Goal: Task Accomplishment & Management: Use online tool/utility

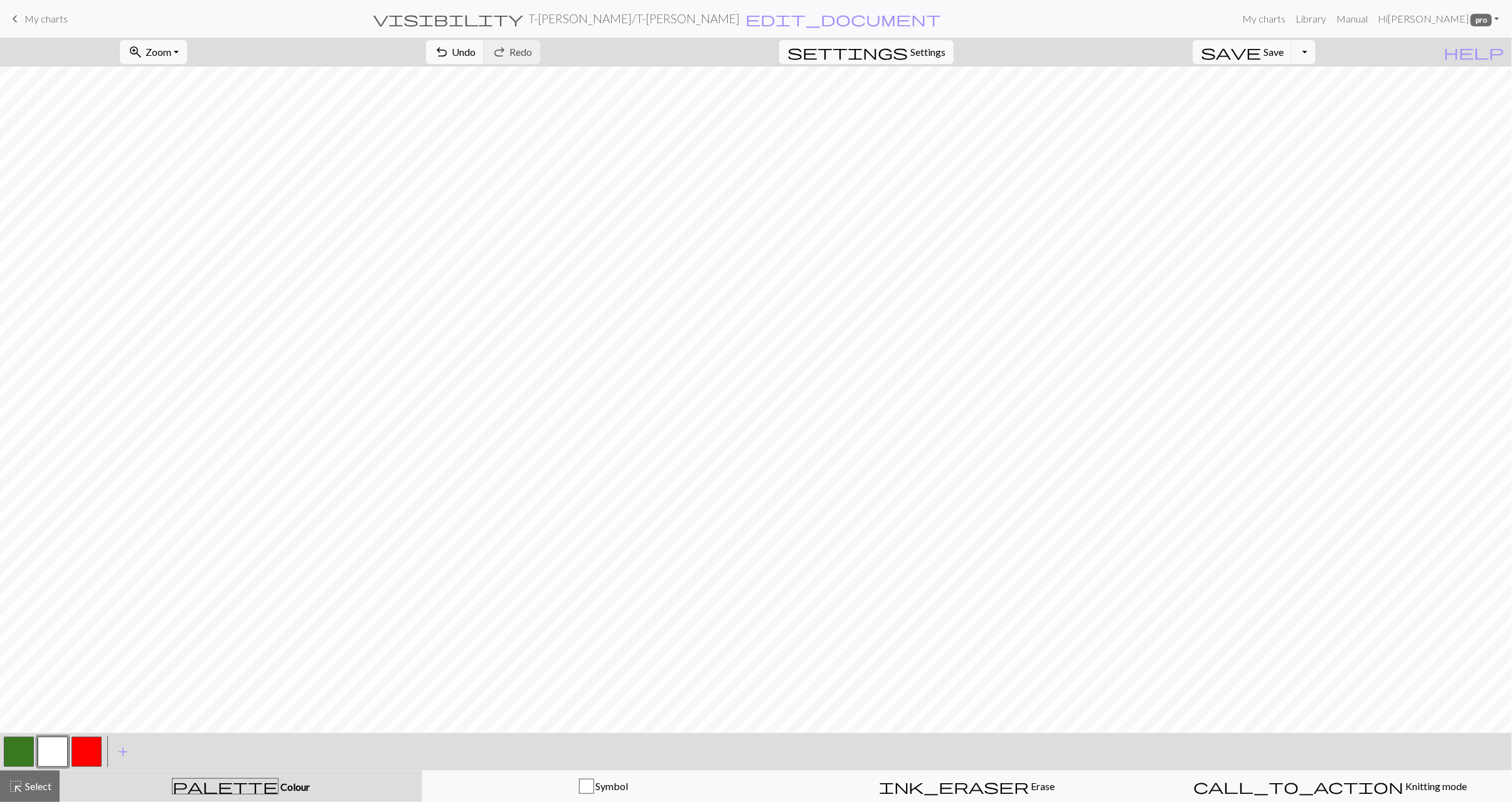
click at [46, 18] on span "My charts" at bounding box center [46, 19] width 44 height 12
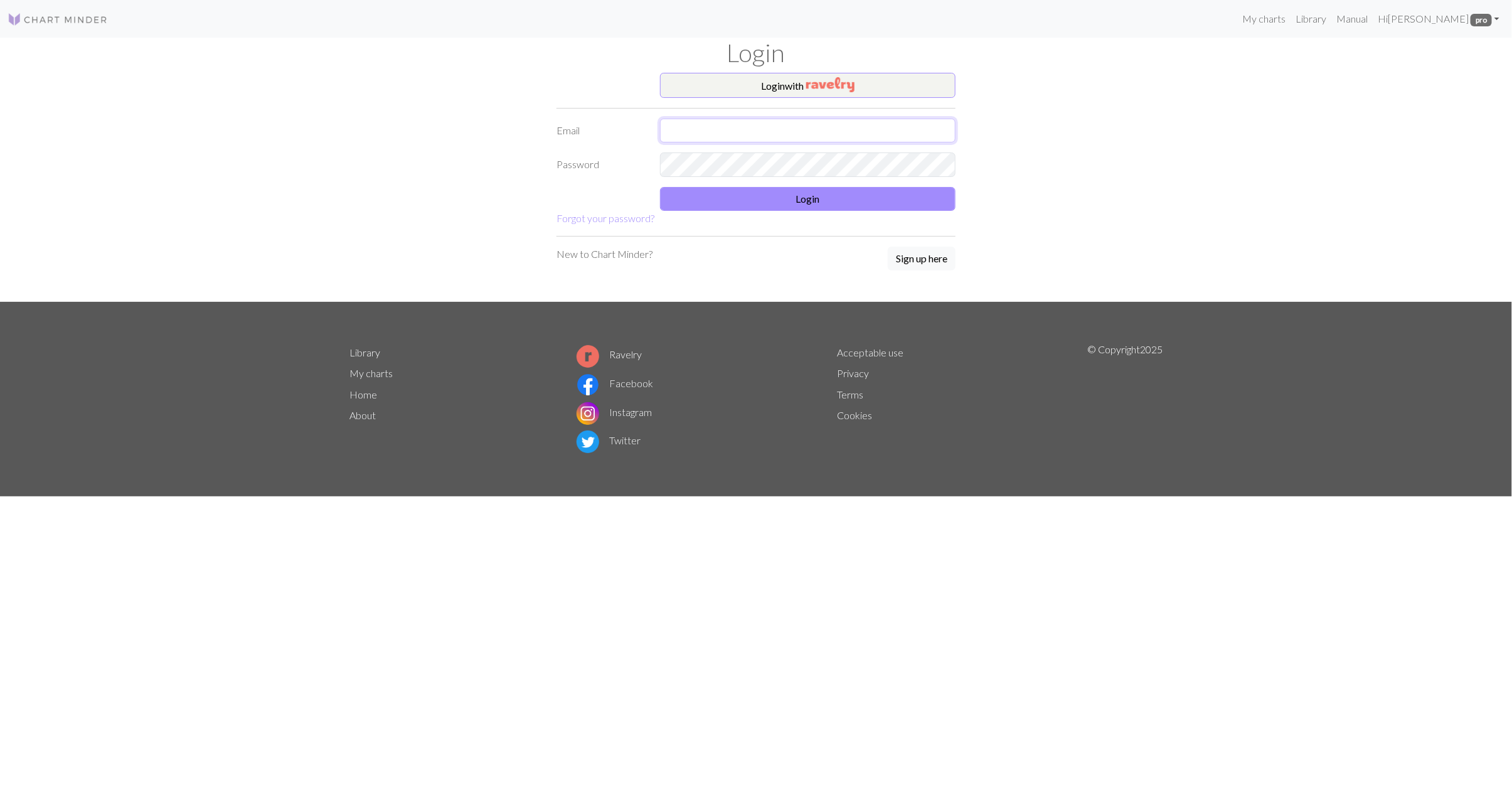
type input "photosarahjackson@gmail.com"
click at [780, 198] on button "Login" at bounding box center [807, 199] width 295 height 24
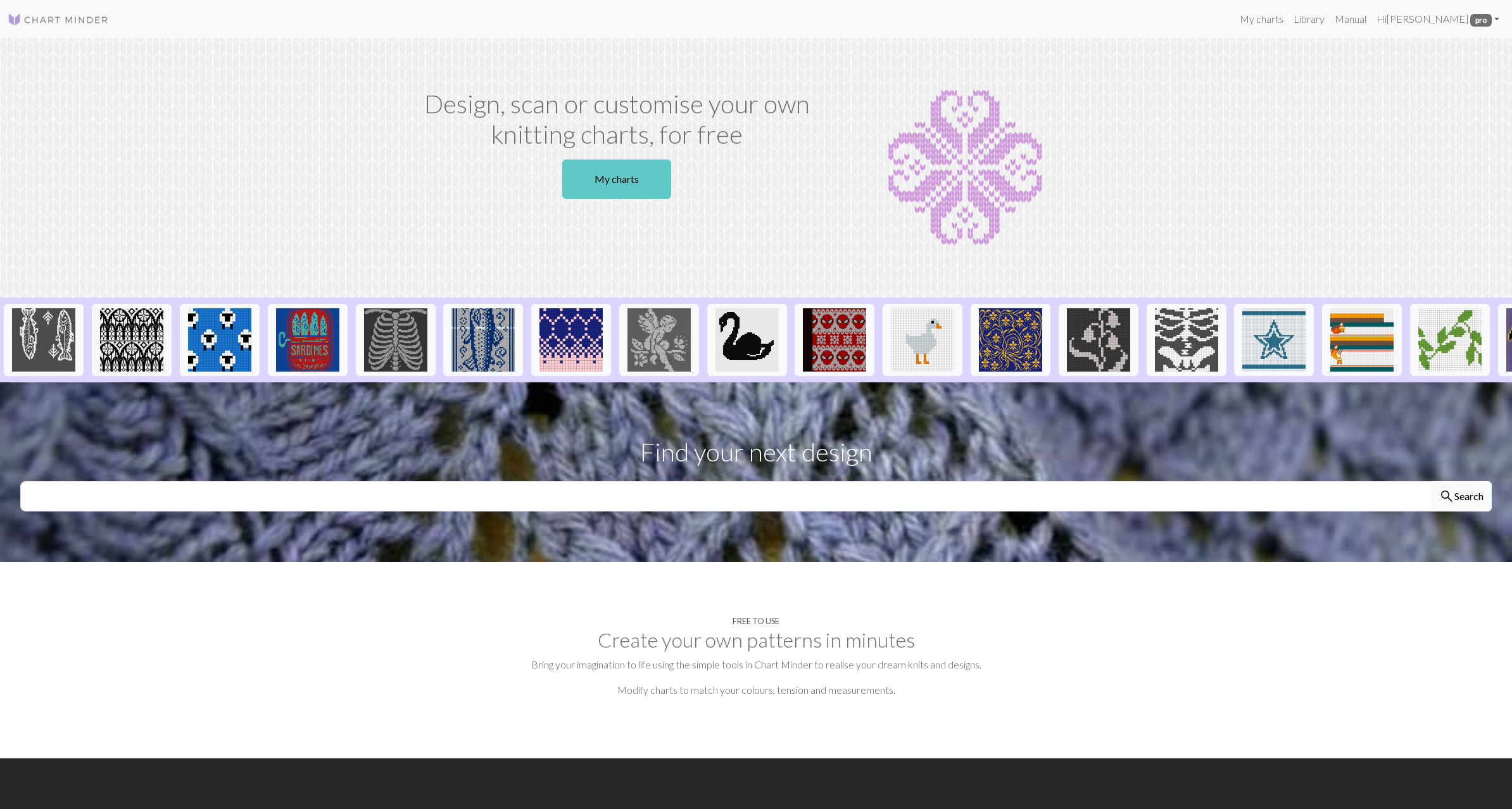
click at [651, 190] on link "My charts" at bounding box center [617, 179] width 109 height 39
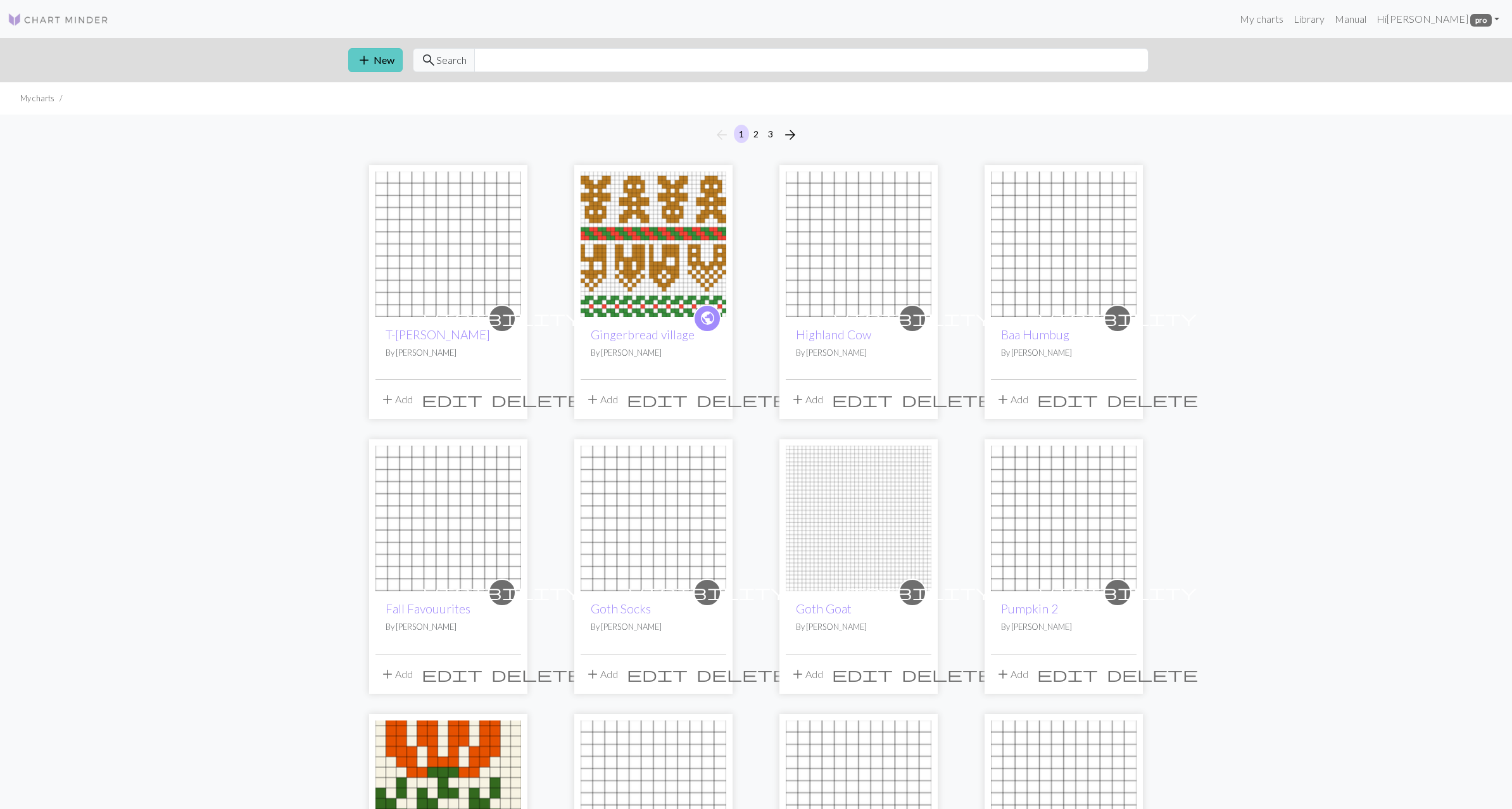
click at [381, 63] on button "add New" at bounding box center [375, 60] width 55 height 24
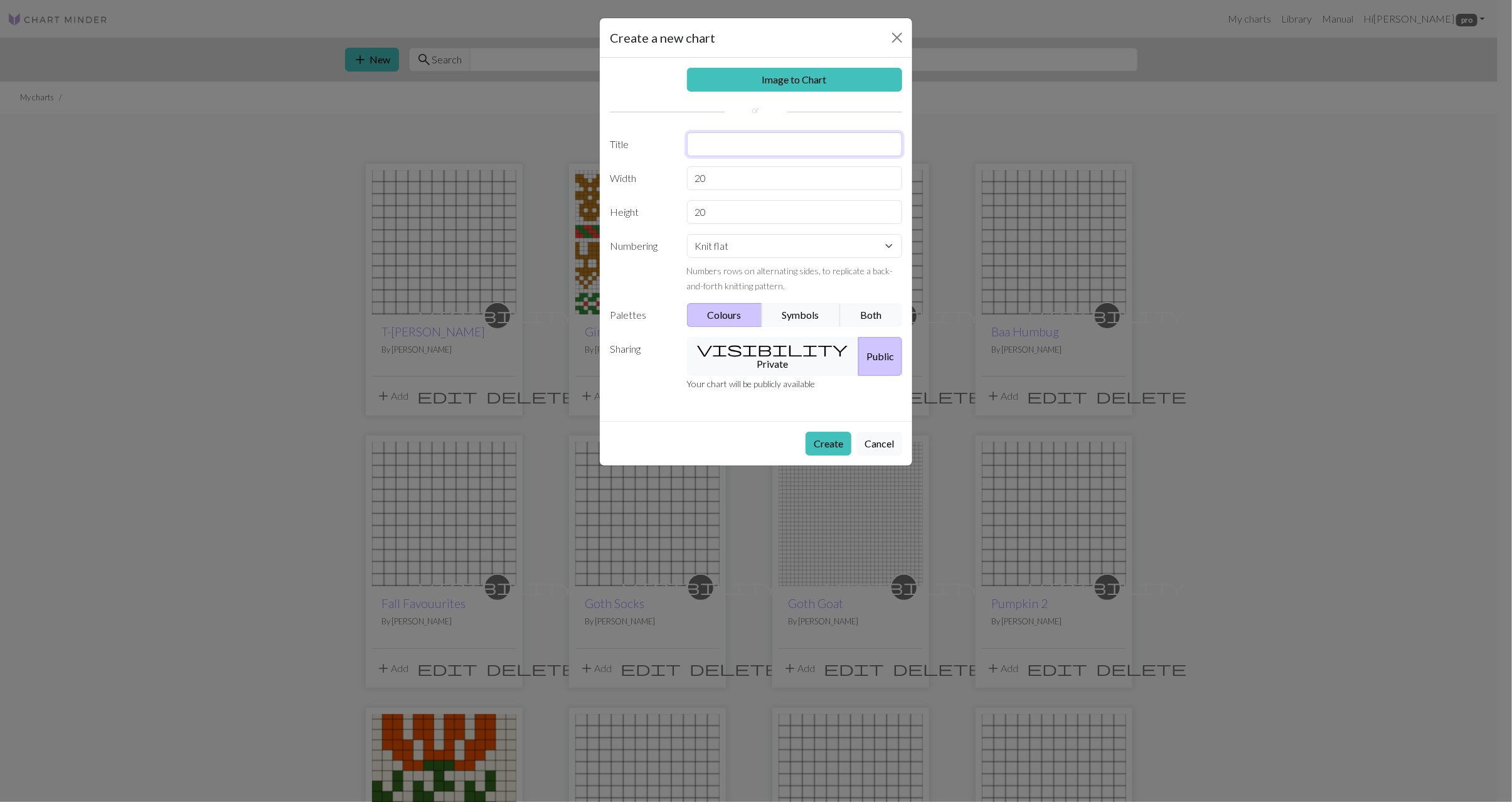
click at [716, 146] on input "text" at bounding box center [795, 144] width 216 height 24
click at [703, 148] on input "P|uffins" at bounding box center [795, 144] width 216 height 24
type input "Puffins"
drag, startPoint x: 726, startPoint y: 186, endPoint x: 674, endPoint y: 182, distance: 52.2
click at [674, 182] on div "Width 20" at bounding box center [756, 178] width 307 height 24
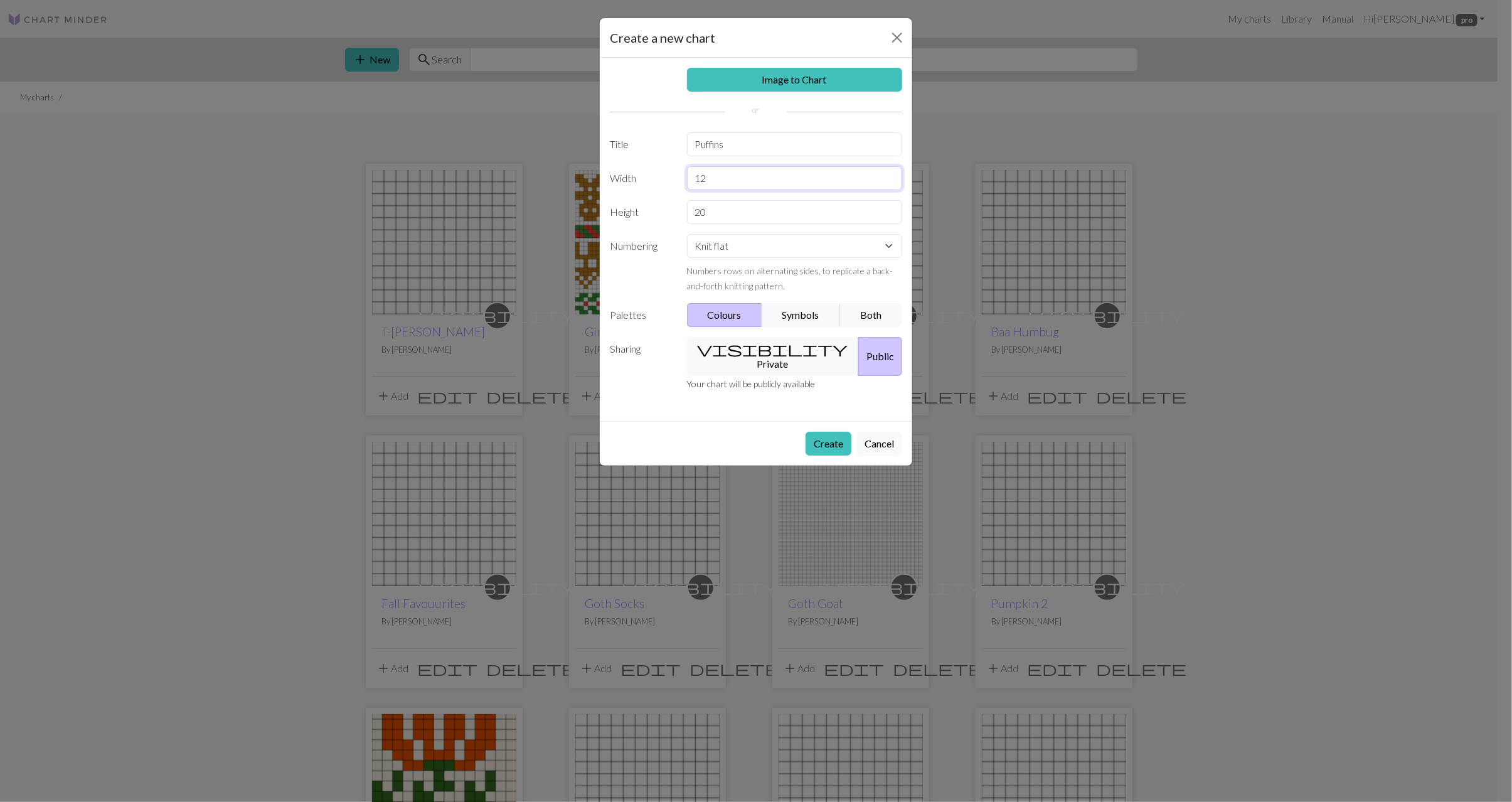
type input "12"
drag, startPoint x: 708, startPoint y: 211, endPoint x: 696, endPoint y: 211, distance: 12.0
click at [696, 211] on input "20" at bounding box center [795, 212] width 216 height 24
type input "40"
click at [701, 236] on select "Knit flat Knit in the round Lace knitting Cross stitch" at bounding box center [795, 246] width 216 height 24
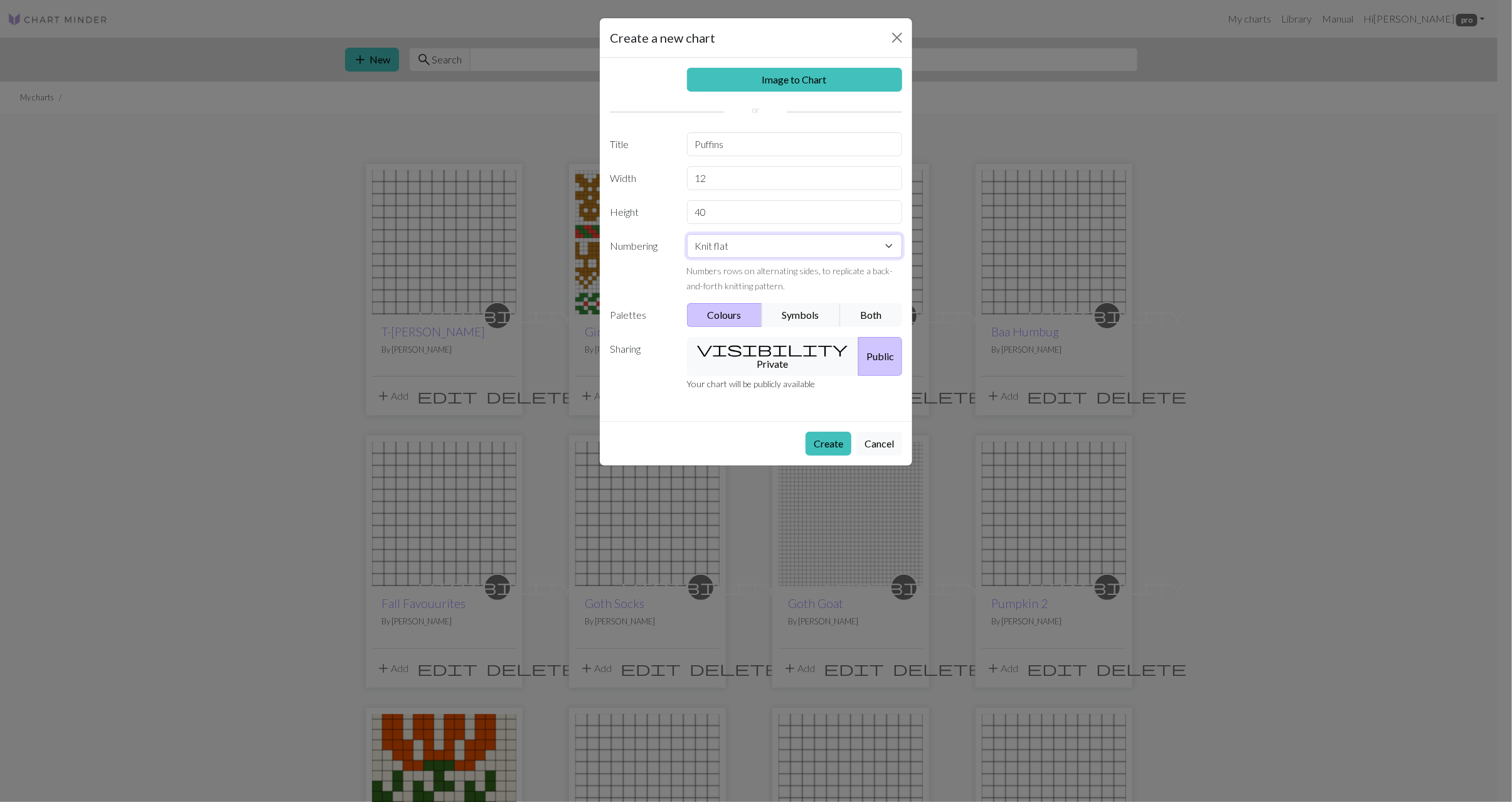
select select "round"
click at [687, 237] on select "Knit flat Knit in the round Lace knitting Cross stitch" at bounding box center [795, 246] width 216 height 24
click at [739, 376] on p "Your chart will be publicly available" at bounding box center [751, 383] width 128 height 15
click at [748, 354] on button "visibility Private" at bounding box center [773, 357] width 173 height 39
click at [818, 437] on button "Create" at bounding box center [828, 444] width 46 height 24
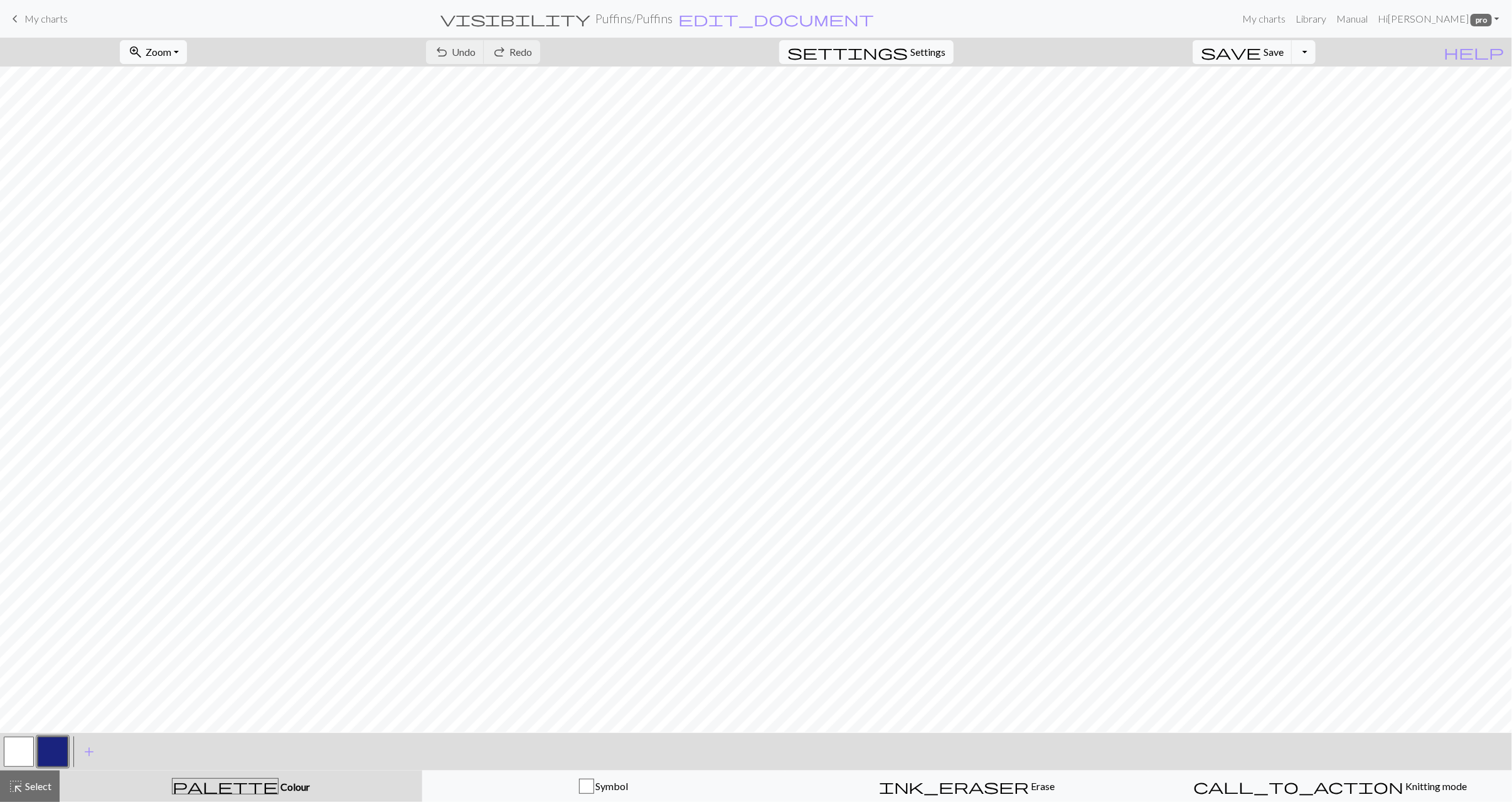
click at [60, 759] on button "button" at bounding box center [52, 751] width 30 height 30
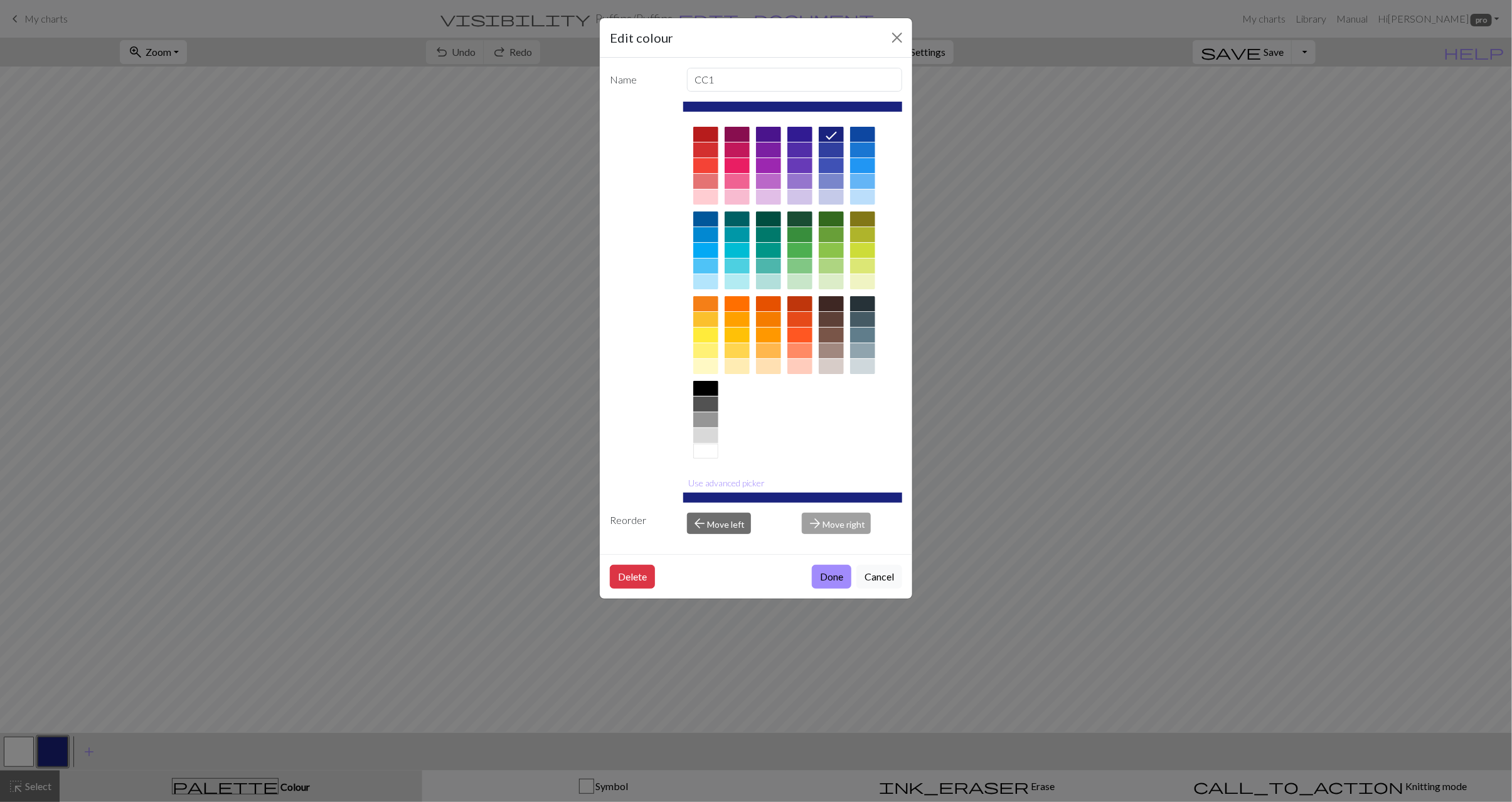
click at [705, 390] on div at bounding box center [706, 388] width 25 height 15
click at [830, 589] on button "Done" at bounding box center [831, 577] width 40 height 24
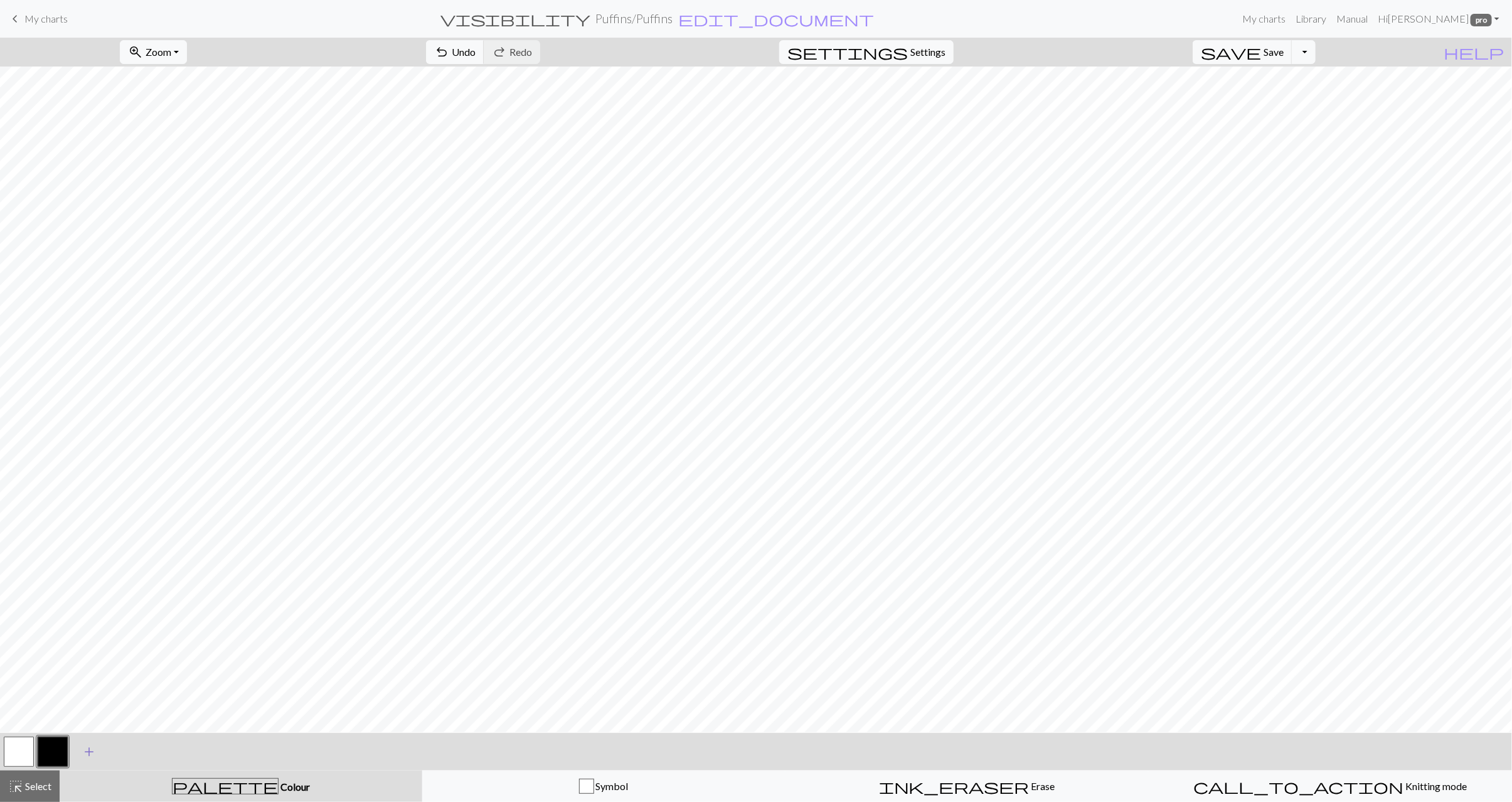
click at [90, 750] on span "add" at bounding box center [89, 752] width 15 height 18
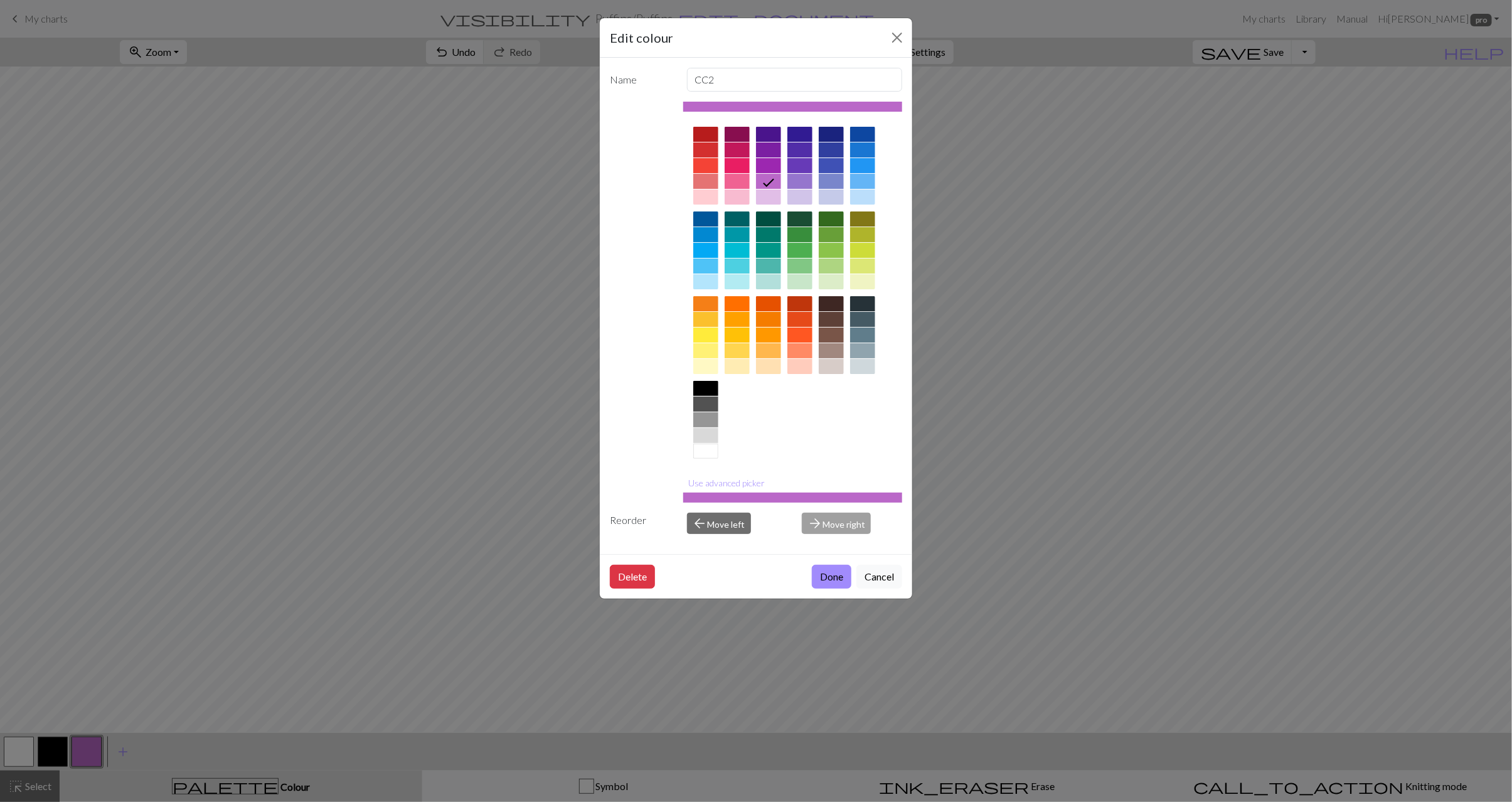
click at [702, 459] on span at bounding box center [706, 451] width 25 height 15
click at [706, 457] on div at bounding box center [706, 451] width 25 height 15
click at [842, 581] on button "Done" at bounding box center [831, 577] width 40 height 24
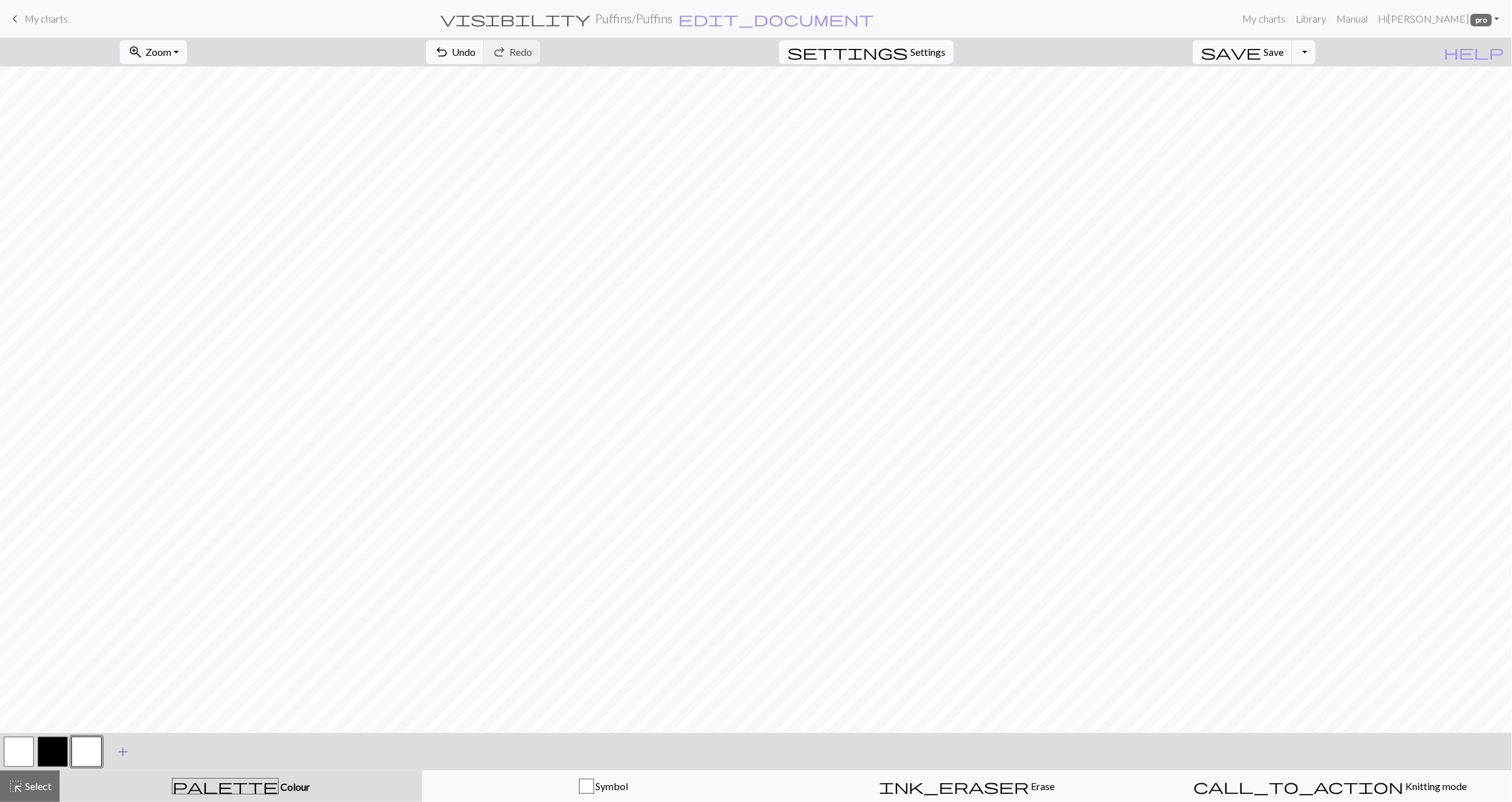
click at [125, 754] on span "add" at bounding box center [123, 752] width 15 height 18
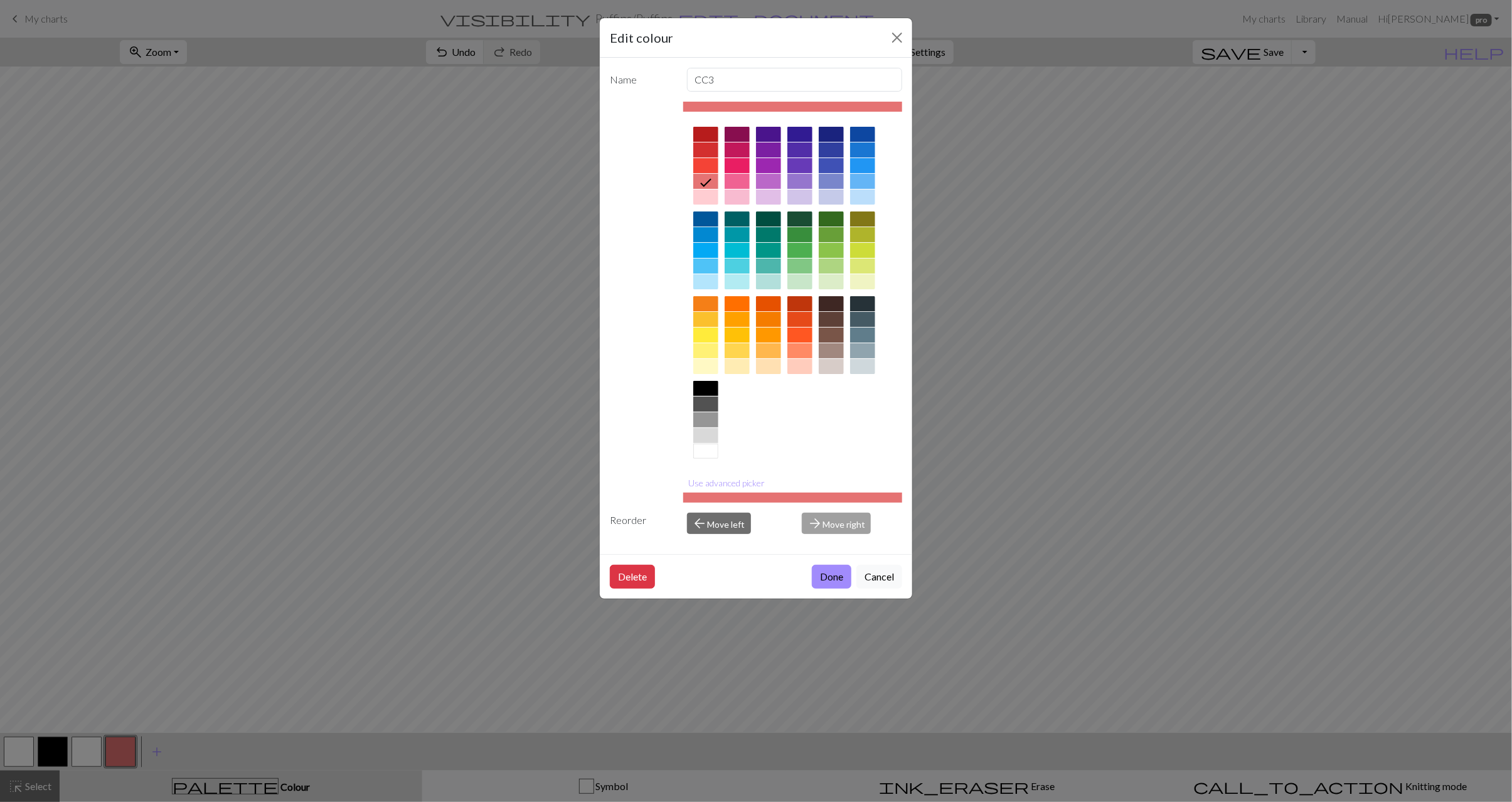
click at [766, 305] on div at bounding box center [768, 303] width 25 height 15
click at [831, 580] on button "Done" at bounding box center [831, 577] width 40 height 24
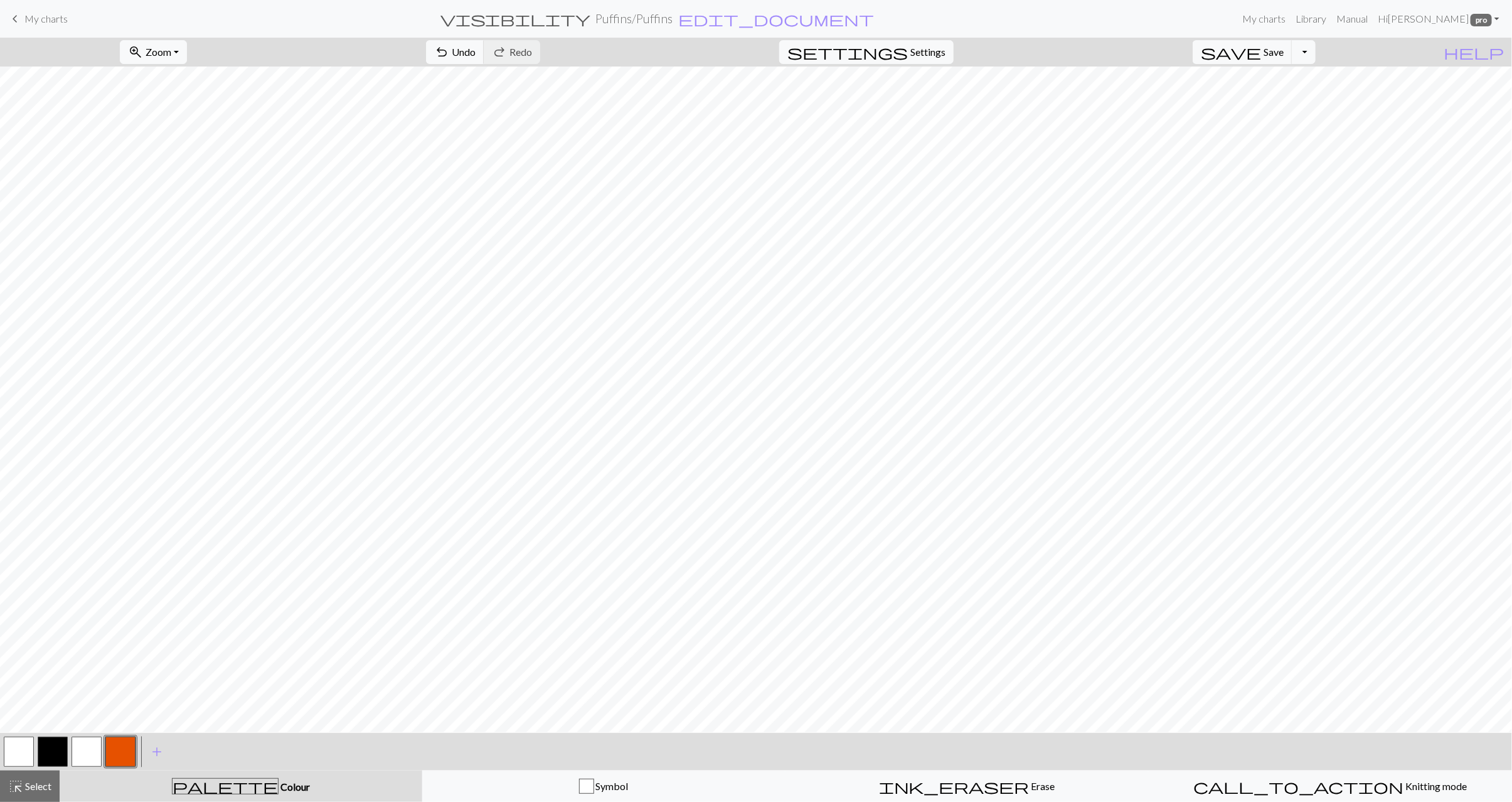
click at [23, 754] on button "button" at bounding box center [19, 751] width 30 height 30
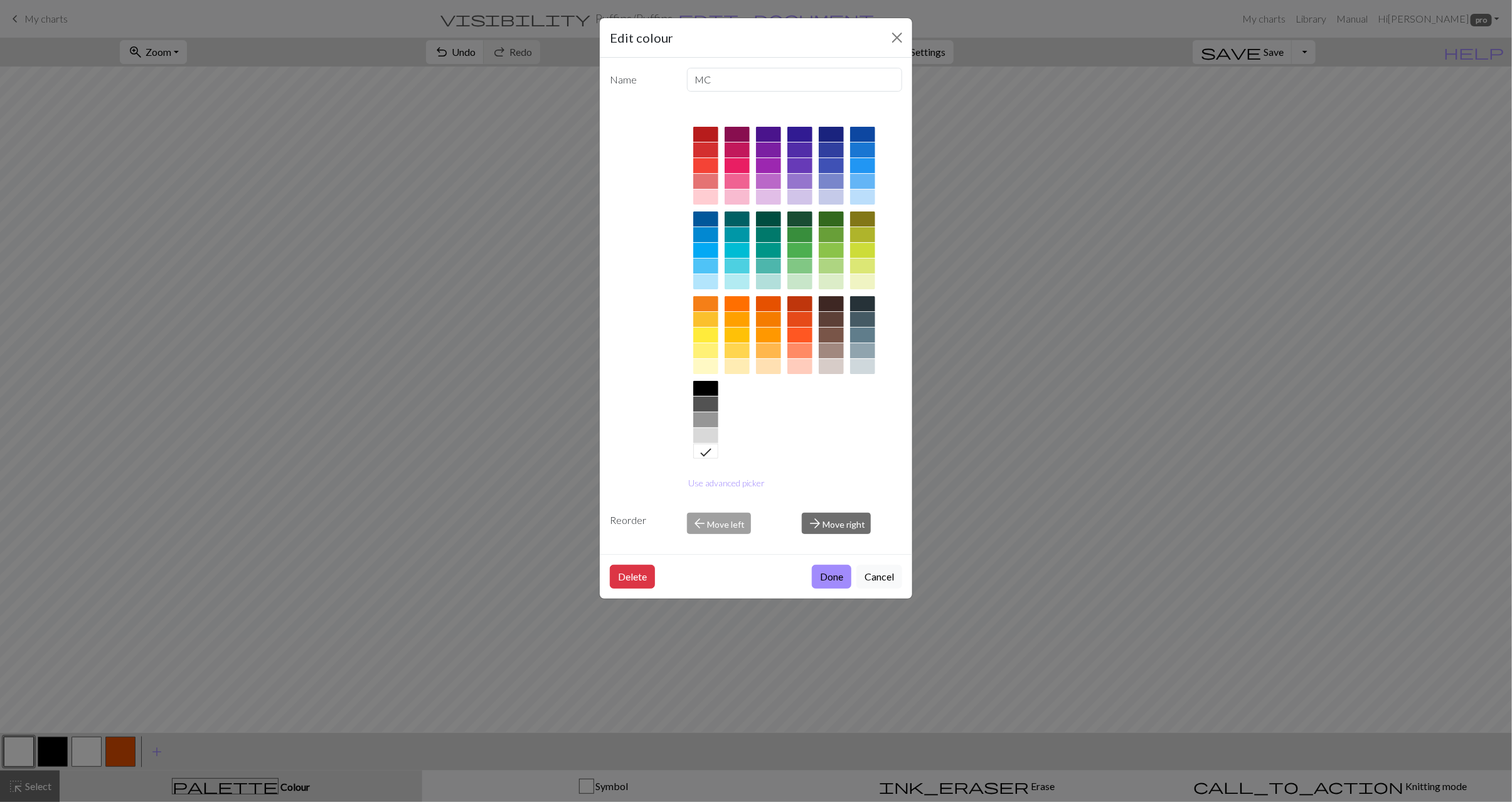
click at [706, 287] on div at bounding box center [706, 282] width 25 height 15
click at [827, 578] on button "Done" at bounding box center [831, 577] width 40 height 24
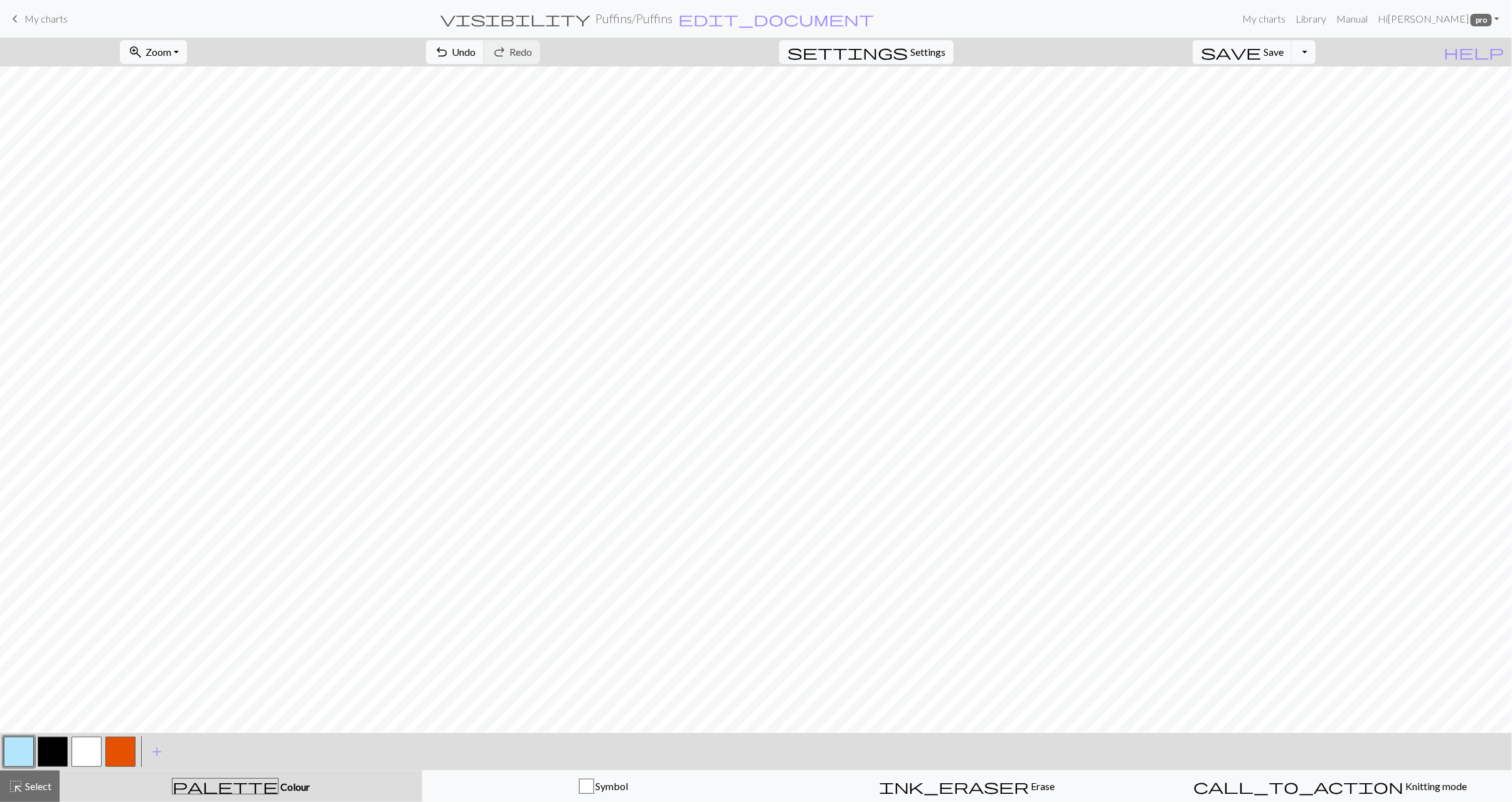
drag, startPoint x: 60, startPoint y: 754, endPoint x: 90, endPoint y: 756, distance: 30.1
click at [61, 754] on button "button" at bounding box center [52, 751] width 30 height 30
drag, startPoint x: 27, startPoint y: 746, endPoint x: 60, endPoint y: 739, distance: 33.7
click at [28, 746] on button "button" at bounding box center [19, 751] width 30 height 30
click at [52, 753] on button "button" at bounding box center [52, 751] width 30 height 30
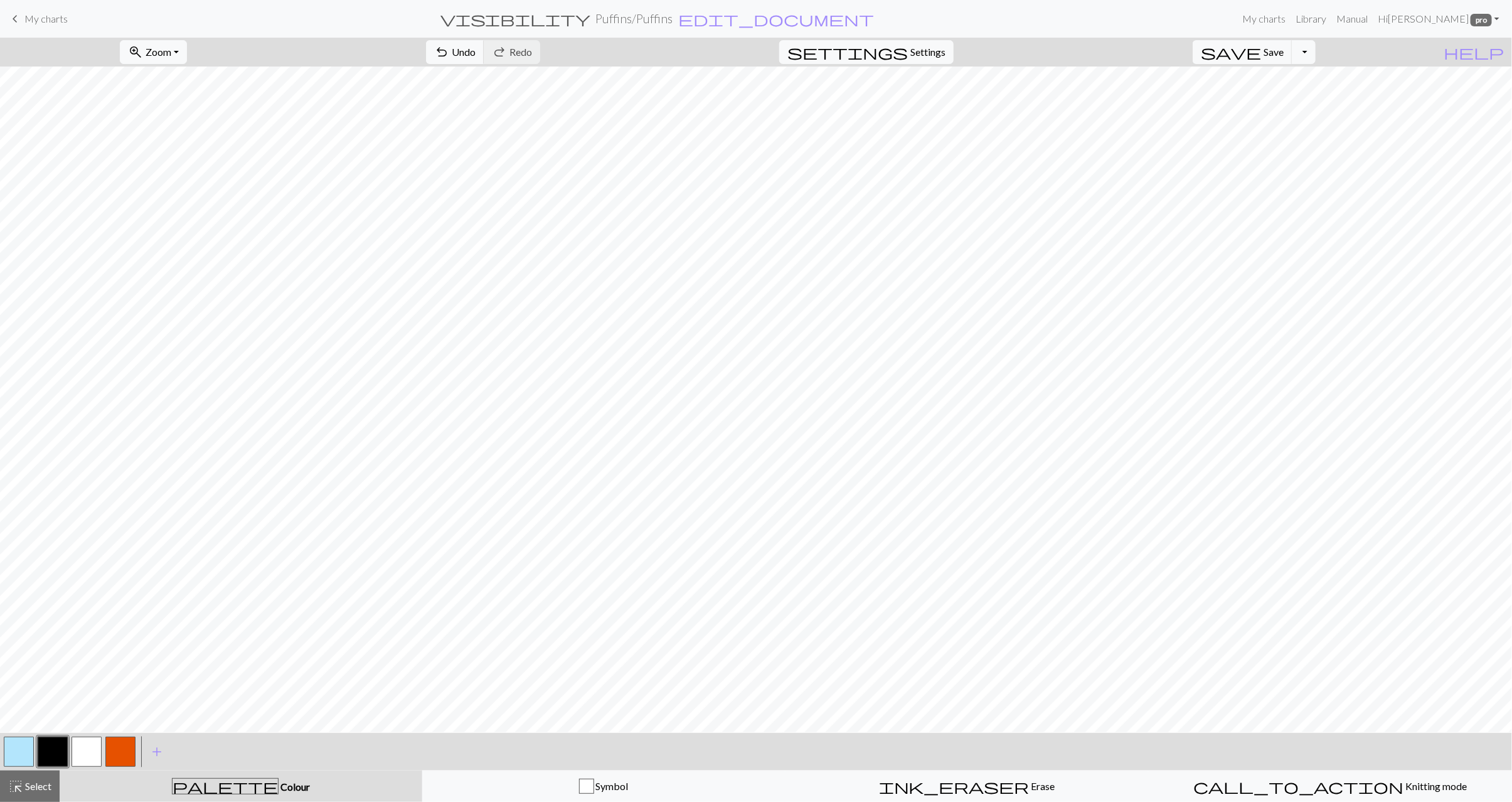
click at [117, 754] on button "button" at bounding box center [120, 751] width 30 height 30
click at [65, 751] on button "button" at bounding box center [52, 751] width 30 height 30
click at [24, 783] on span "Select" at bounding box center [37, 786] width 28 height 12
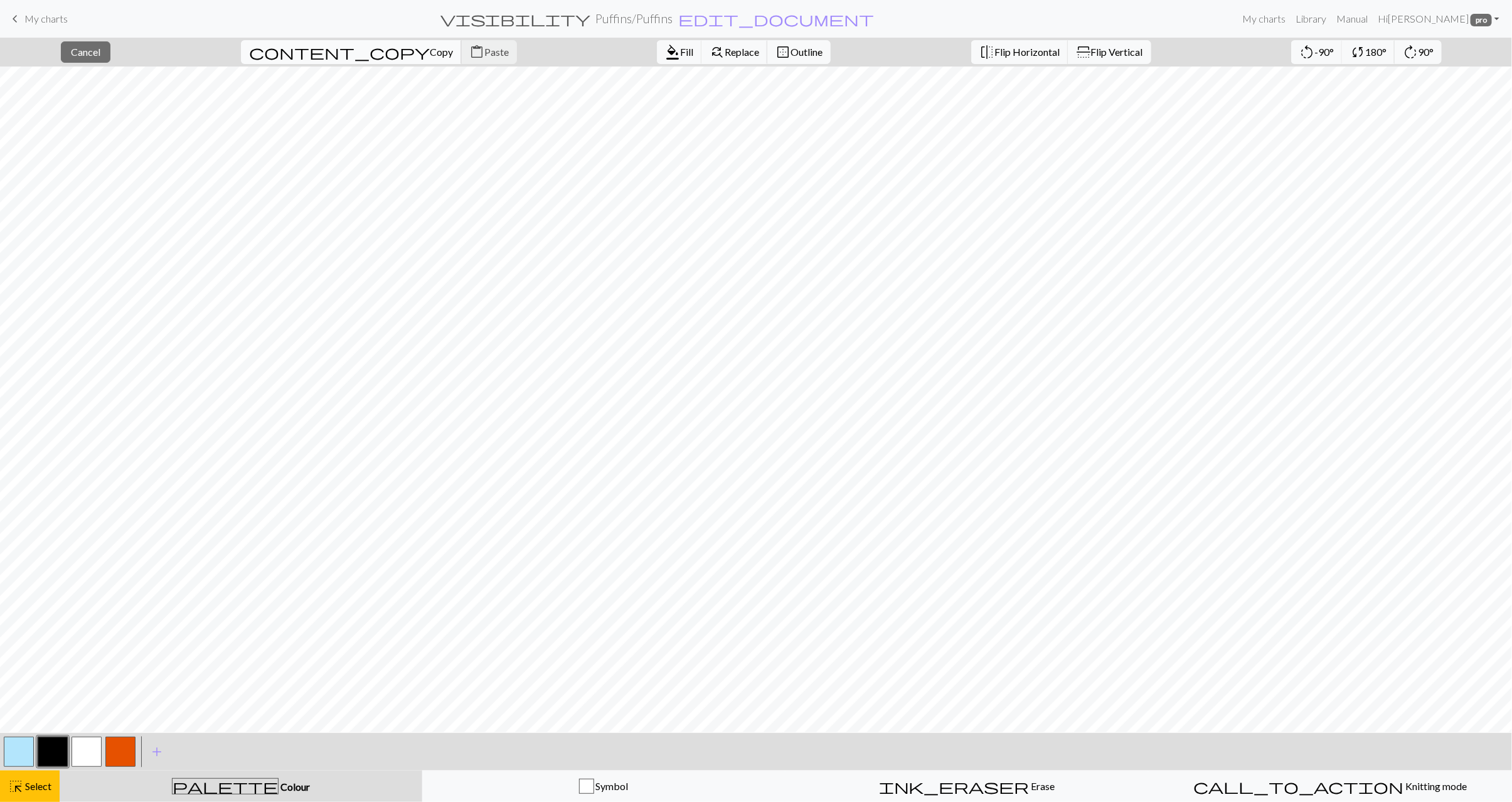
click at [430, 55] on span "Copy" at bounding box center [441, 52] width 23 height 12
click at [485, 56] on span "Paste" at bounding box center [497, 52] width 24 height 12
click at [45, 793] on div "highlight_alt Select Select" at bounding box center [30, 786] width 44 height 15
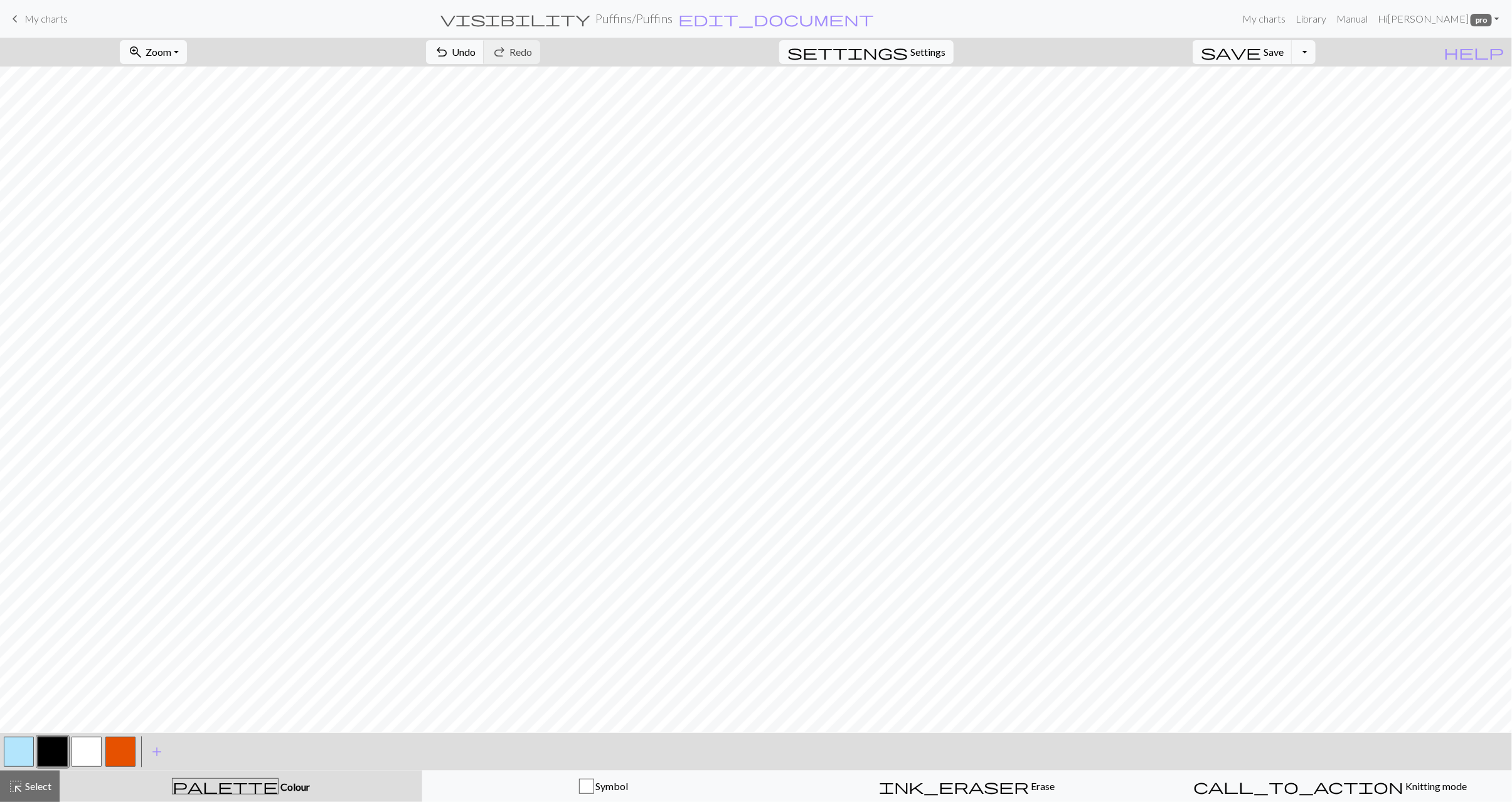
click at [24, 755] on button "button" at bounding box center [19, 751] width 30 height 30
click at [50, 755] on button "button" at bounding box center [52, 751] width 30 height 30
click at [110, 759] on button "button" at bounding box center [120, 751] width 30 height 30
click at [59, 753] on button "button" at bounding box center [52, 751] width 30 height 30
click at [81, 754] on button "button" at bounding box center [86, 751] width 30 height 30
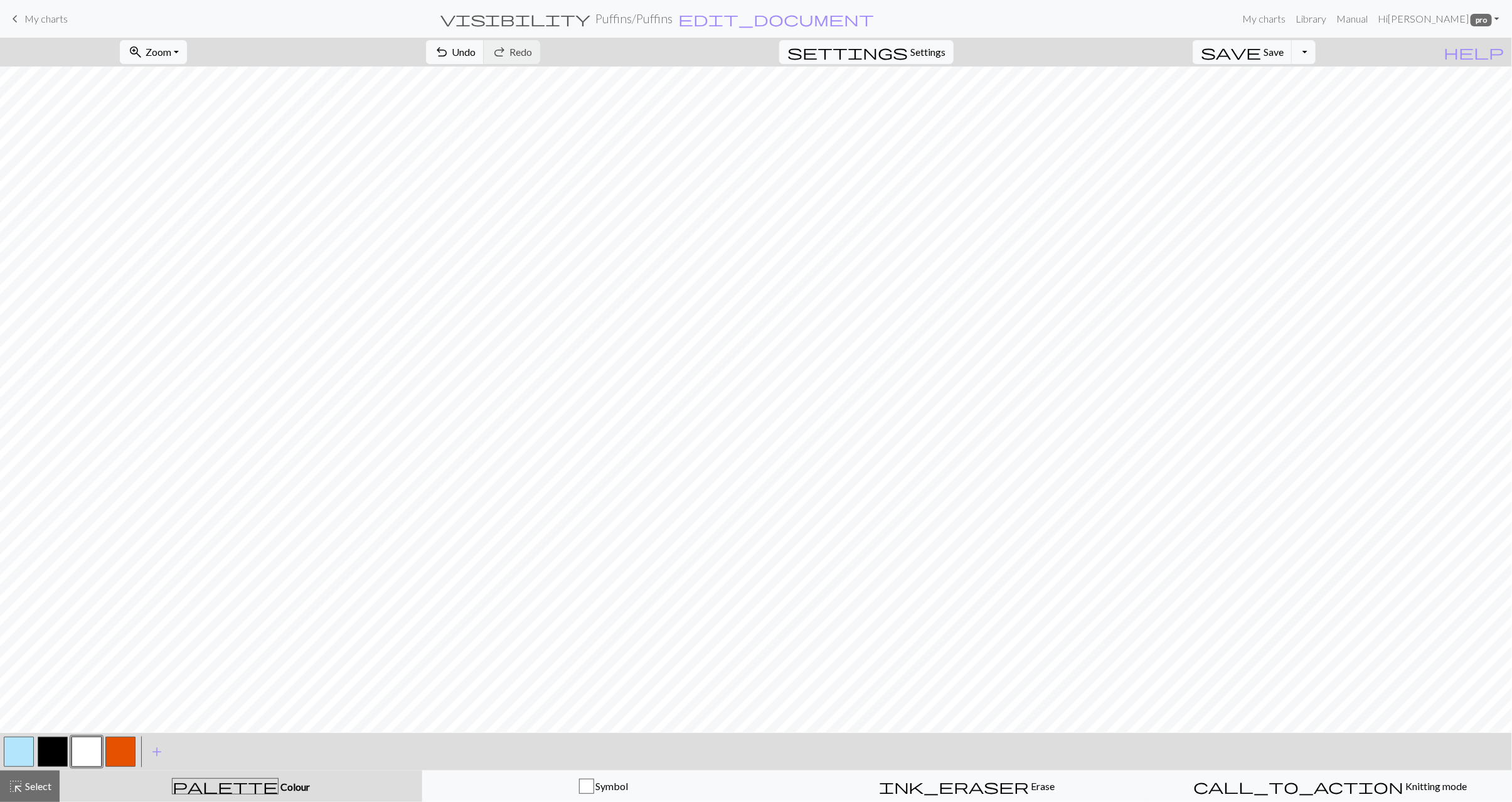
click at [23, 752] on button "button" at bounding box center [19, 751] width 30 height 30
click at [130, 761] on button "button" at bounding box center [120, 751] width 30 height 30
click at [82, 758] on button "button" at bounding box center [86, 751] width 30 height 30
click at [40, 783] on span "Select" at bounding box center [37, 786] width 28 height 12
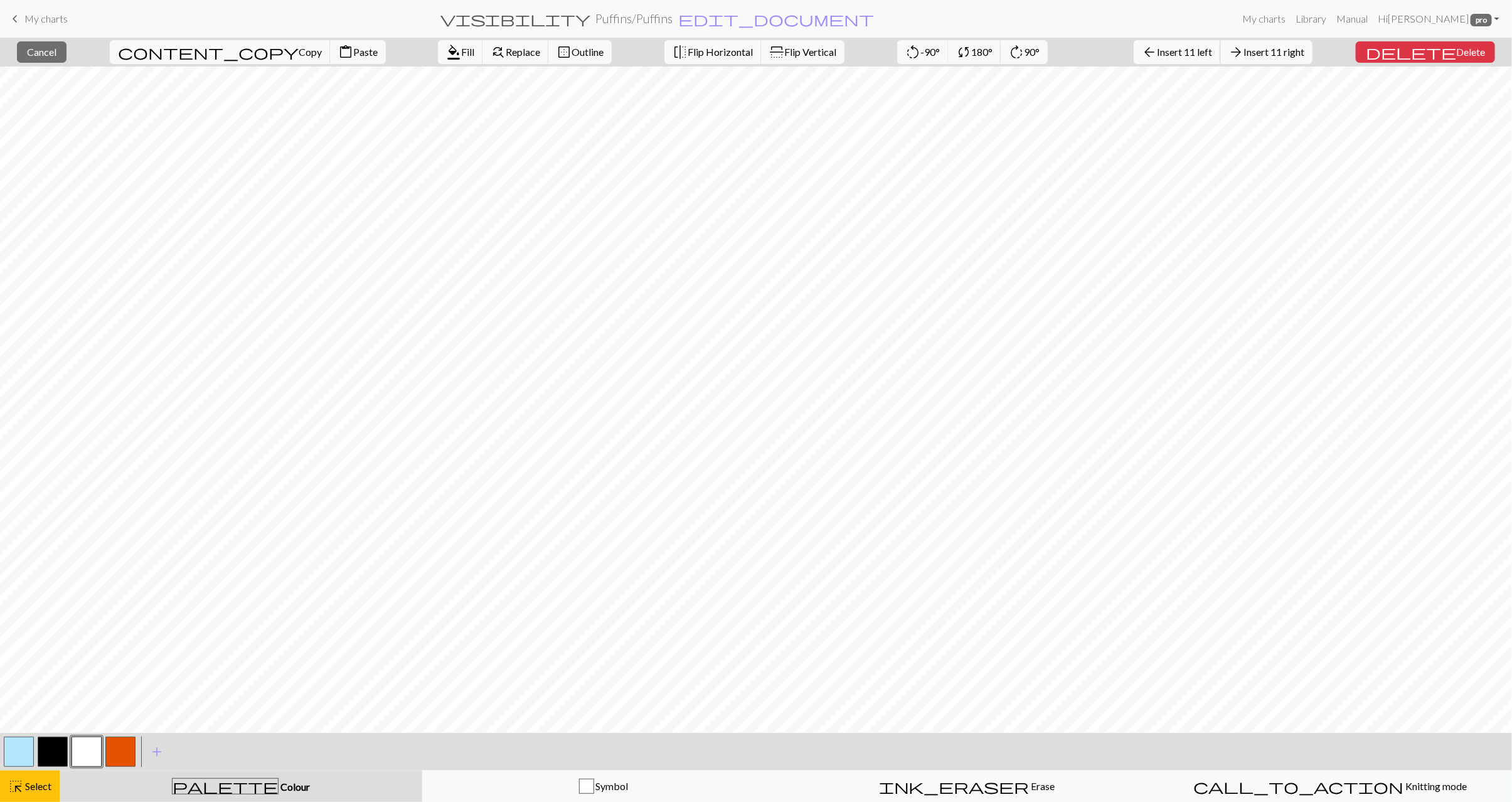
click at [1211, 52] on span "Insert 11 left" at bounding box center [1184, 52] width 55 height 12
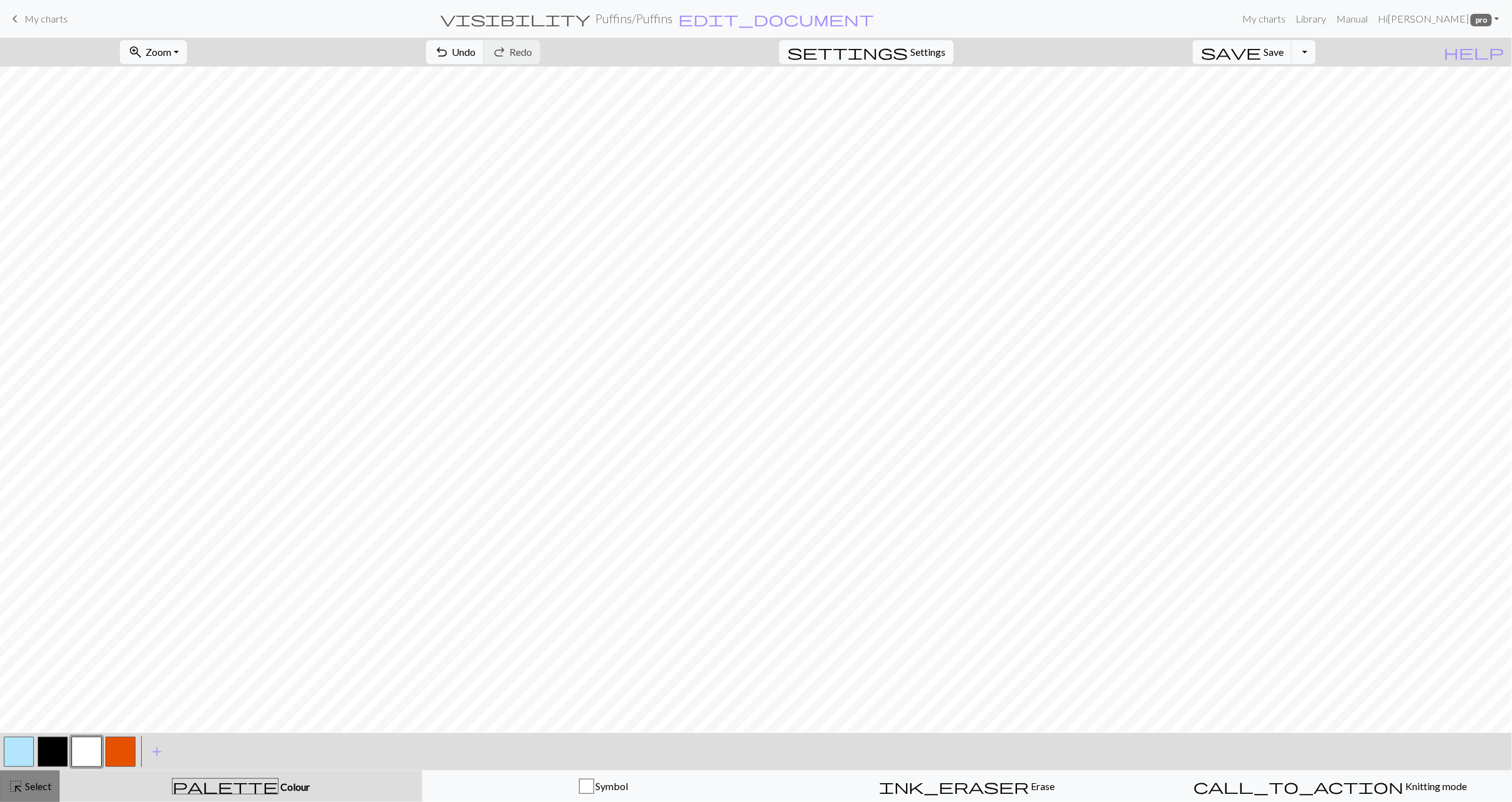
click at [32, 792] on span "Select" at bounding box center [37, 786] width 28 height 12
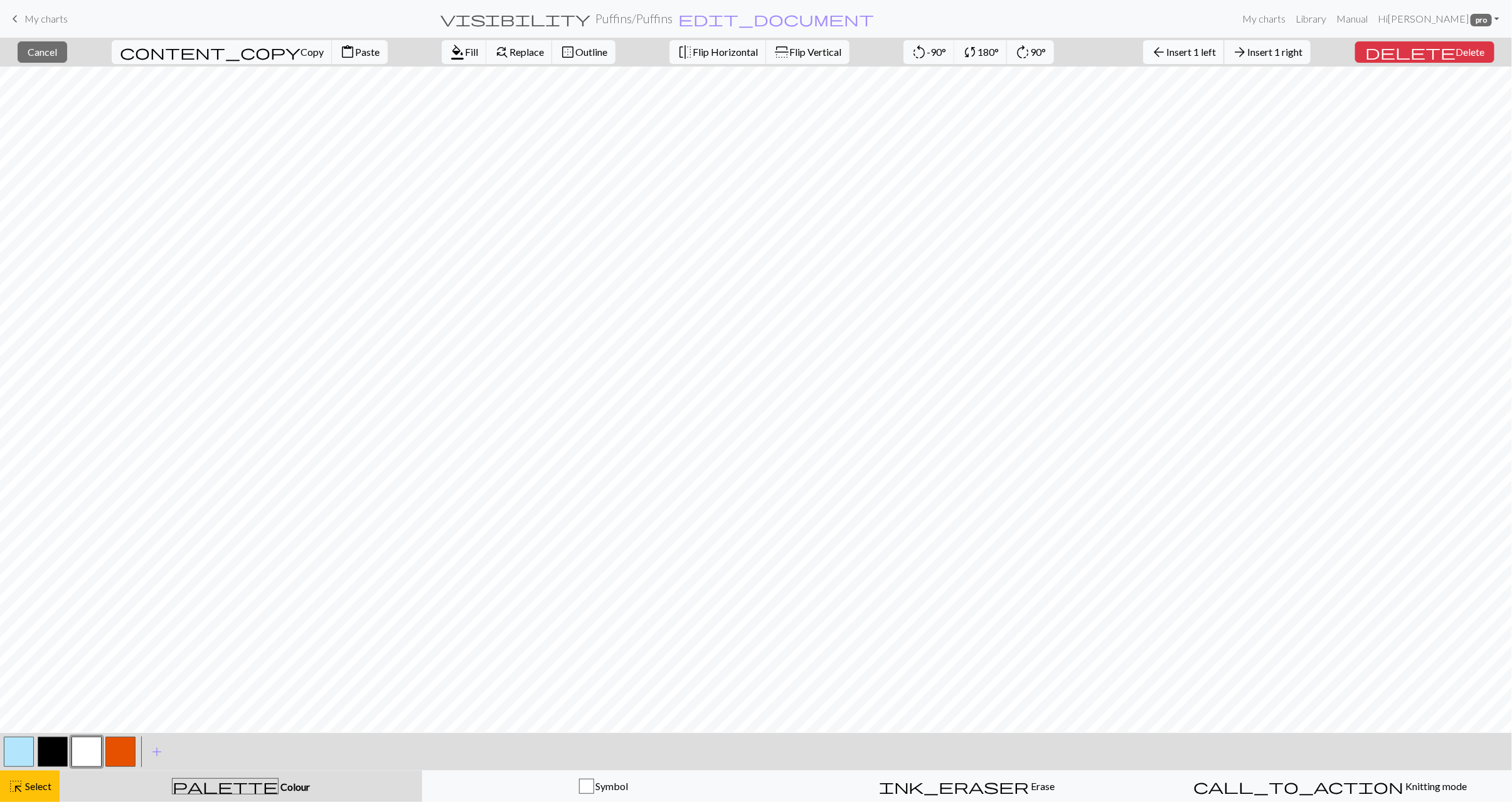
click at [1193, 53] on span "Insert 1 left" at bounding box center [1190, 52] width 49 height 12
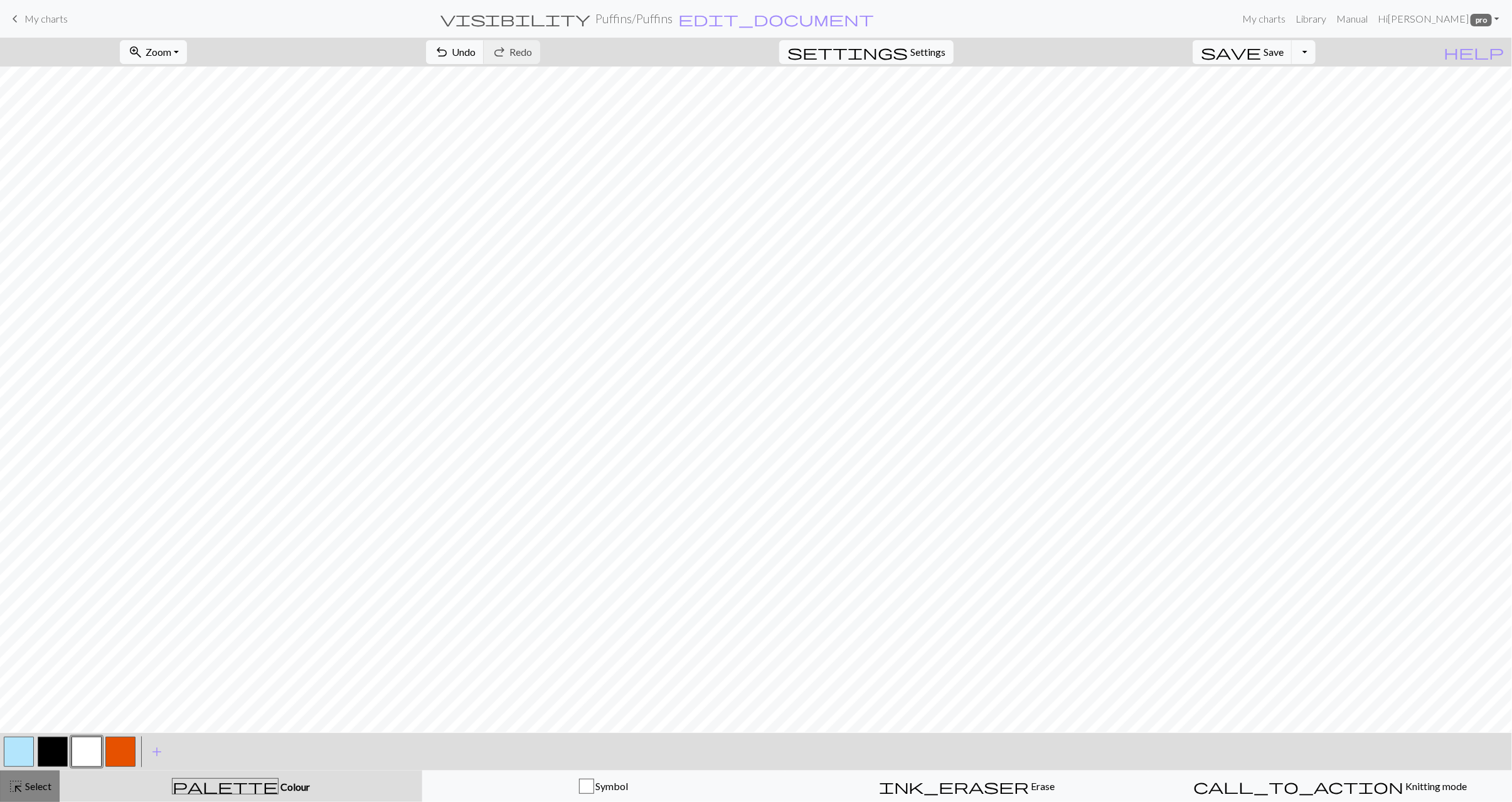
click at [21, 786] on span "highlight_alt" at bounding box center [15, 787] width 15 height 18
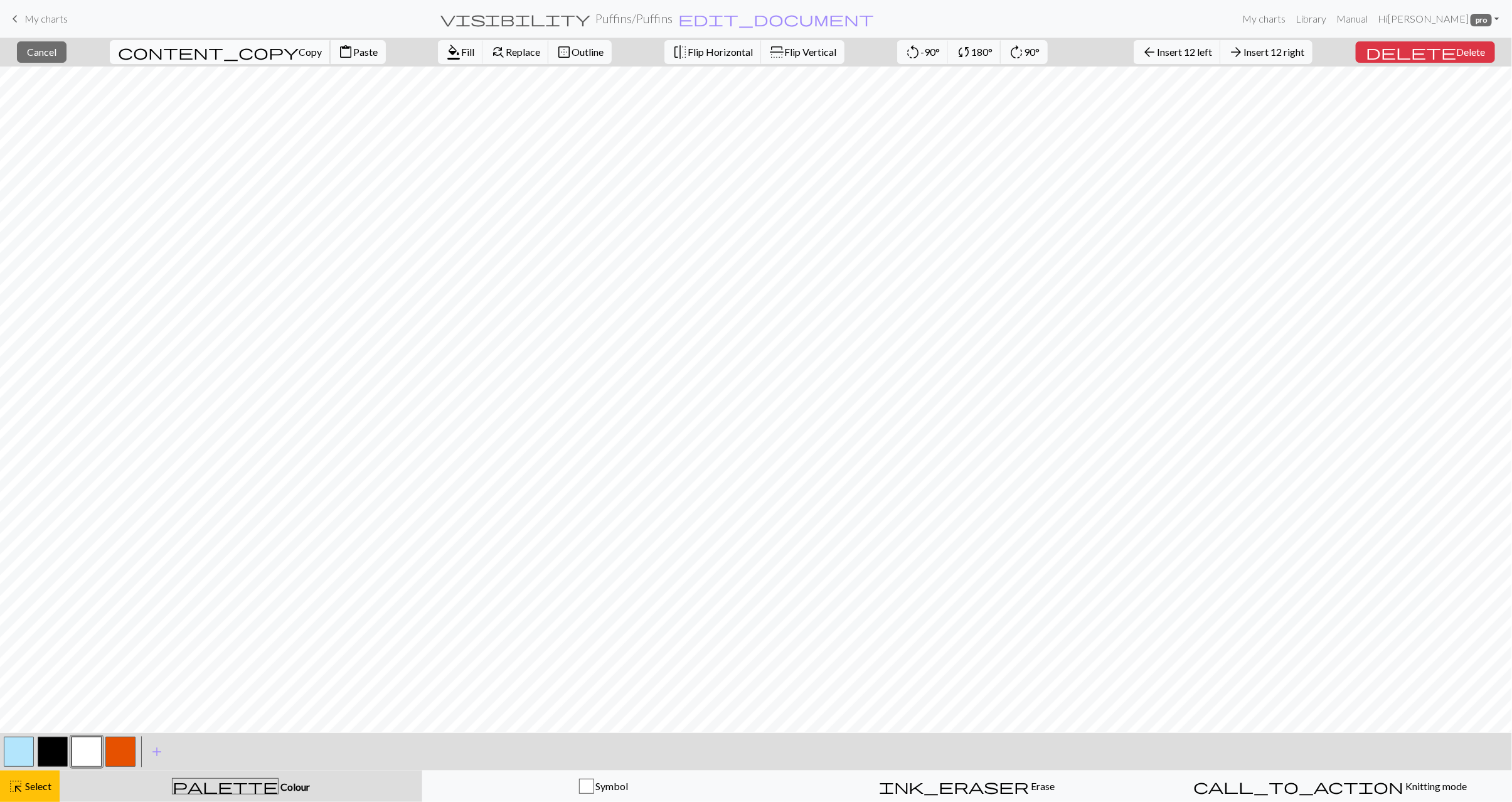
click at [182, 60] on button "content_copy Copy" at bounding box center [220, 52] width 221 height 24
click at [353, 52] on span "Paste" at bounding box center [365, 52] width 24 height 12
click at [43, 787] on span "Select" at bounding box center [37, 786] width 28 height 12
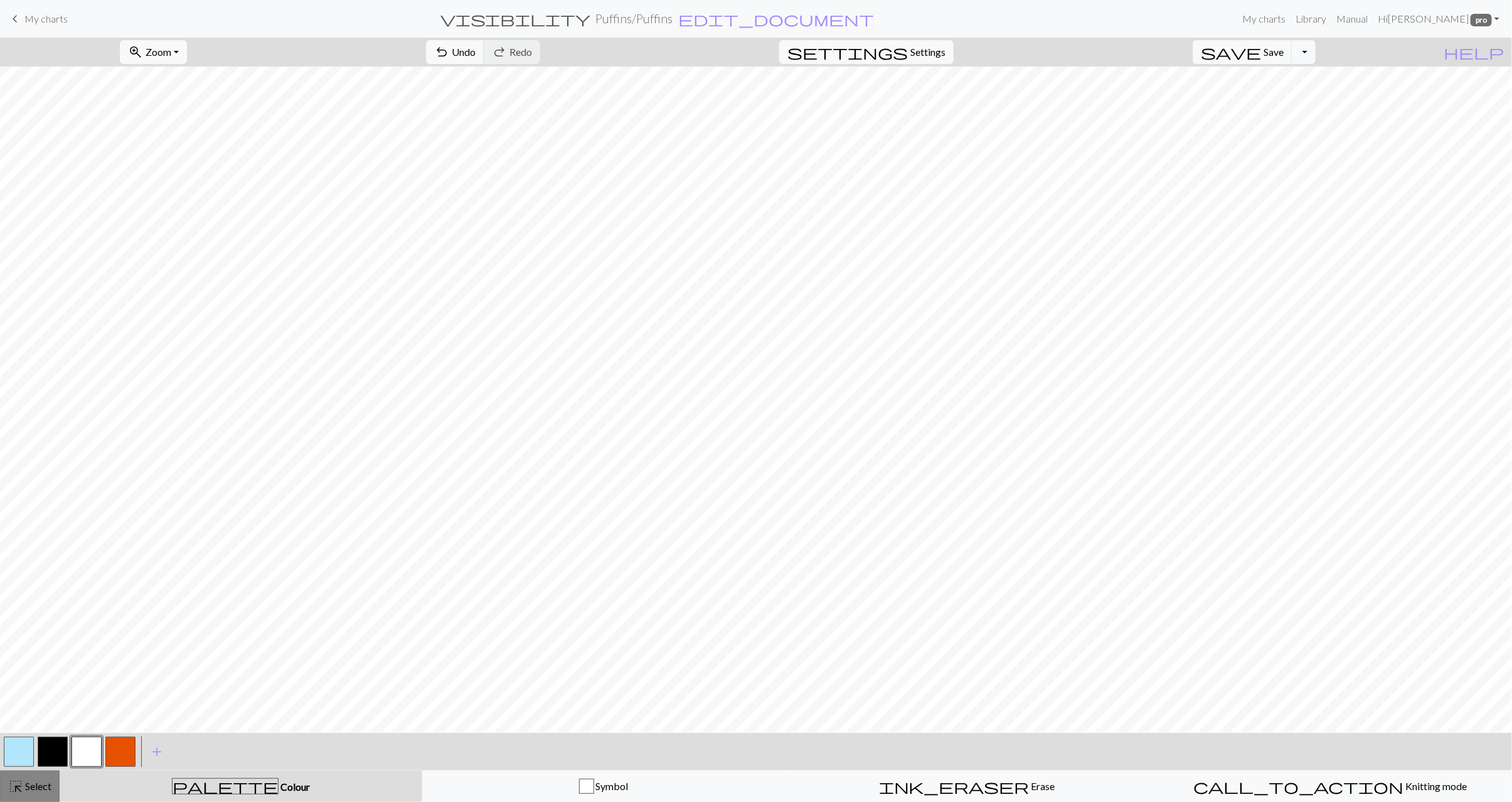
click at [42, 788] on span "Select" at bounding box center [37, 786] width 28 height 12
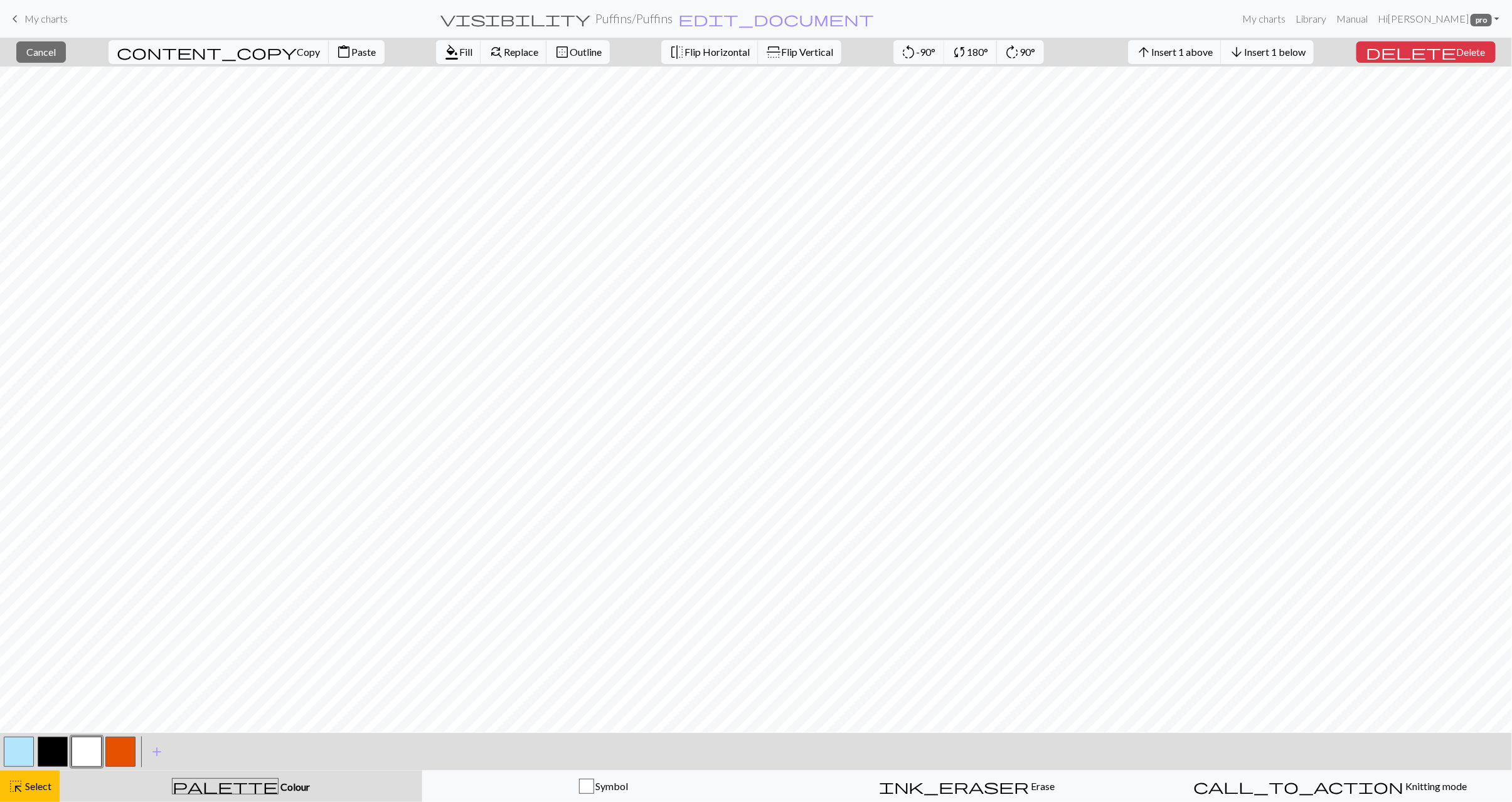
click at [1288, 57] on span "Insert 1 below" at bounding box center [1275, 52] width 61 height 12
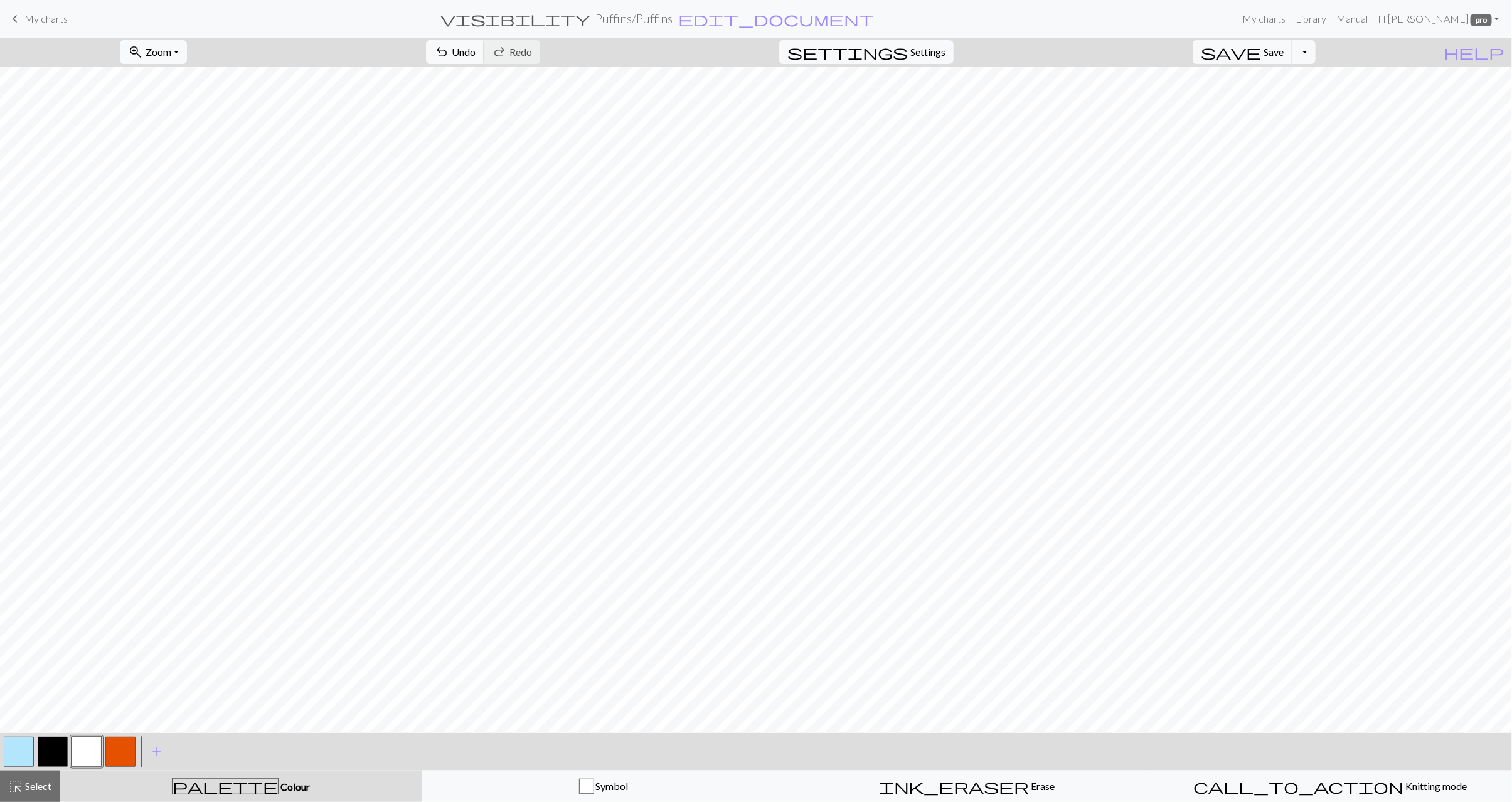
click at [49, 750] on button "button" at bounding box center [52, 751] width 30 height 30
click at [94, 743] on button "button" at bounding box center [86, 751] width 30 height 30
click at [31, 787] on span "Select" at bounding box center [37, 786] width 28 height 12
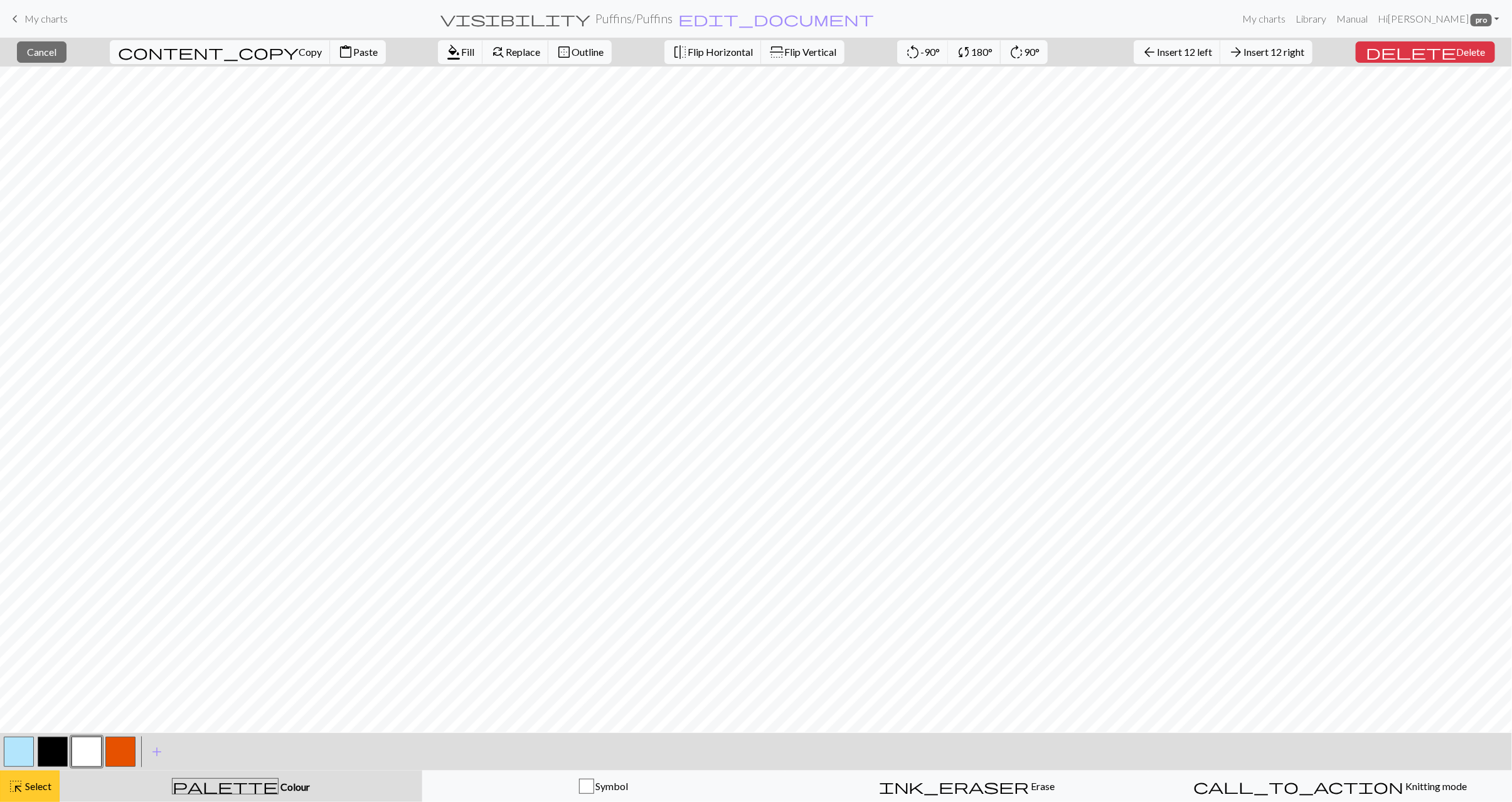
click at [35, 782] on span "Select" at bounding box center [37, 786] width 28 height 12
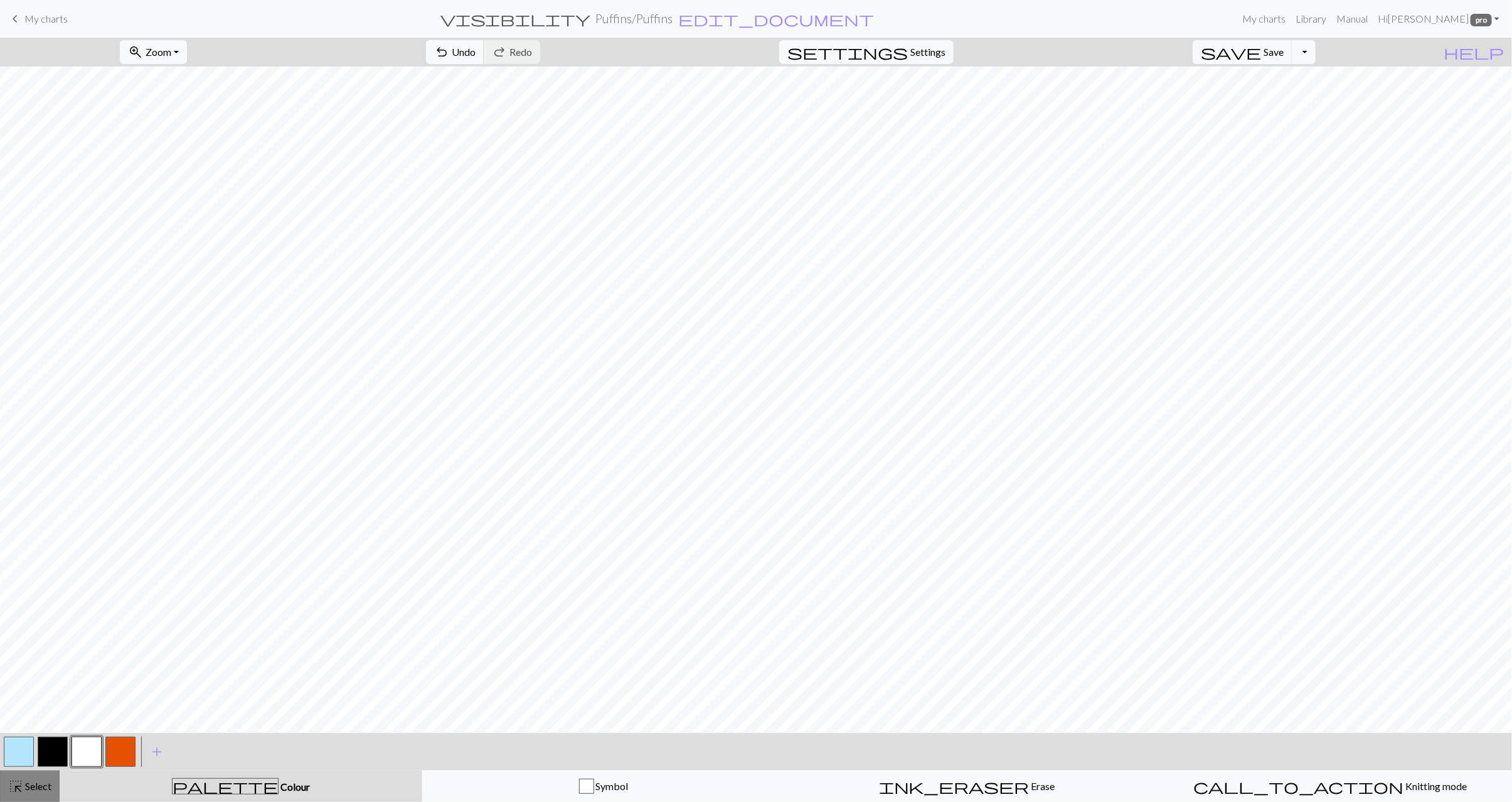
click at [48, 799] on button "highlight_alt Select Select" at bounding box center [30, 786] width 60 height 31
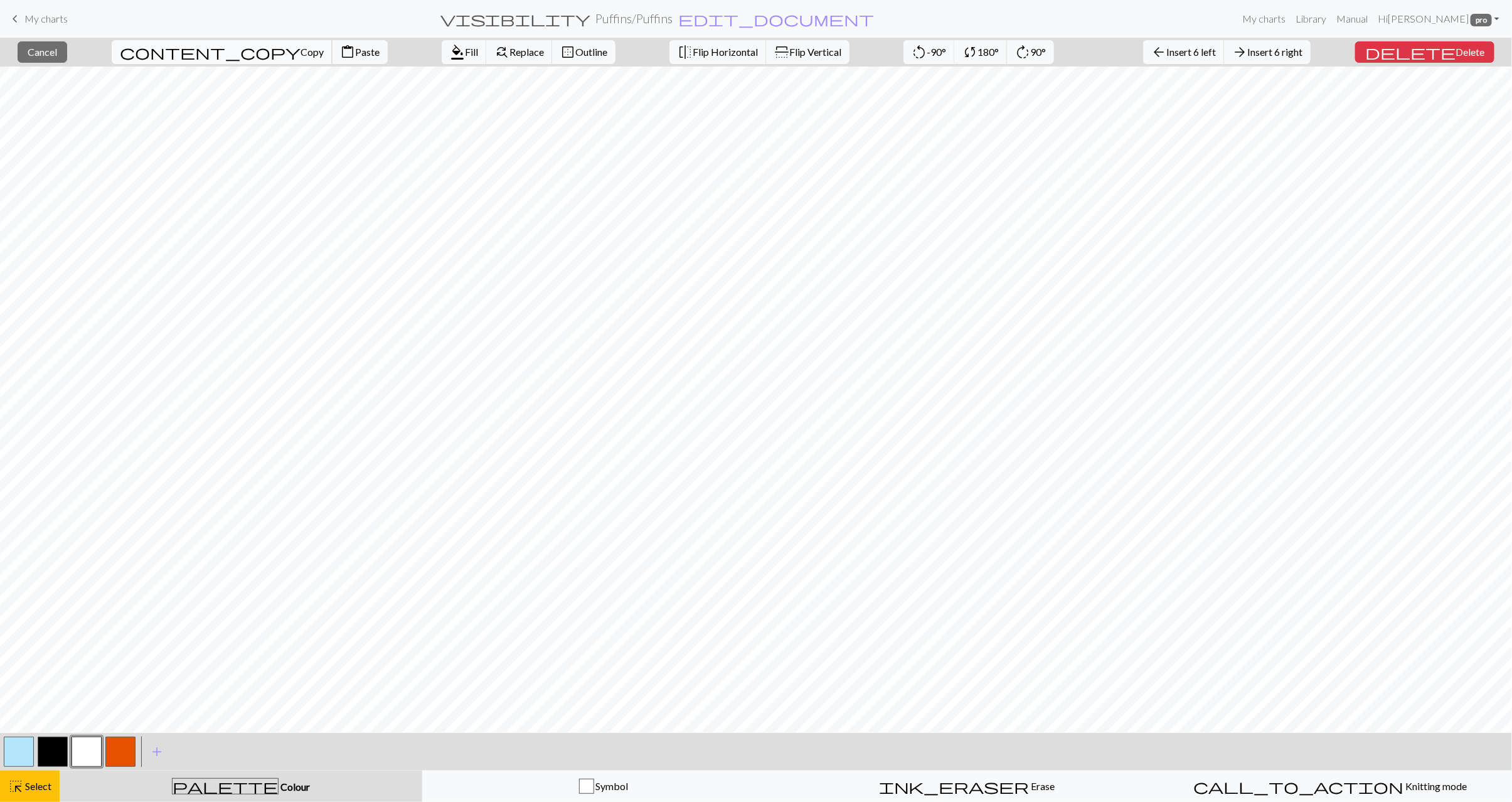
click at [170, 49] on span "content_copy" at bounding box center [210, 52] width 181 height 18
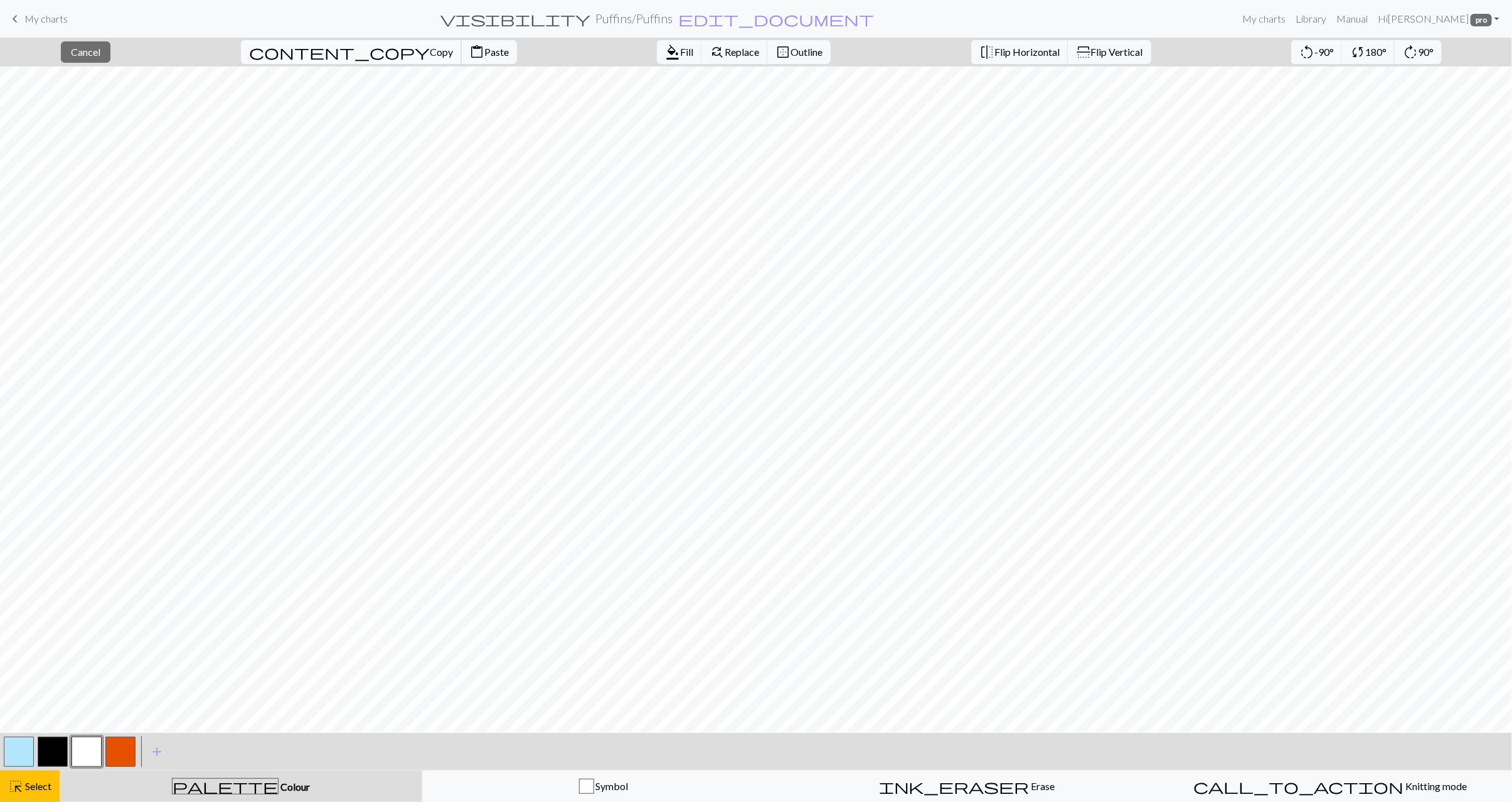
click at [430, 52] on span "Copy" at bounding box center [441, 52] width 23 height 12
click at [430, 52] on span "Copy" at bounding box center [441, 52] width 23 height 12
click at [485, 49] on span "Paste" at bounding box center [497, 52] width 24 height 12
click at [430, 56] on span "Copy" at bounding box center [441, 52] width 23 height 12
click at [485, 55] on span "Paste" at bounding box center [497, 52] width 24 height 12
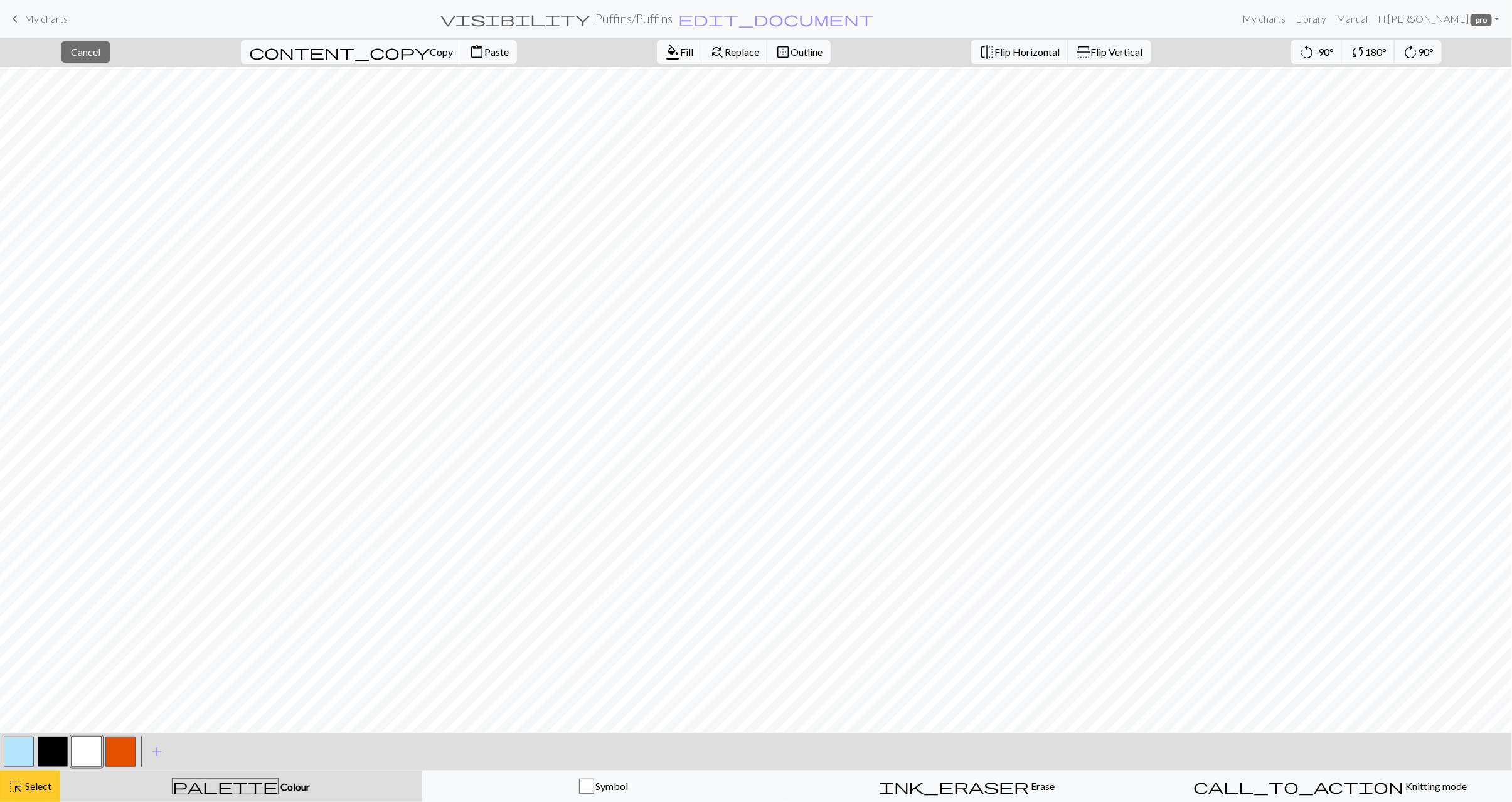
click at [24, 787] on span "Select" at bounding box center [37, 786] width 28 height 12
click at [449, 51] on span "undo" at bounding box center [441, 52] width 15 height 18
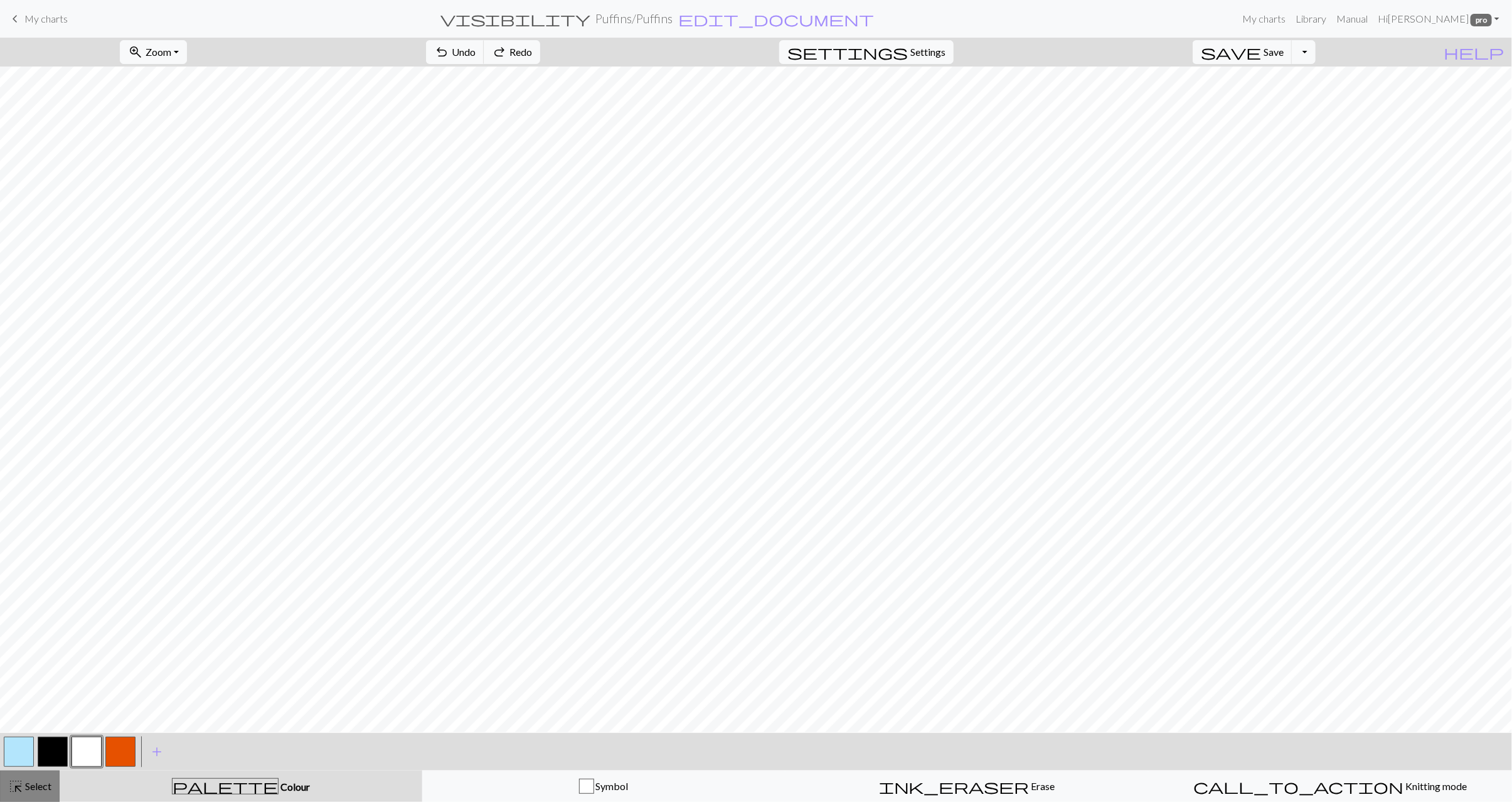
click at [48, 796] on button "highlight_alt Select Select" at bounding box center [30, 786] width 60 height 31
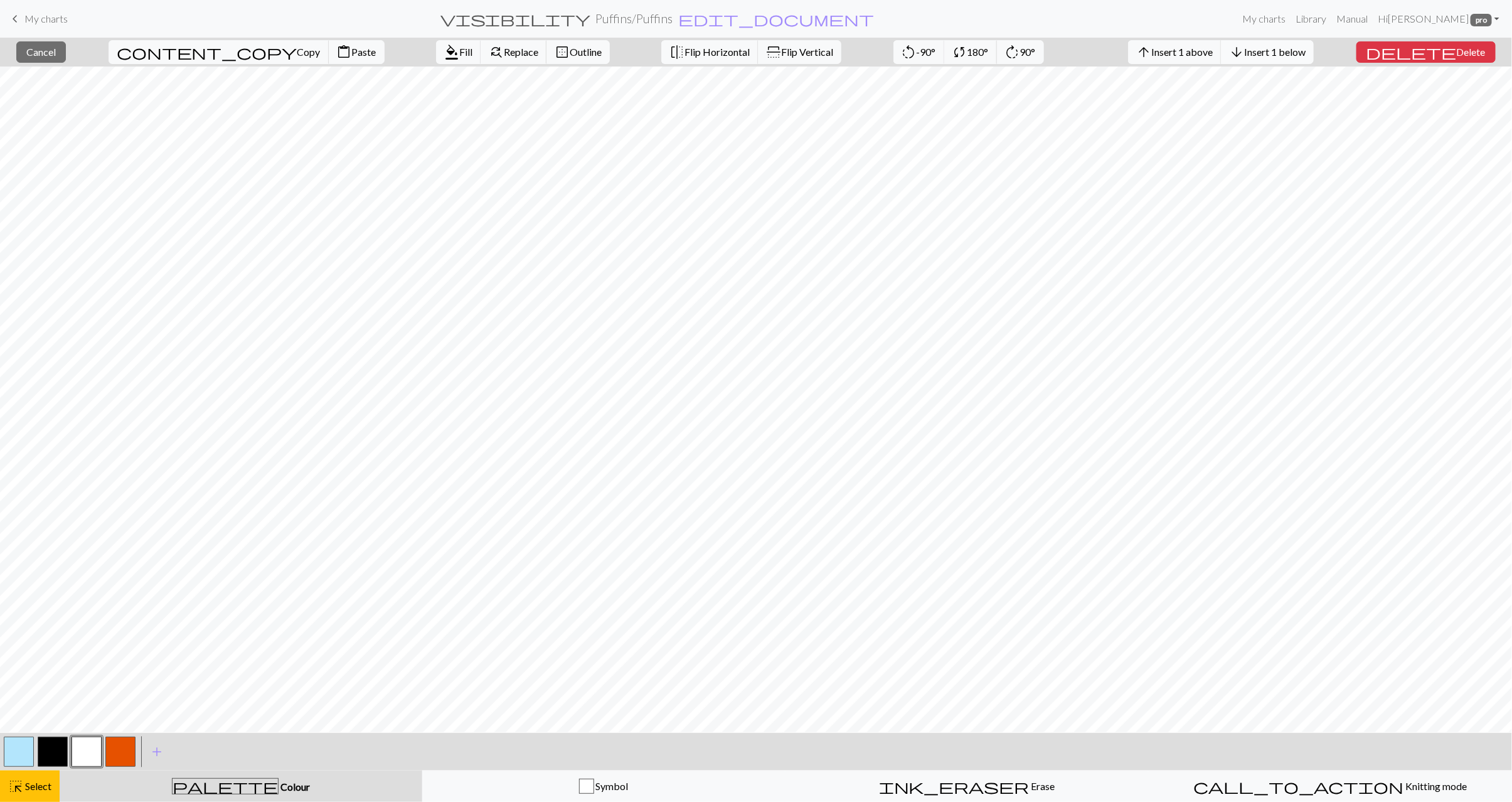
click at [1287, 54] on span "Insert 1 below" at bounding box center [1275, 52] width 61 height 12
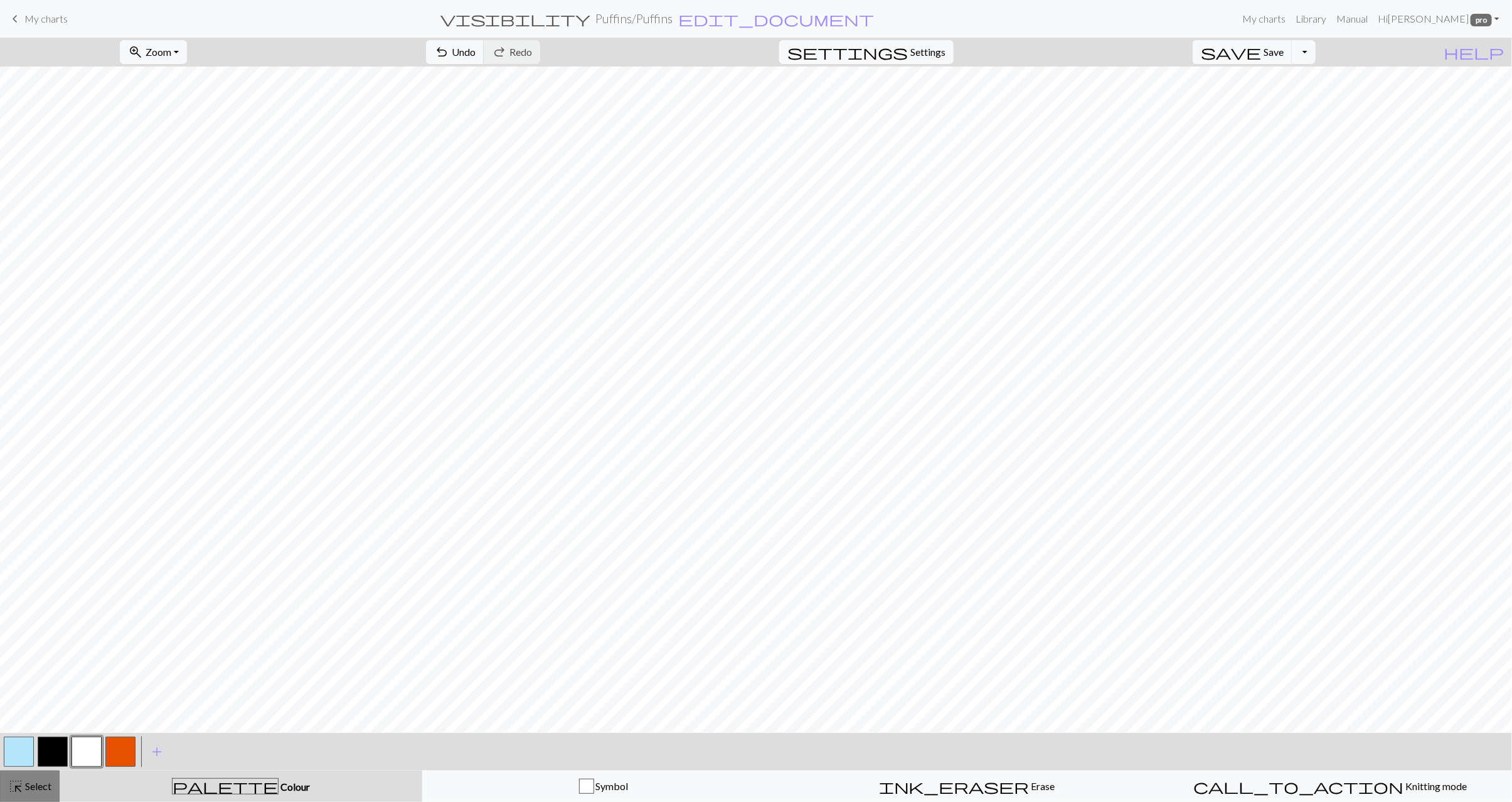
click at [31, 793] on div "highlight_alt Select Select" at bounding box center [30, 786] width 44 height 15
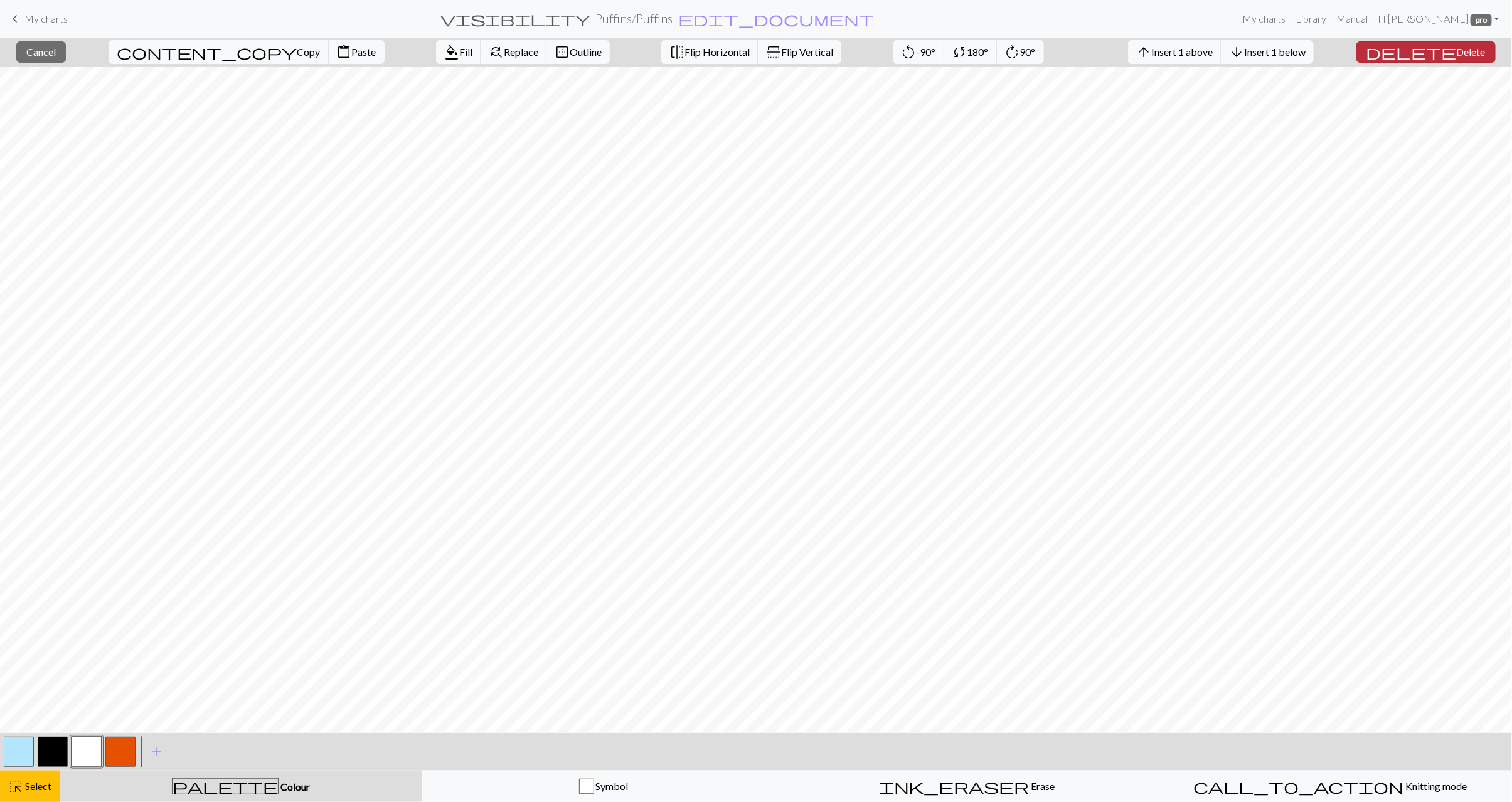
click at [1462, 56] on span "Delete" at bounding box center [1471, 52] width 29 height 12
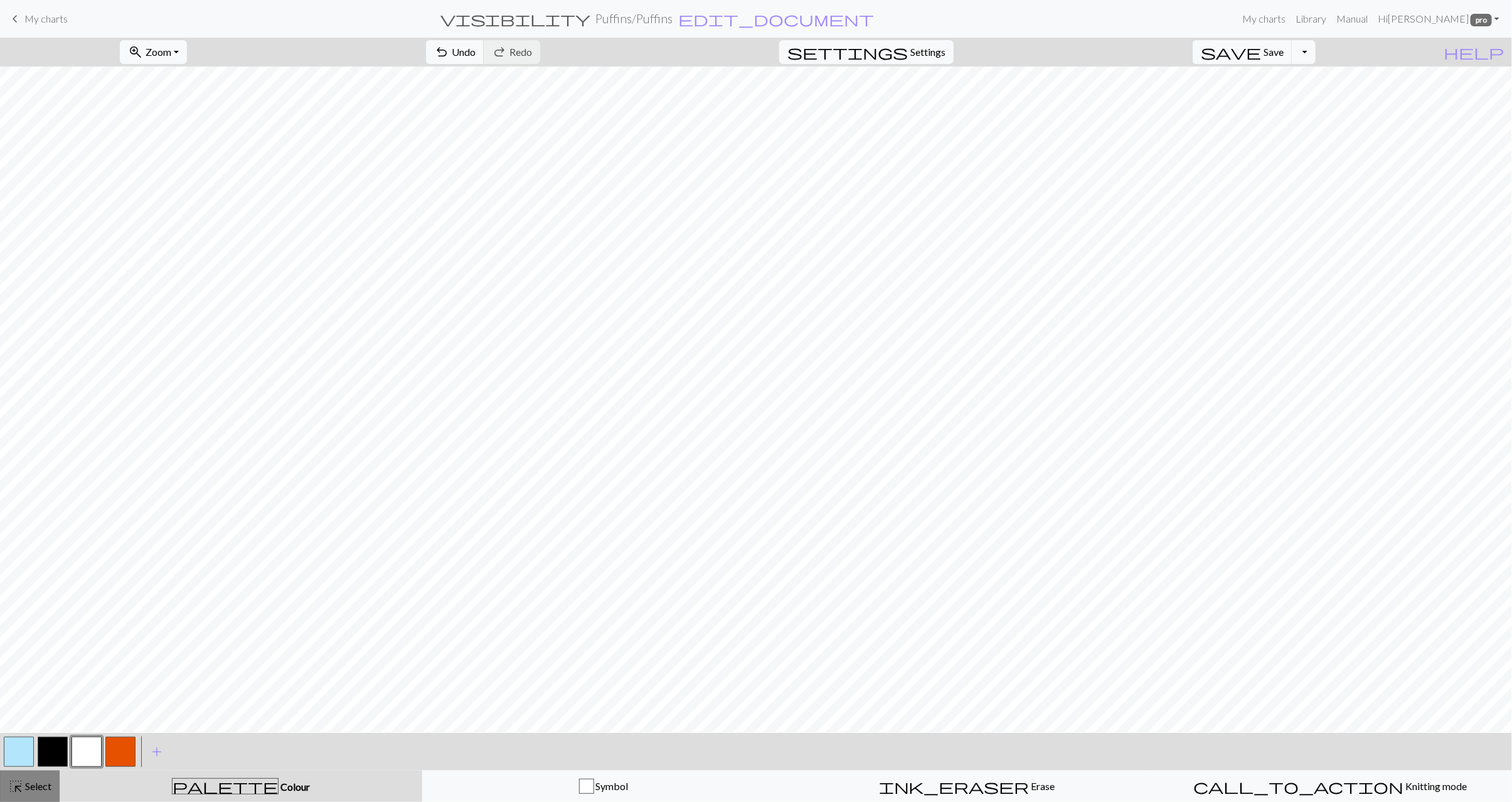
click at [33, 787] on span "Select" at bounding box center [37, 786] width 28 height 12
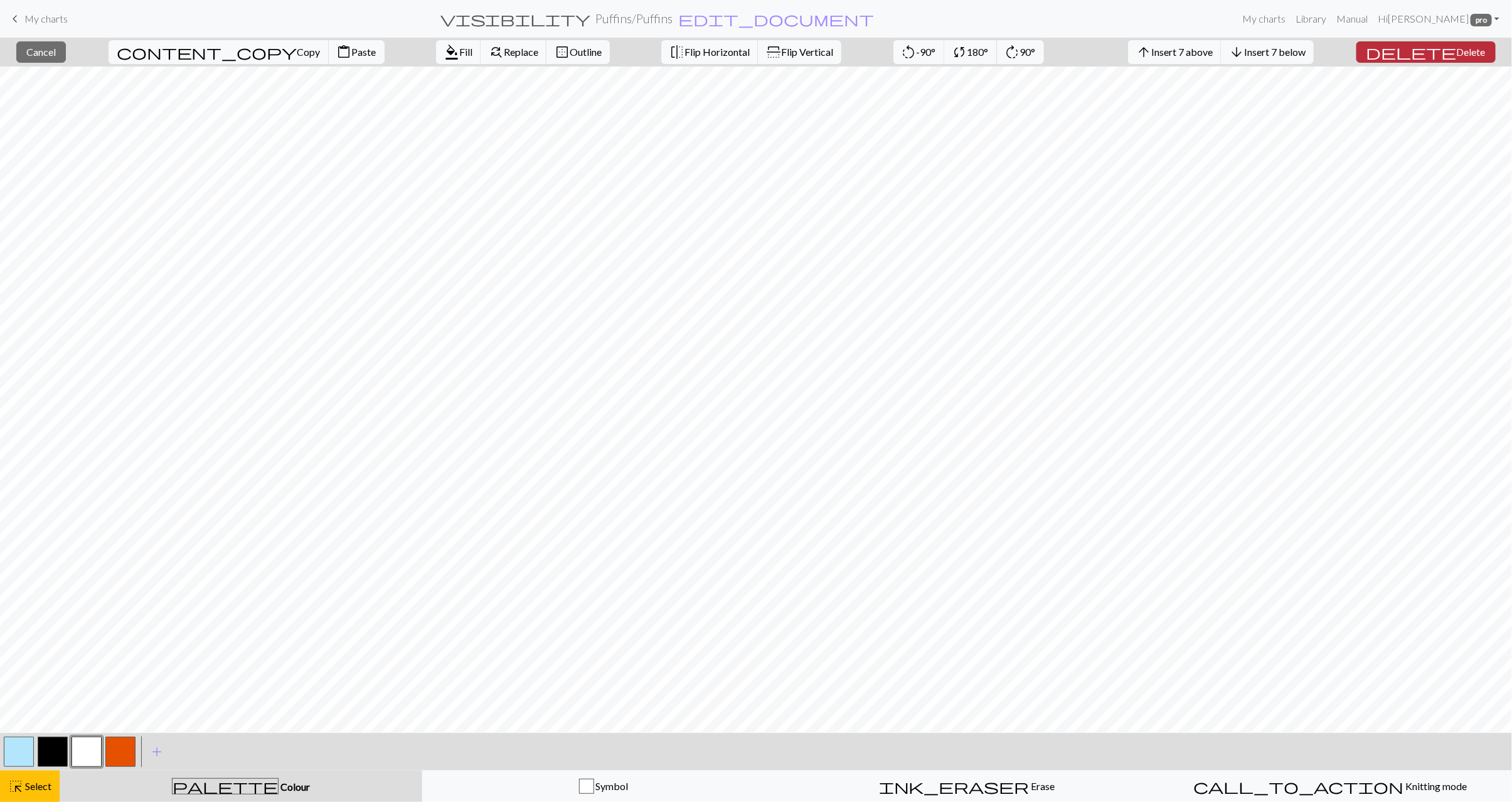
click at [1464, 60] on button "delete Delete" at bounding box center [1426, 52] width 140 height 21
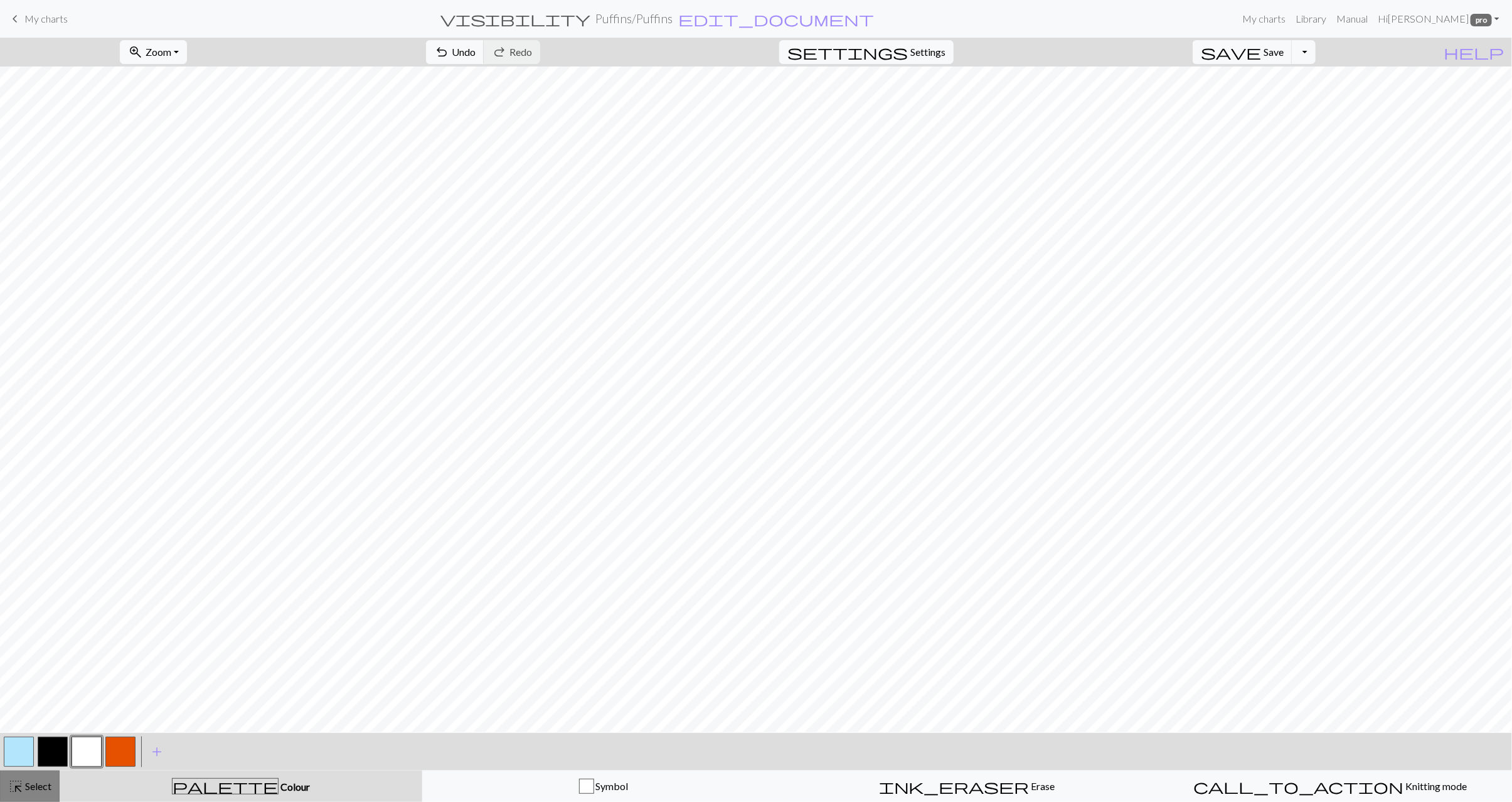
click at [31, 786] on span "Select" at bounding box center [37, 786] width 28 height 12
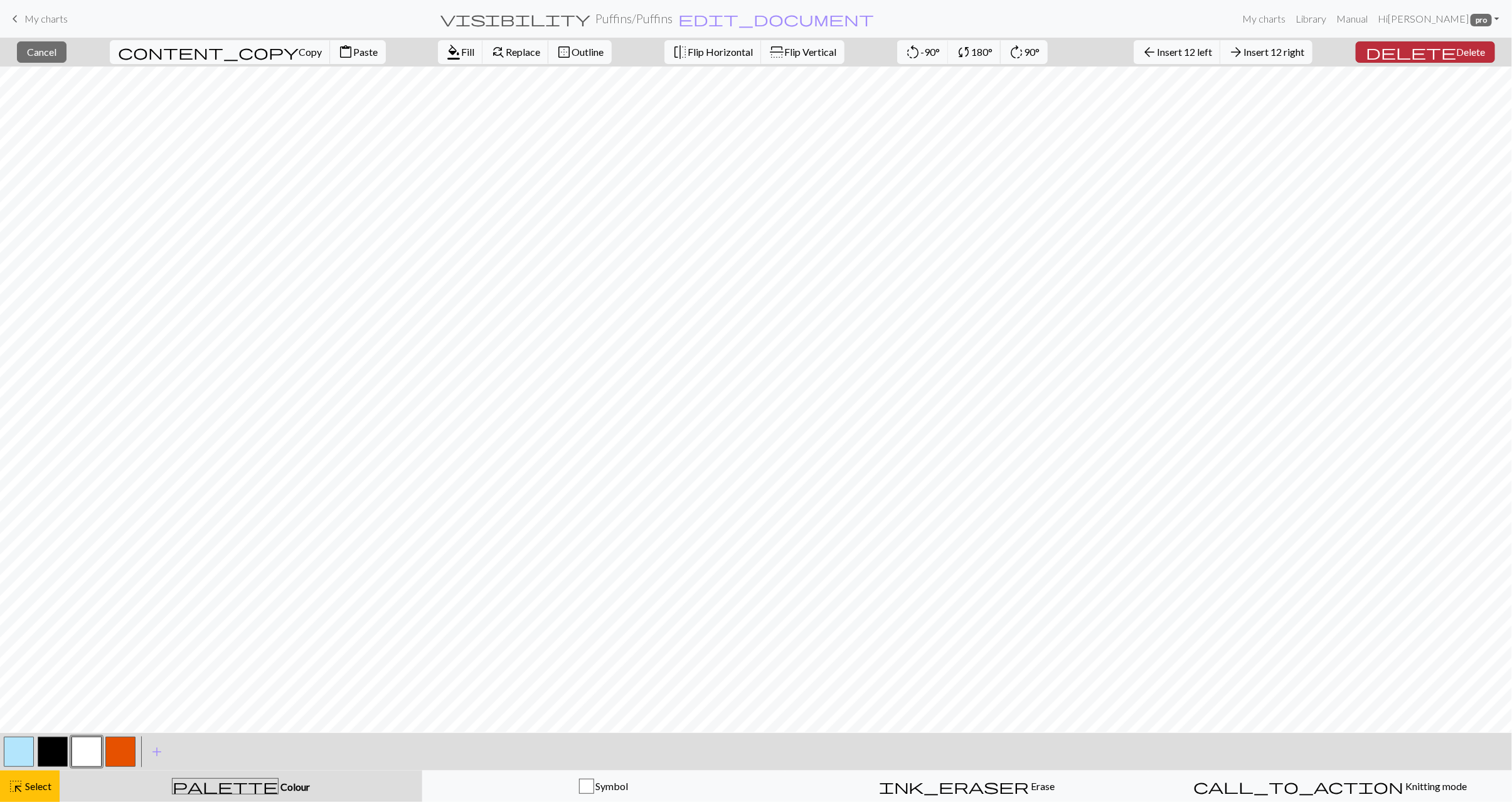
click at [1437, 55] on span "delete" at bounding box center [1411, 52] width 90 height 18
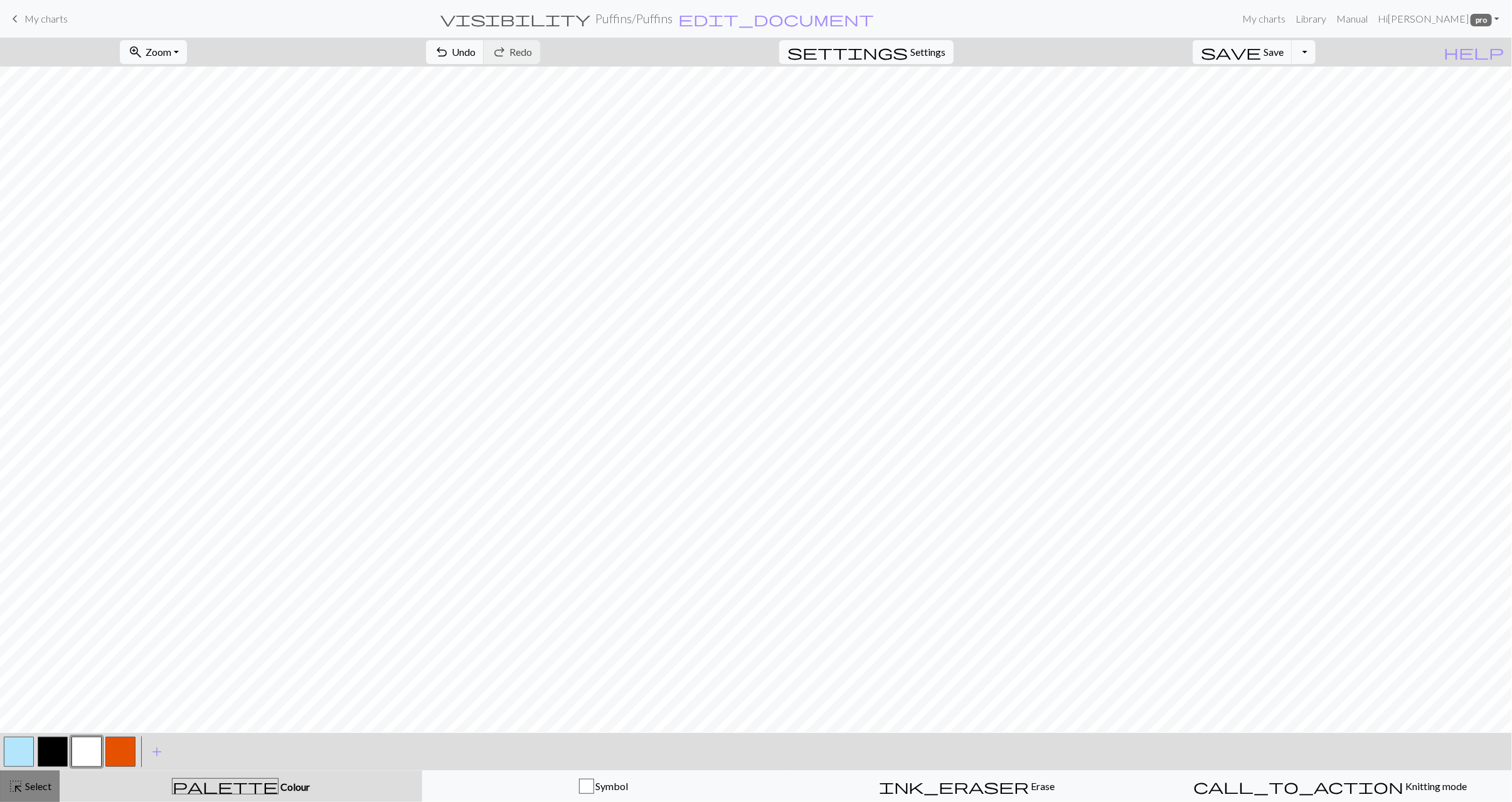
click at [33, 788] on span "Select" at bounding box center [37, 786] width 28 height 12
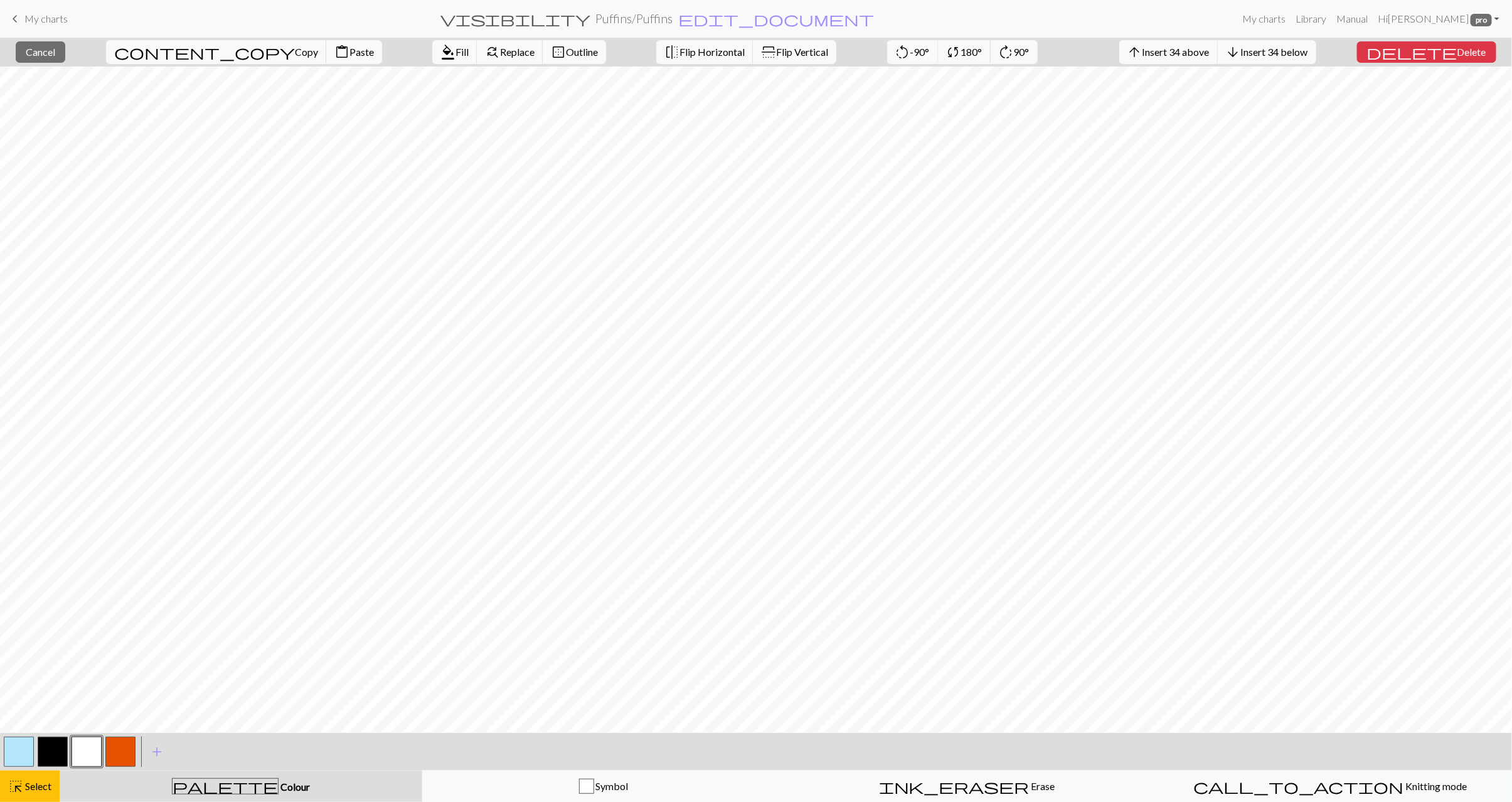
click at [776, 56] on span "Flip Vertical" at bounding box center [802, 52] width 52 height 12
click at [42, 792] on div "highlight_alt Select Select" at bounding box center [30, 786] width 44 height 15
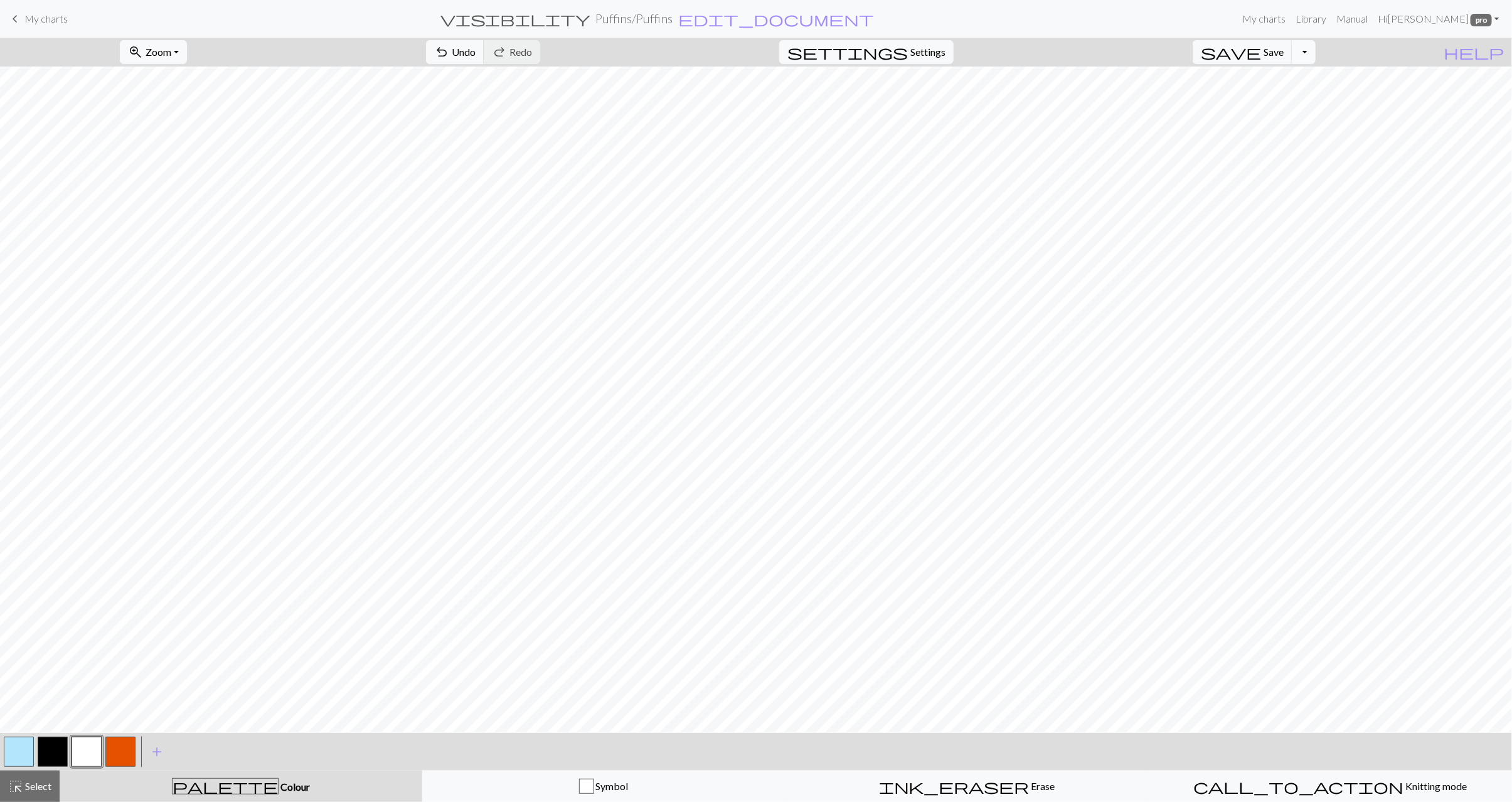
drag, startPoint x: 1326, startPoint y: 48, endPoint x: 1327, endPoint y: 57, distance: 9.1
click at [1315, 49] on button "Toggle Dropdown" at bounding box center [1304, 52] width 24 height 24
click at [1264, 104] on button "save_alt Download" at bounding box center [1211, 101] width 207 height 20
click at [739, 38] on button "Download" at bounding box center [725, 41] width 60 height 24
click at [36, 780] on span "Select" at bounding box center [37, 786] width 28 height 12
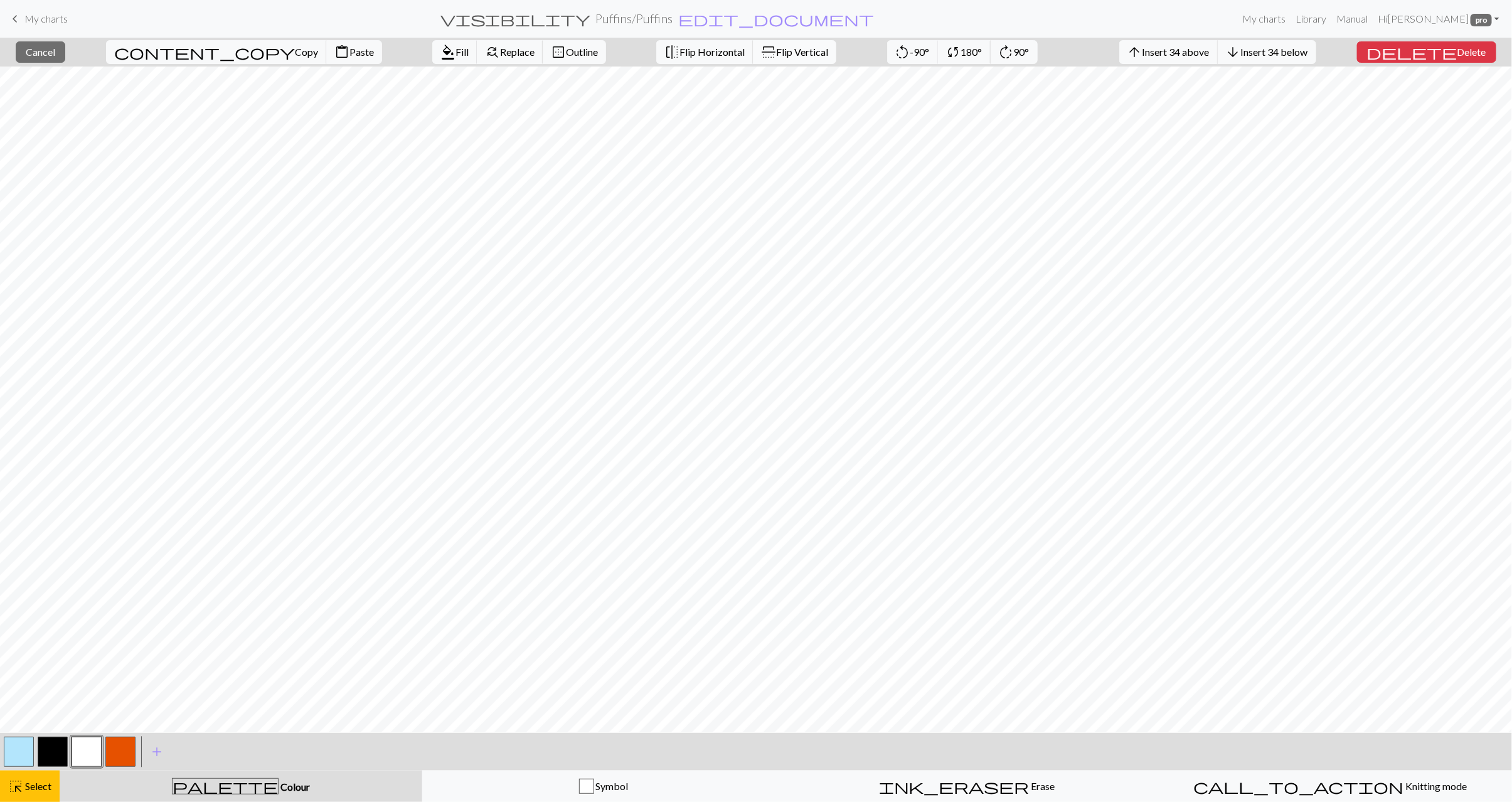
click at [776, 55] on span "Flip Vertical" at bounding box center [802, 52] width 52 height 12
click at [19, 785] on span "highlight_alt" at bounding box center [15, 787] width 15 height 18
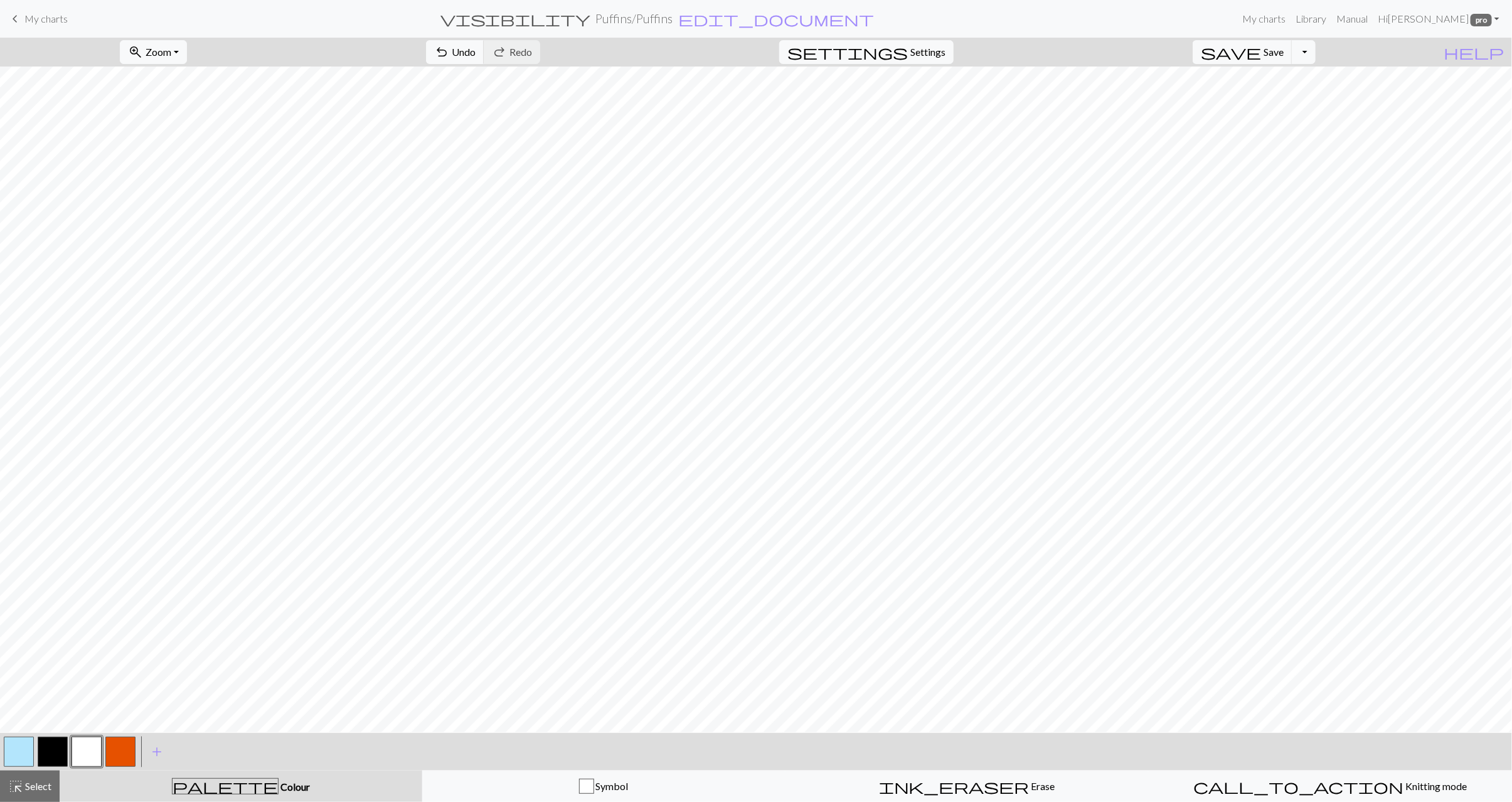
click at [18, 758] on button "button" at bounding box center [19, 751] width 30 height 30
click at [21, 752] on button "button" at bounding box center [19, 751] width 30 height 30
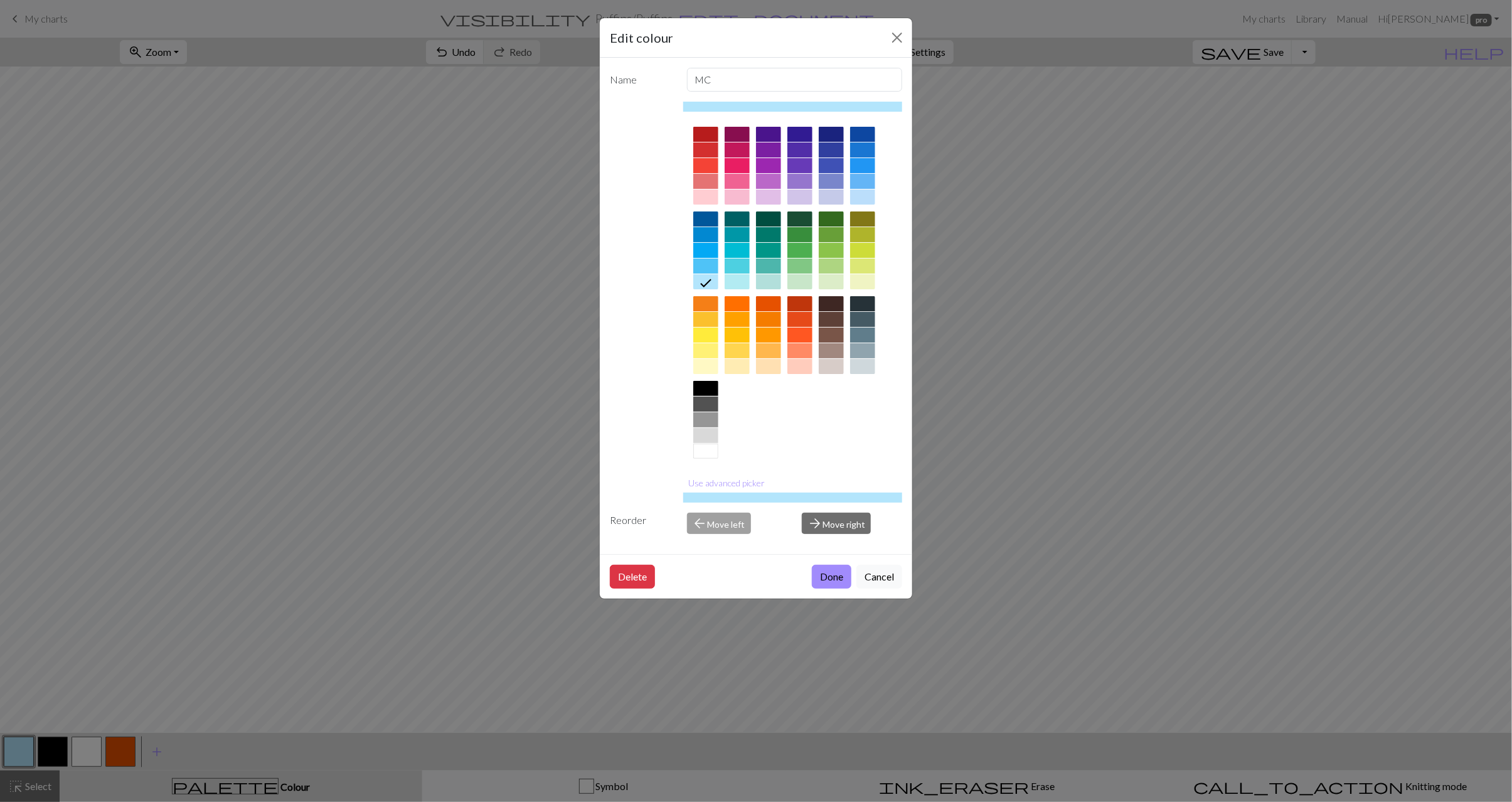
click at [705, 453] on div at bounding box center [706, 451] width 25 height 15
click at [831, 578] on button "Done" at bounding box center [831, 577] width 40 height 24
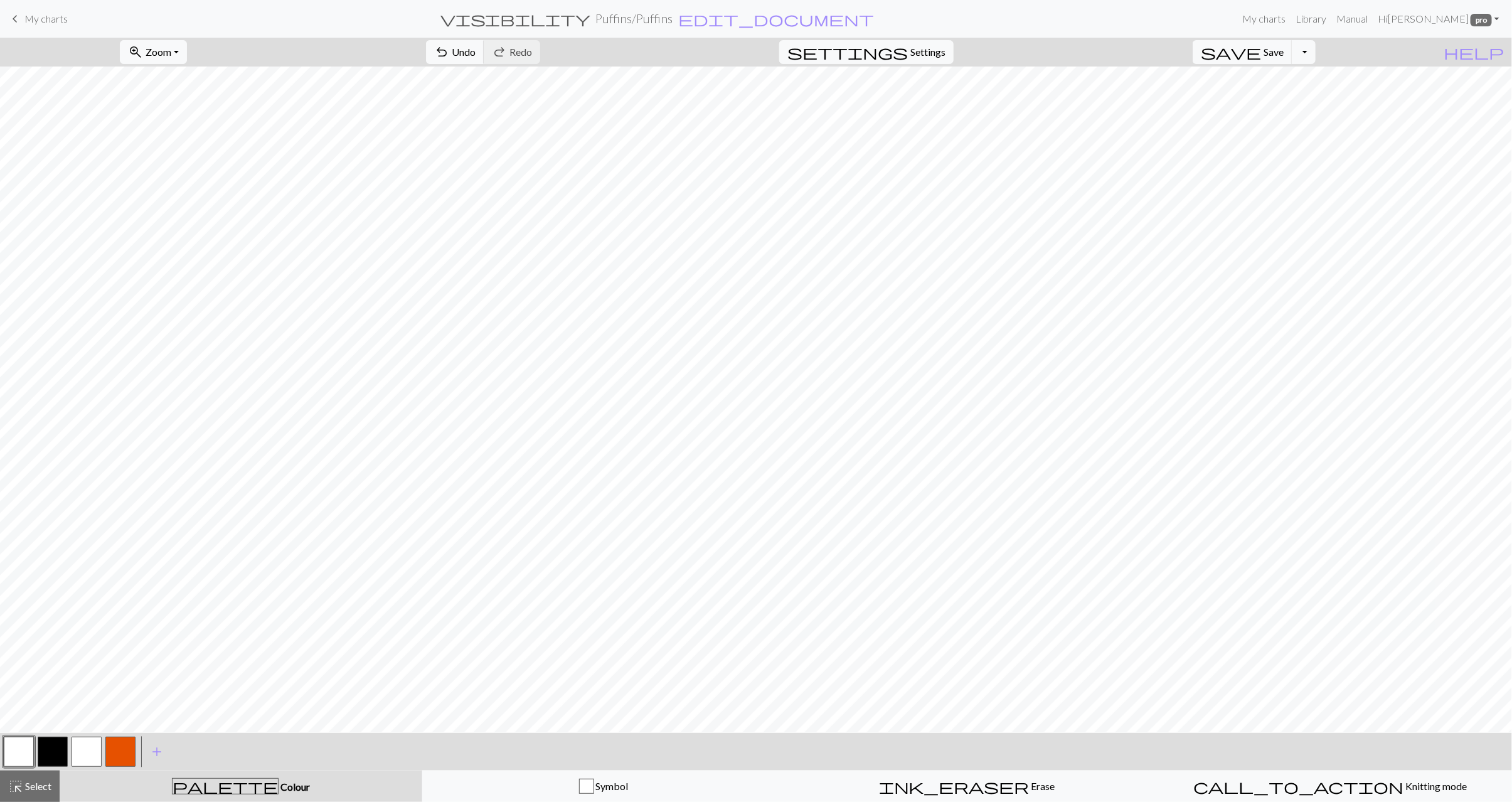
click at [10, 746] on button "button" at bounding box center [19, 751] width 30 height 30
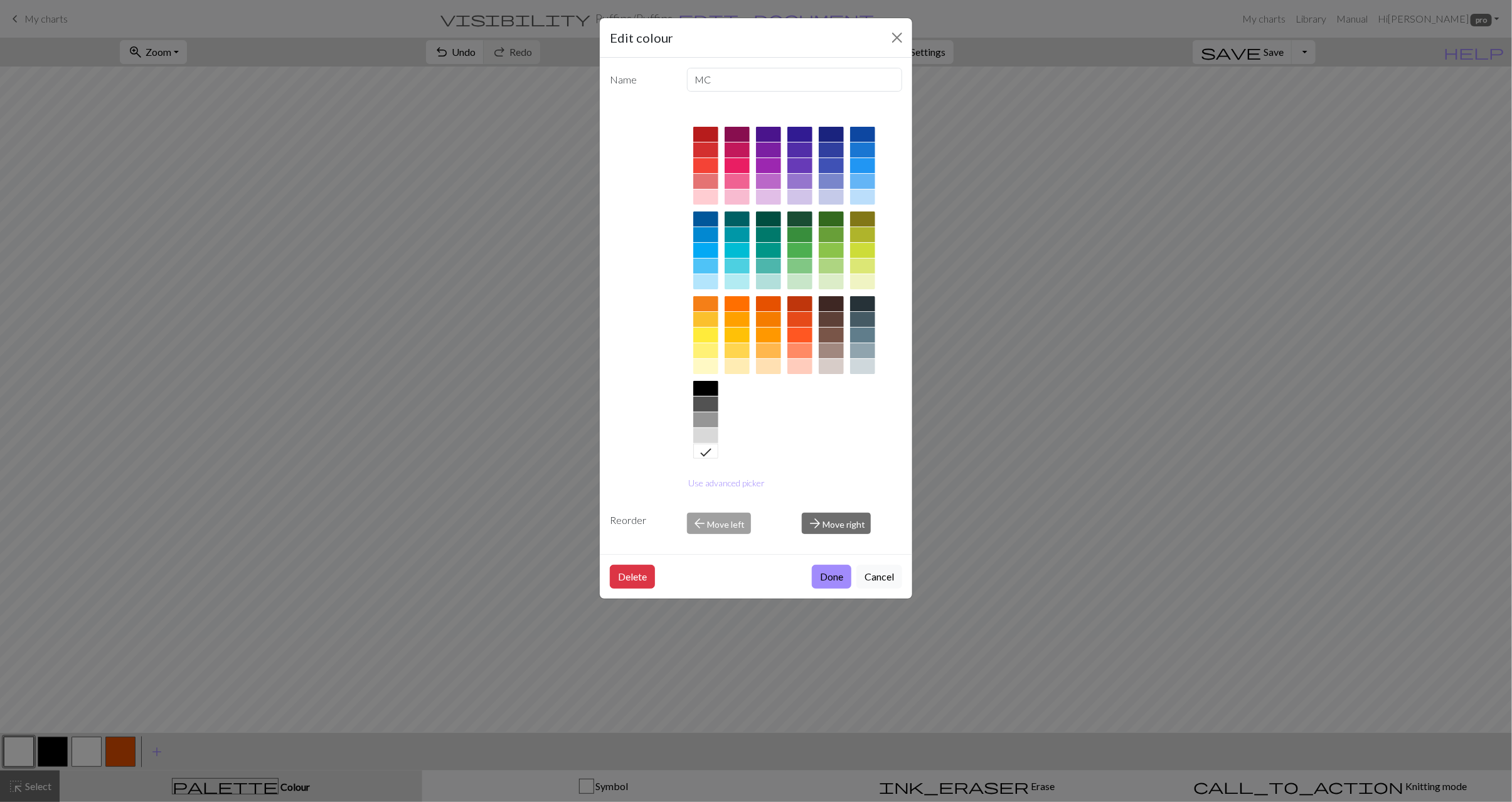
click at [702, 285] on div at bounding box center [706, 282] width 25 height 15
click at [869, 199] on div at bounding box center [862, 197] width 25 height 15
click at [839, 582] on button "Done" at bounding box center [831, 577] width 40 height 24
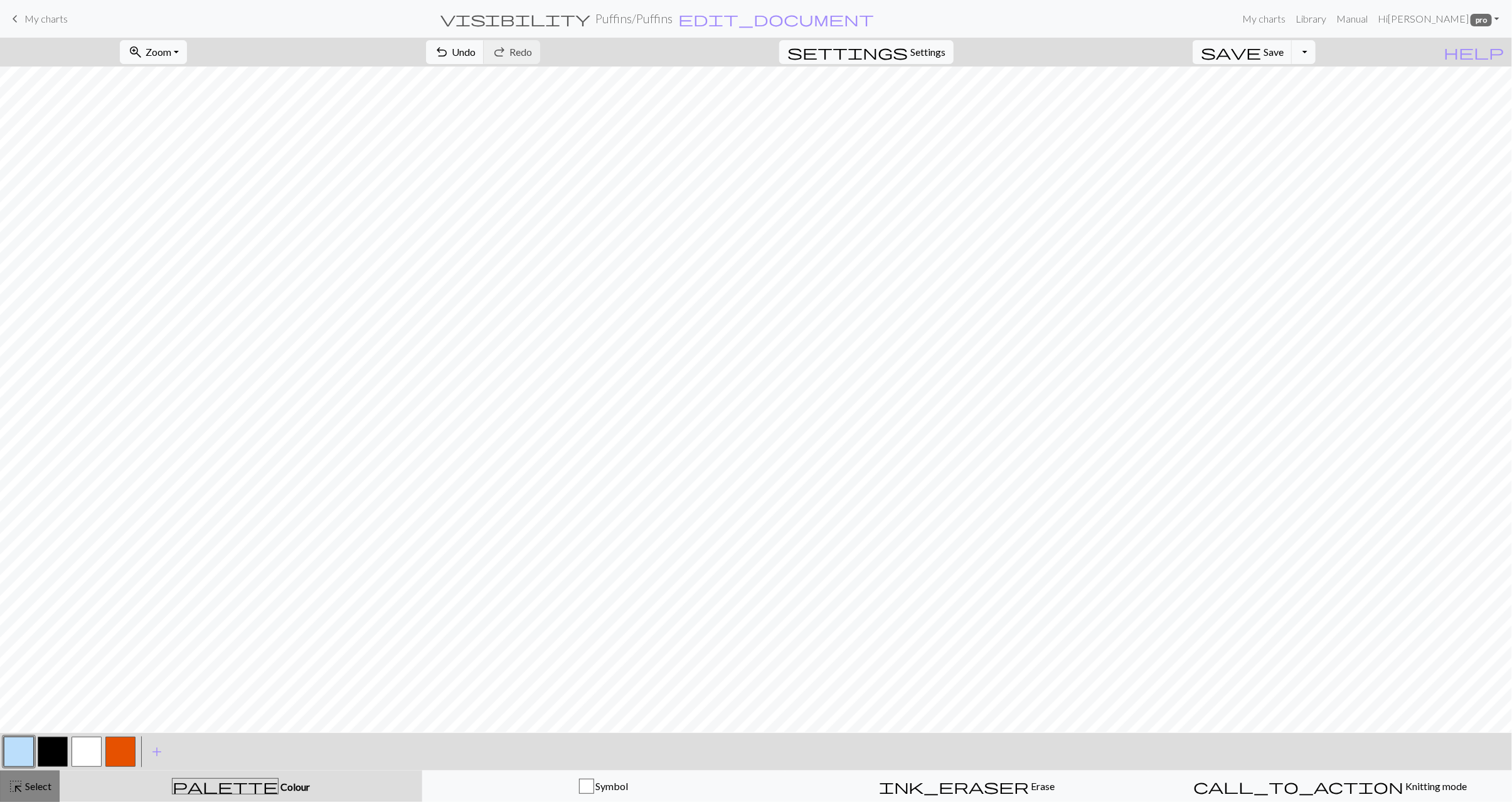
click at [43, 785] on span "Select" at bounding box center [37, 786] width 28 height 12
click at [23, 747] on button "button" at bounding box center [19, 751] width 30 height 30
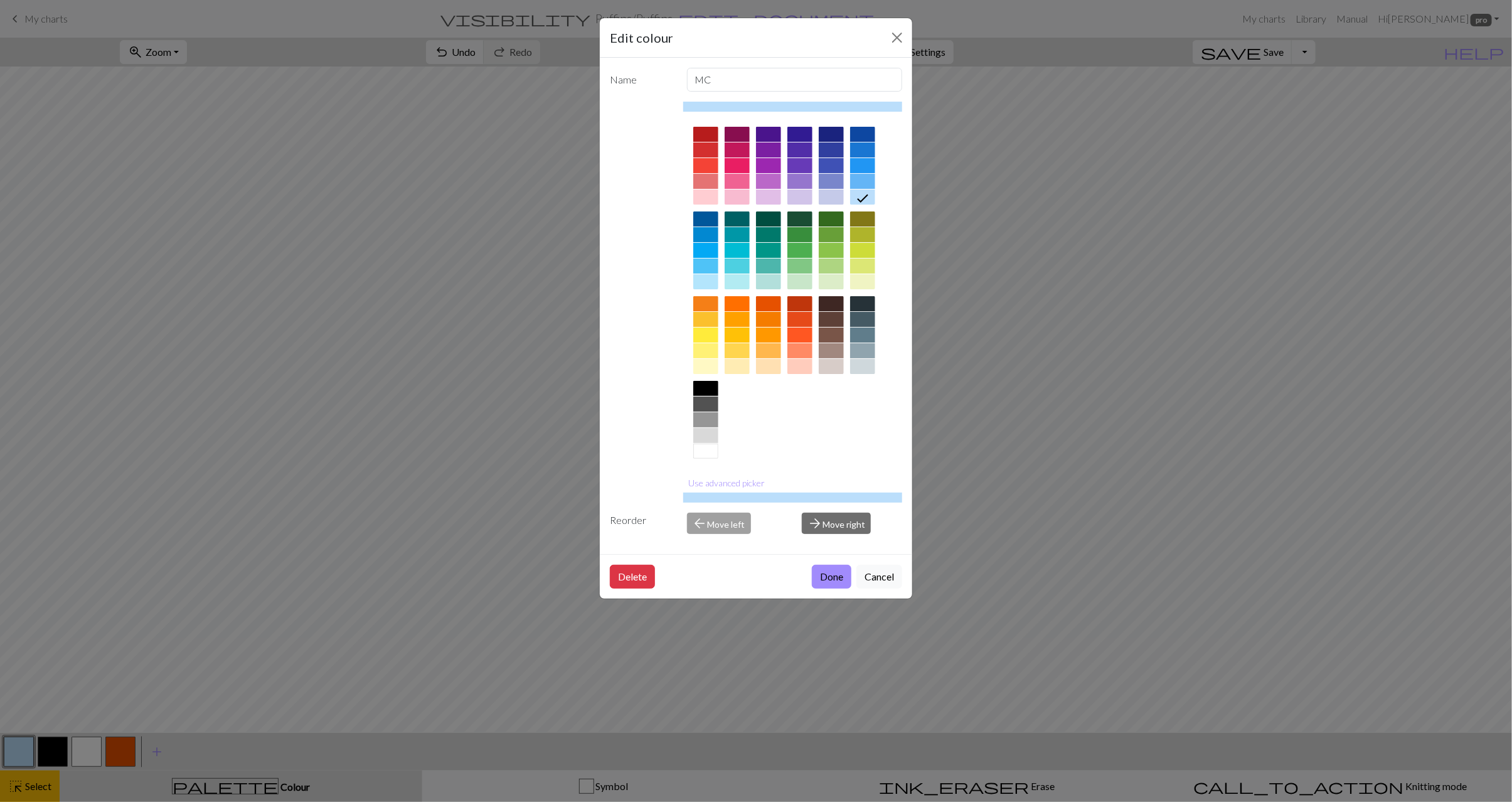
click at [706, 284] on div at bounding box center [706, 282] width 25 height 15
click at [831, 578] on button "Done" at bounding box center [831, 577] width 40 height 24
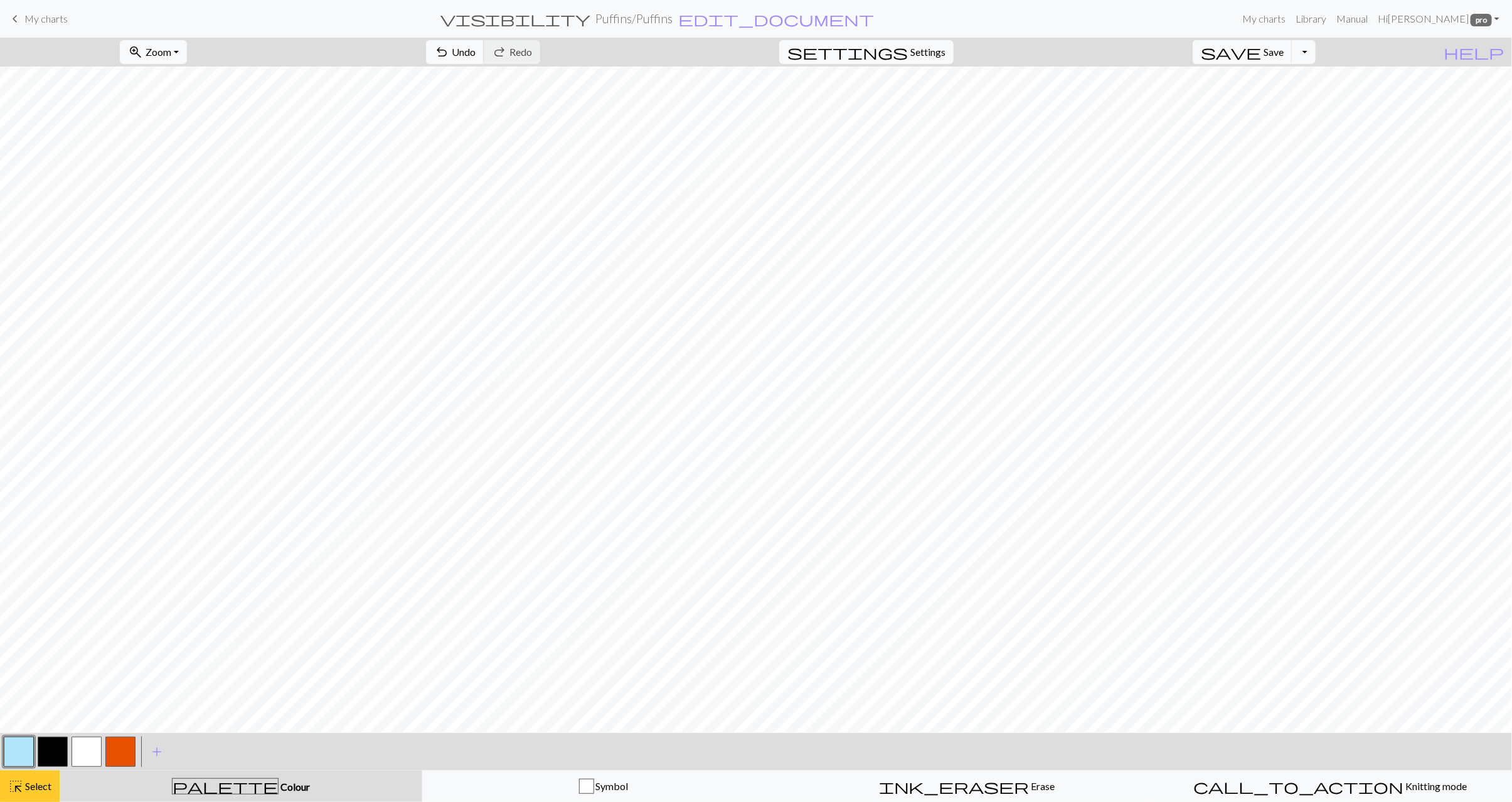
click at [35, 780] on span "Select" at bounding box center [37, 786] width 28 height 12
click at [42, 783] on span "Select" at bounding box center [37, 786] width 28 height 12
click at [60, 752] on button "button" at bounding box center [52, 751] width 30 height 30
click at [37, 790] on span "Select" at bounding box center [37, 786] width 28 height 12
click at [120, 753] on button "button" at bounding box center [120, 751] width 30 height 30
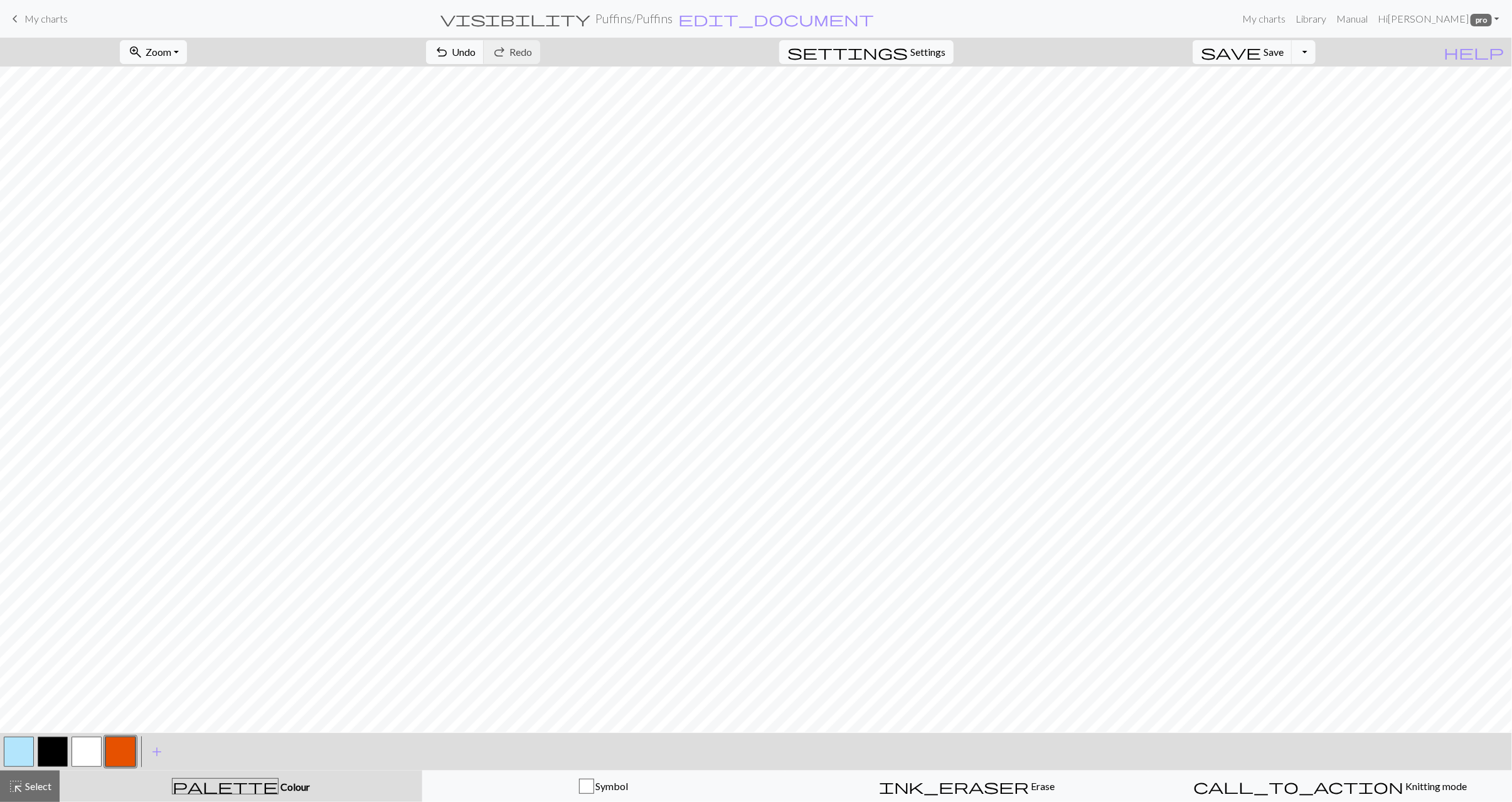
click at [60, 744] on button "button" at bounding box center [52, 751] width 30 height 30
click at [24, 756] on button "button" at bounding box center [19, 751] width 30 height 30
click at [54, 757] on button "button" at bounding box center [52, 751] width 30 height 30
click at [92, 754] on button "button" at bounding box center [86, 751] width 30 height 30
click at [63, 758] on button "button" at bounding box center [52, 751] width 30 height 30
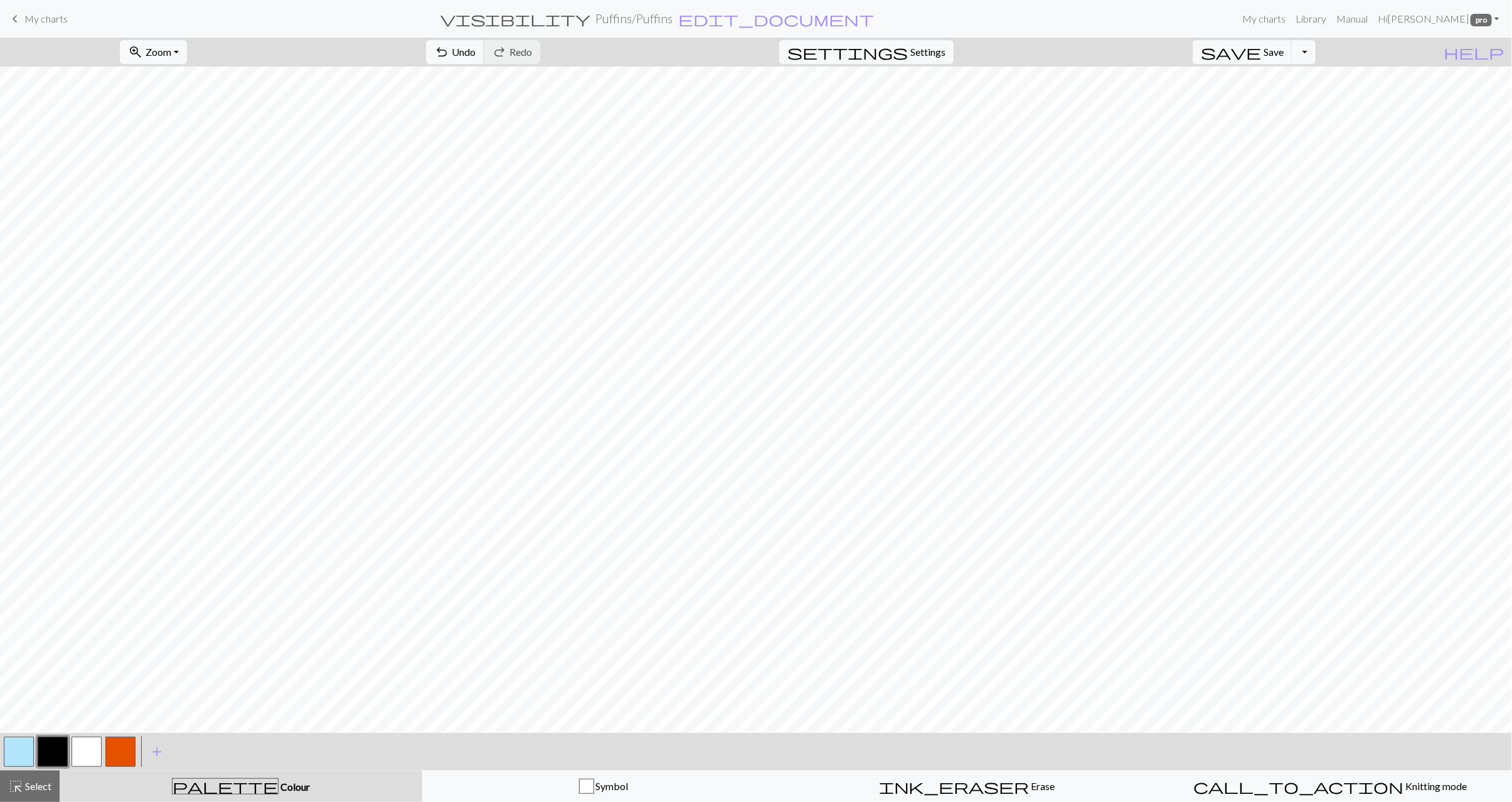
click at [93, 748] on button "button" at bounding box center [86, 751] width 30 height 30
click at [38, 751] on button "button" at bounding box center [52, 751] width 30 height 30
click at [29, 754] on button "button" at bounding box center [19, 751] width 30 height 30
click at [115, 748] on button "button" at bounding box center [120, 751] width 30 height 30
click at [21, 784] on span "highlight_alt" at bounding box center [15, 787] width 15 height 18
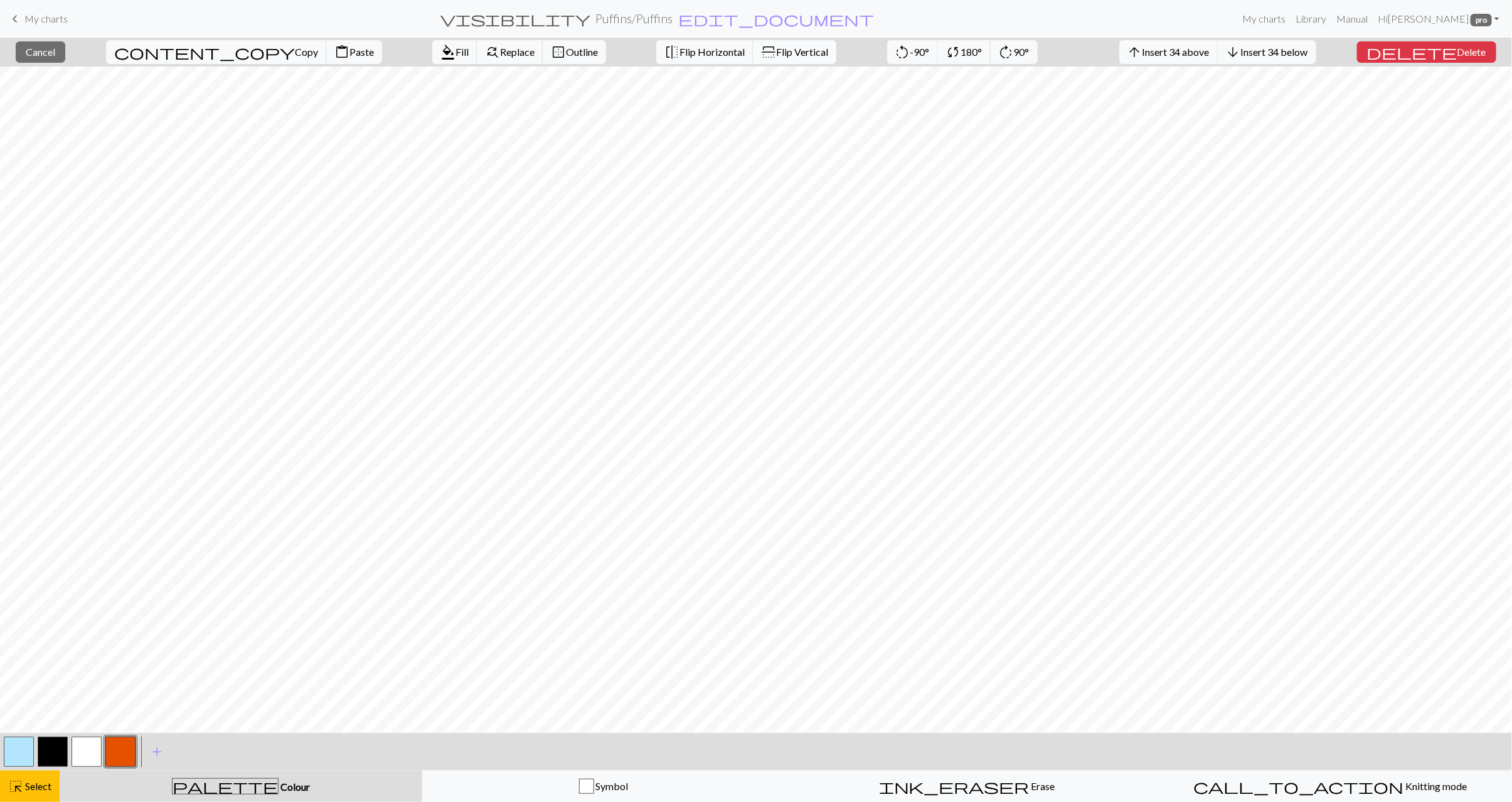
click at [776, 54] on span "Flip Vertical" at bounding box center [802, 52] width 52 height 12
click at [56, 790] on button "highlight_alt Select Select" at bounding box center [30, 786] width 60 height 31
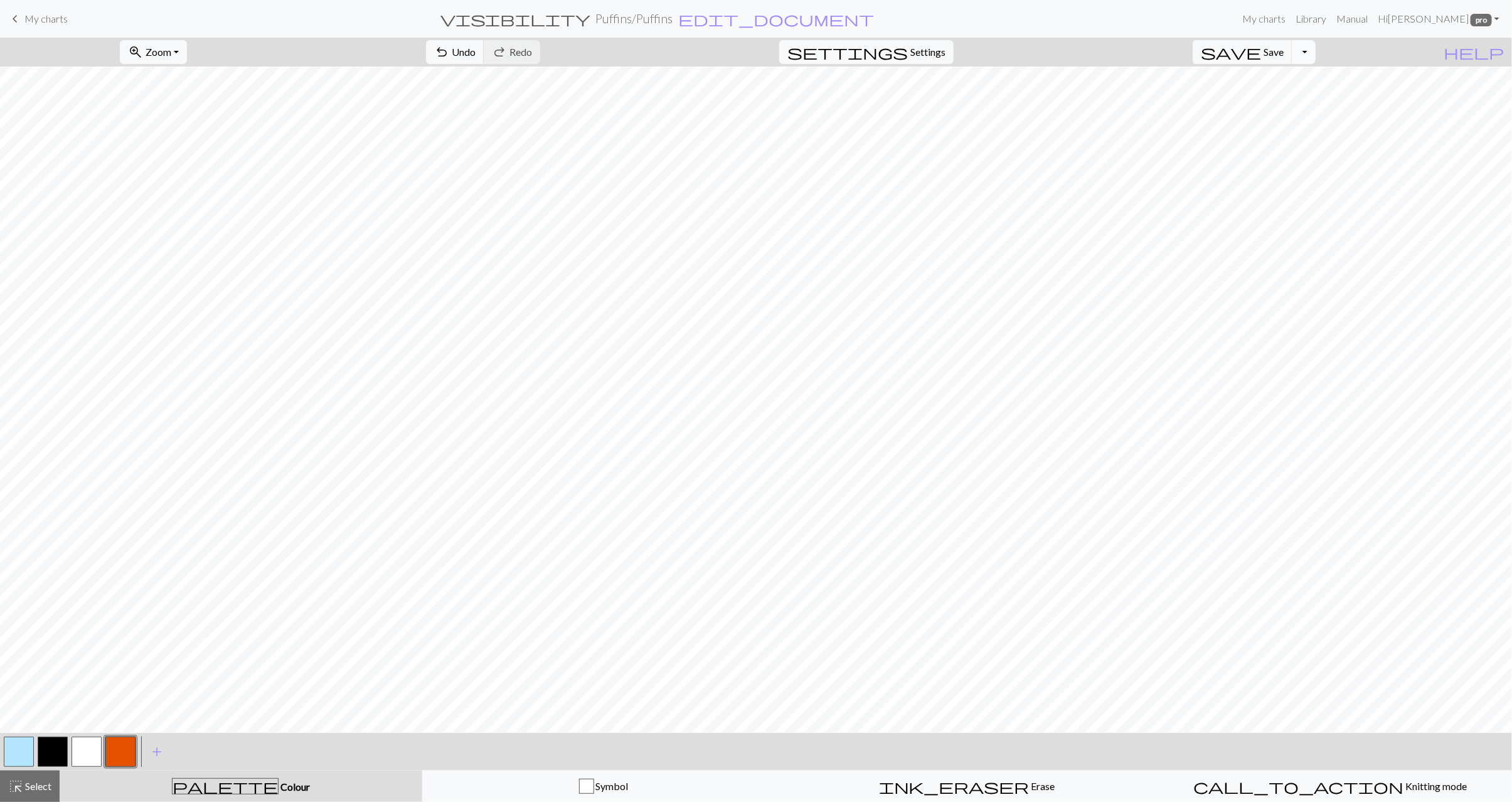
click at [1315, 50] on button "Toggle Dropdown" at bounding box center [1304, 52] width 24 height 24
click at [1284, 103] on button "save_alt Download" at bounding box center [1211, 101] width 207 height 20
click at [739, 41] on button "Download" at bounding box center [725, 41] width 60 height 24
click at [47, 783] on span "Select" at bounding box center [37, 786] width 28 height 12
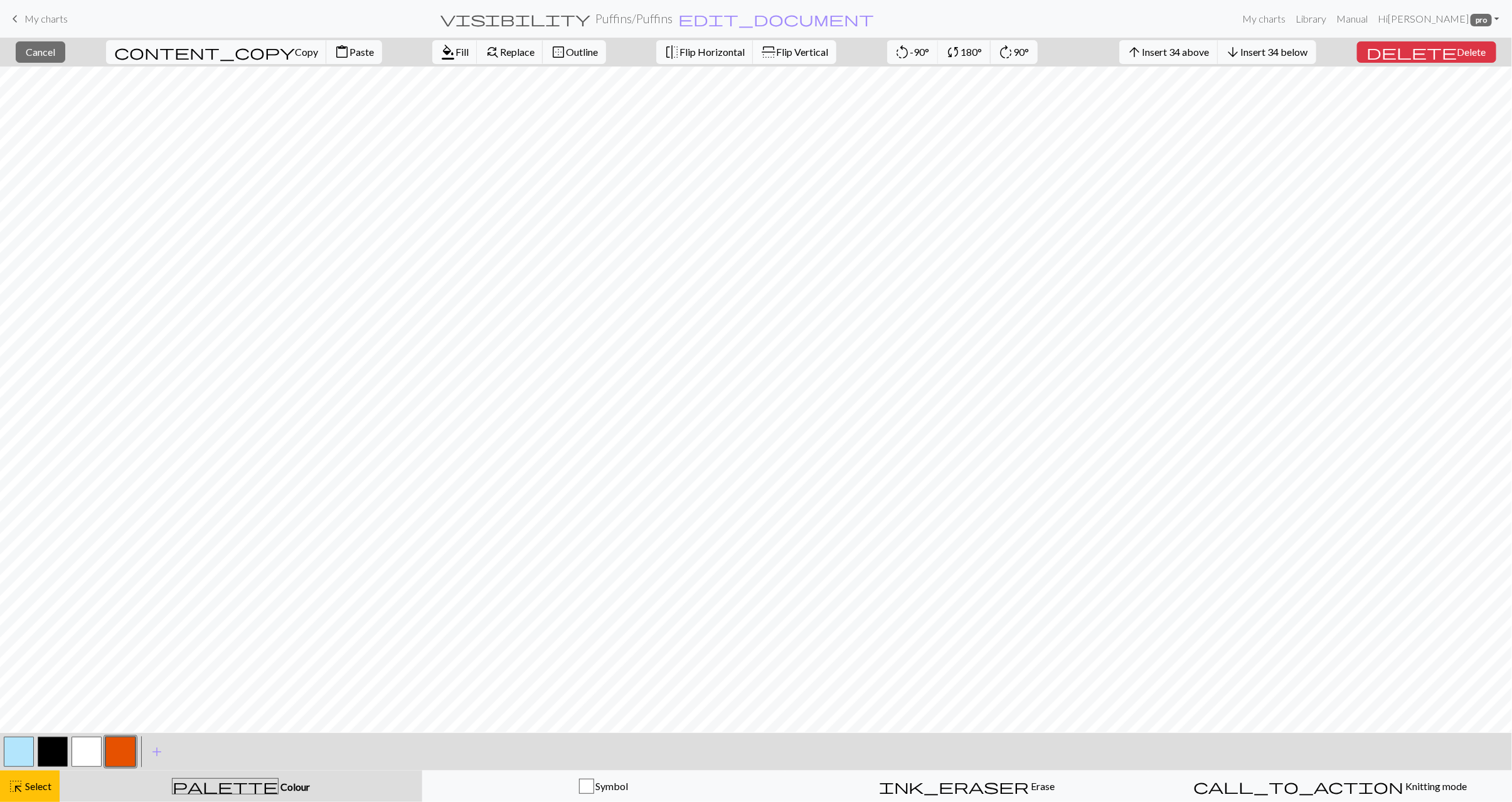
click at [776, 49] on span "Flip Vertical" at bounding box center [802, 52] width 52 height 12
click at [41, 781] on span "Select" at bounding box center [37, 786] width 28 height 12
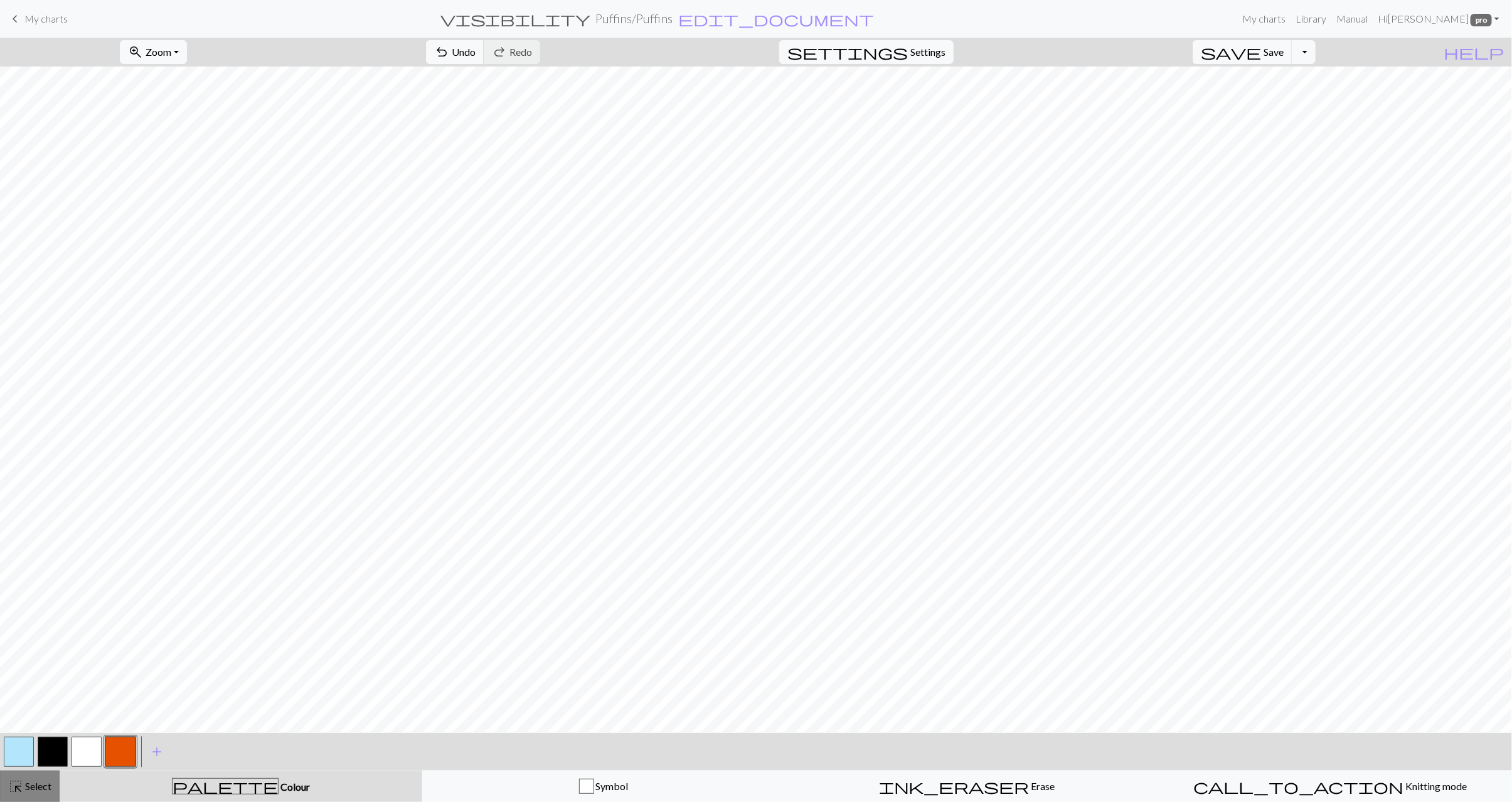
click at [27, 787] on span "Select" at bounding box center [37, 786] width 28 height 12
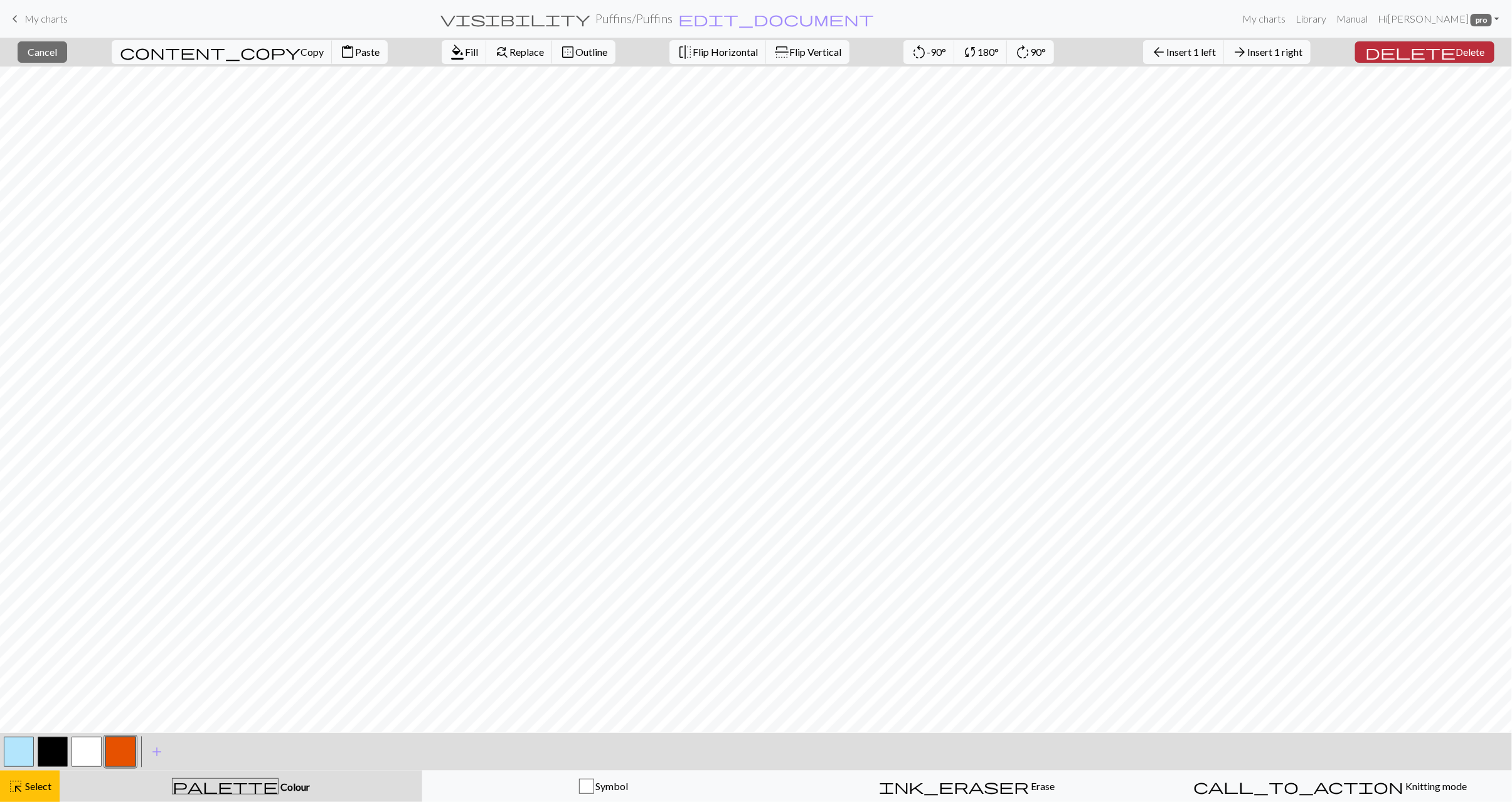
click at [1456, 52] on span "Delete" at bounding box center [1470, 52] width 29 height 12
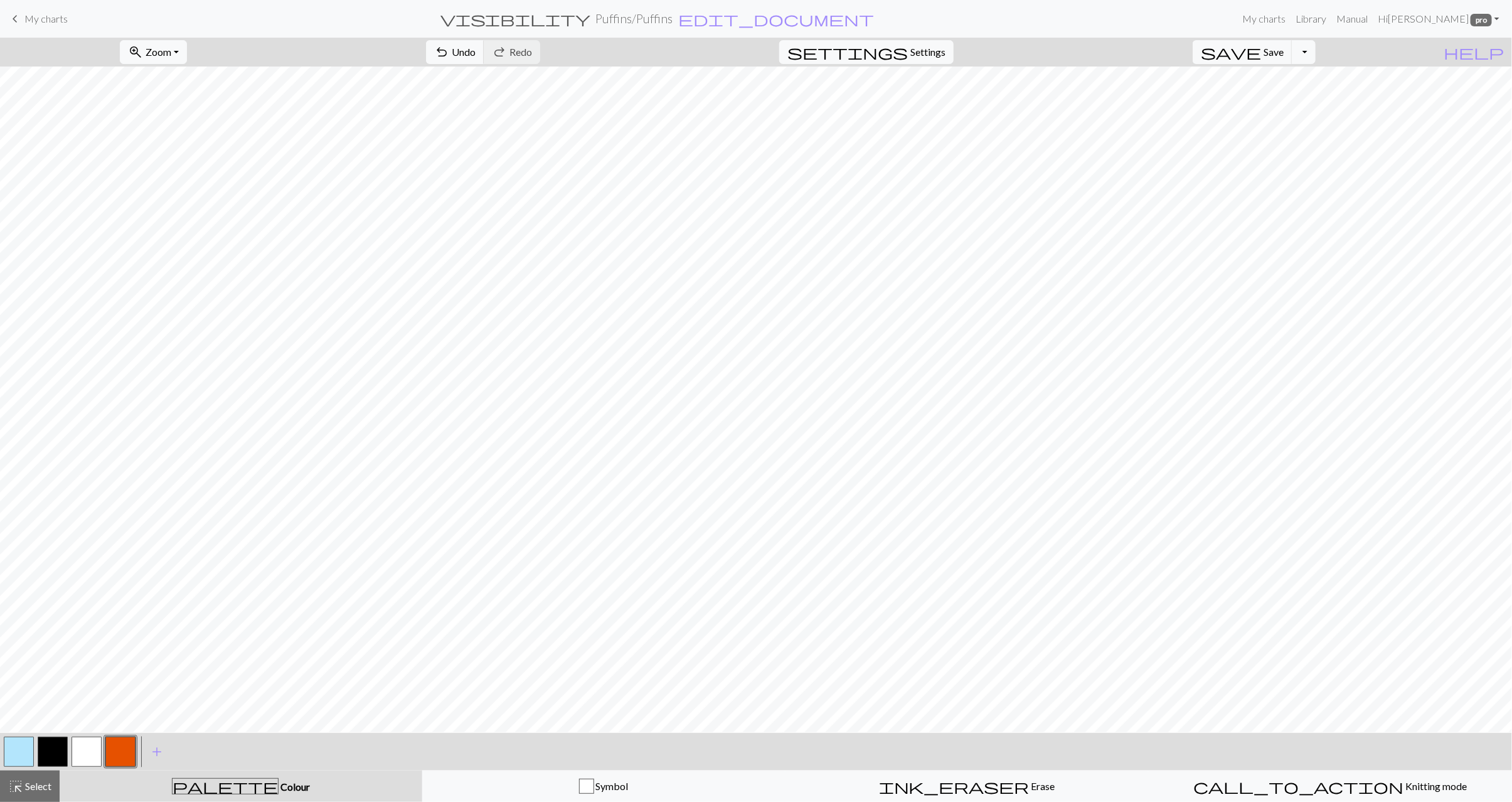
click at [129, 755] on button "button" at bounding box center [120, 751] width 30 height 30
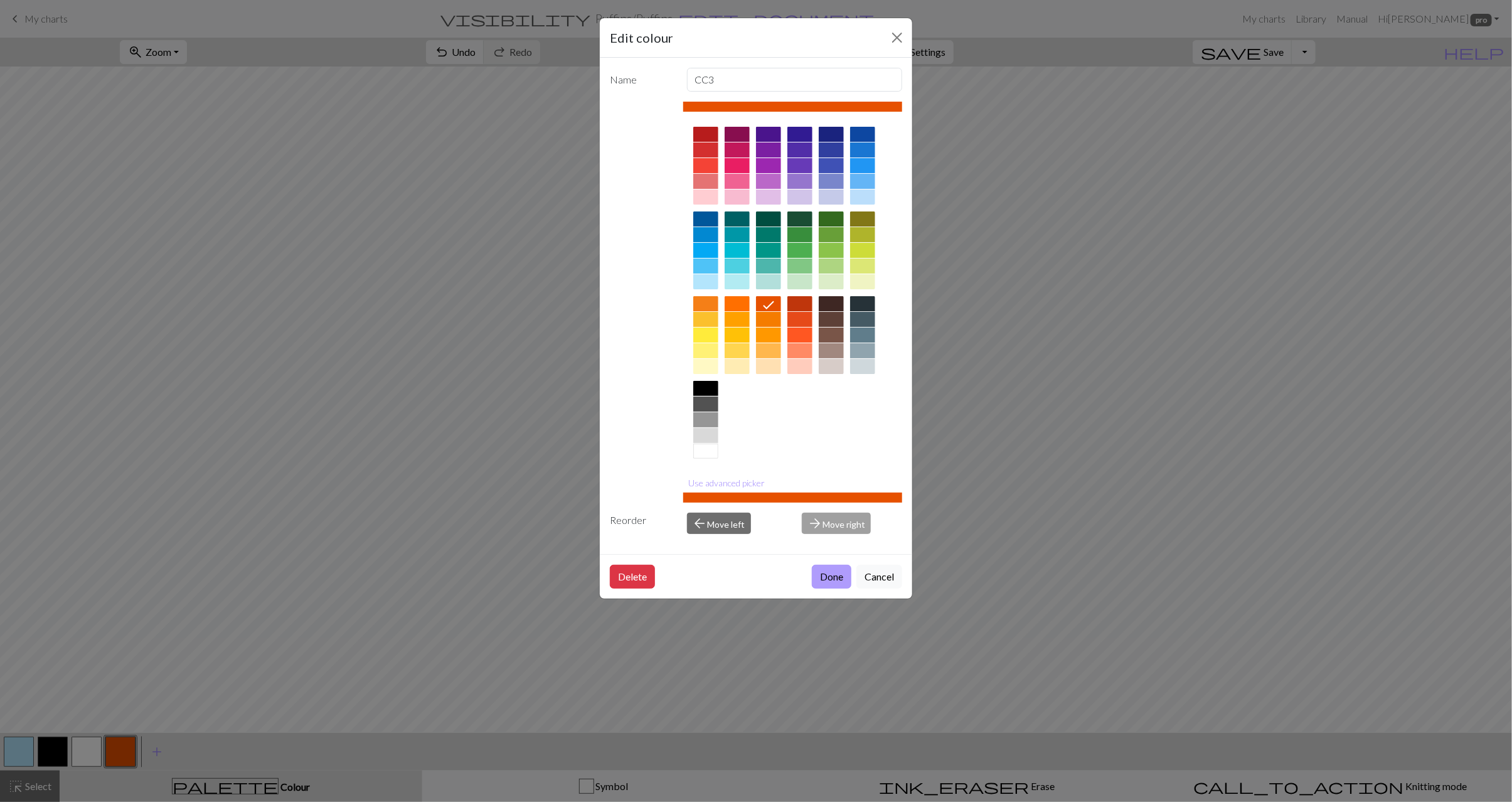
click at [835, 583] on button "Done" at bounding box center [831, 577] width 40 height 24
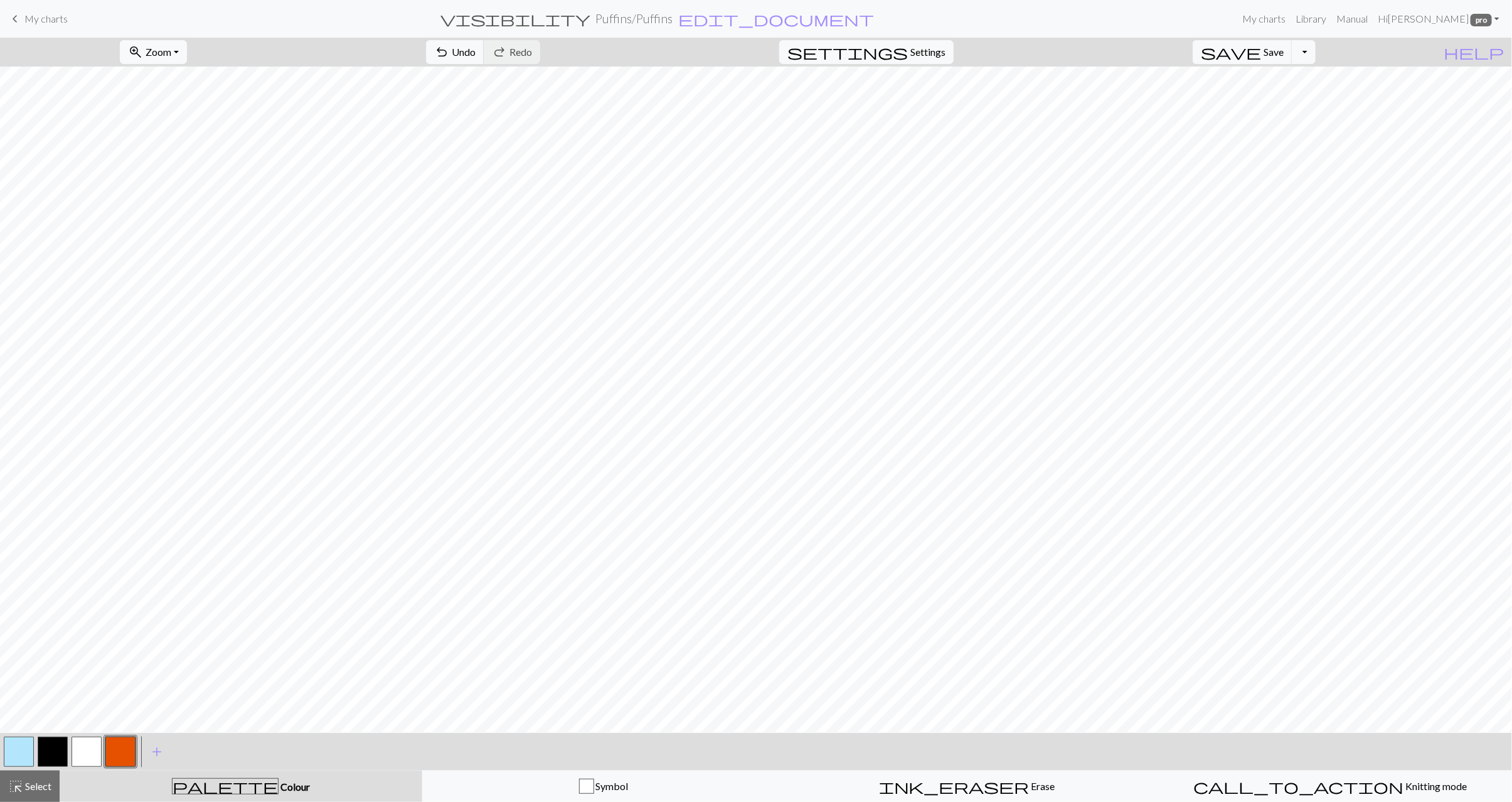
click at [64, 750] on button "button" at bounding box center [52, 751] width 30 height 30
click at [21, 751] on button "button" at bounding box center [19, 751] width 30 height 30
click at [124, 750] on button "button" at bounding box center [120, 751] width 30 height 30
click at [13, 755] on button "button" at bounding box center [19, 751] width 30 height 30
click at [115, 746] on button "button" at bounding box center [120, 751] width 30 height 30
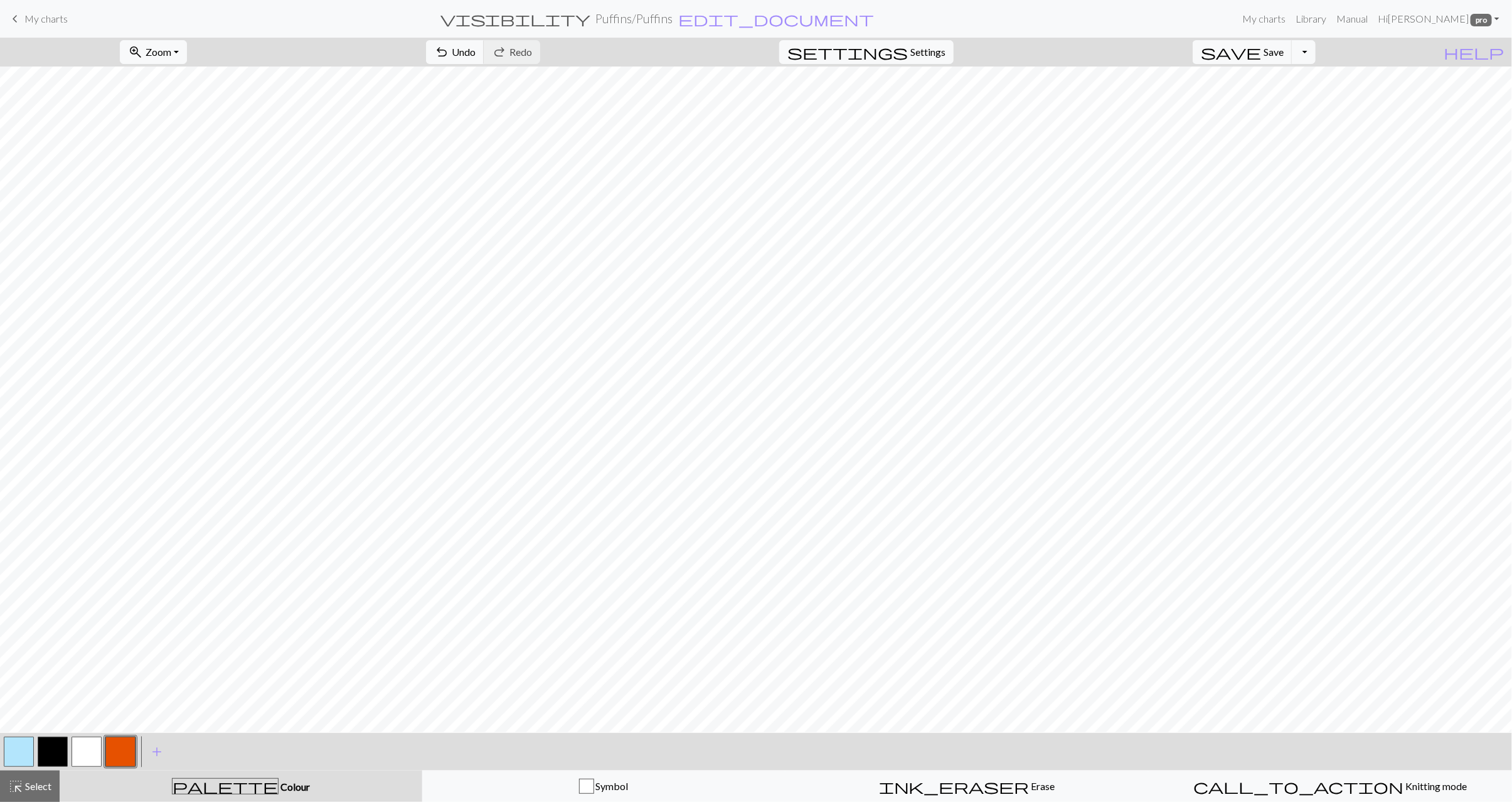
drag, startPoint x: 21, startPoint y: 785, endPoint x: 110, endPoint y: 769, distance: 90.4
click at [21, 785] on span "highlight_alt" at bounding box center [15, 787] width 15 height 18
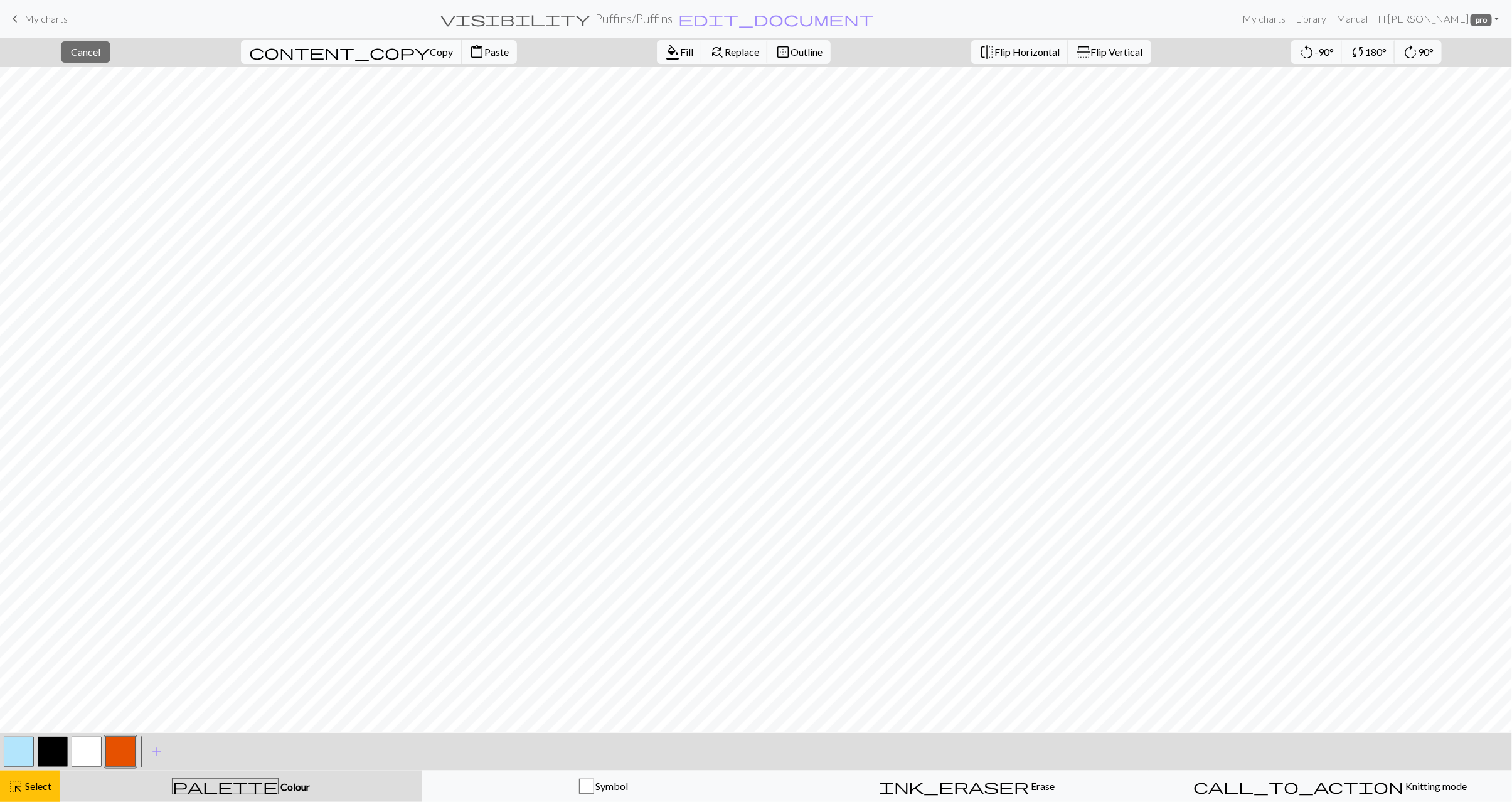
click at [430, 53] on span "Copy" at bounding box center [441, 52] width 23 height 12
click at [485, 50] on span "Paste" at bounding box center [497, 52] width 24 height 12
click at [304, 54] on span "content_copy" at bounding box center [339, 52] width 181 height 18
click at [461, 61] on button "content_paste Paste" at bounding box center [489, 52] width 56 height 24
click at [33, 780] on span "Select" at bounding box center [37, 786] width 28 height 12
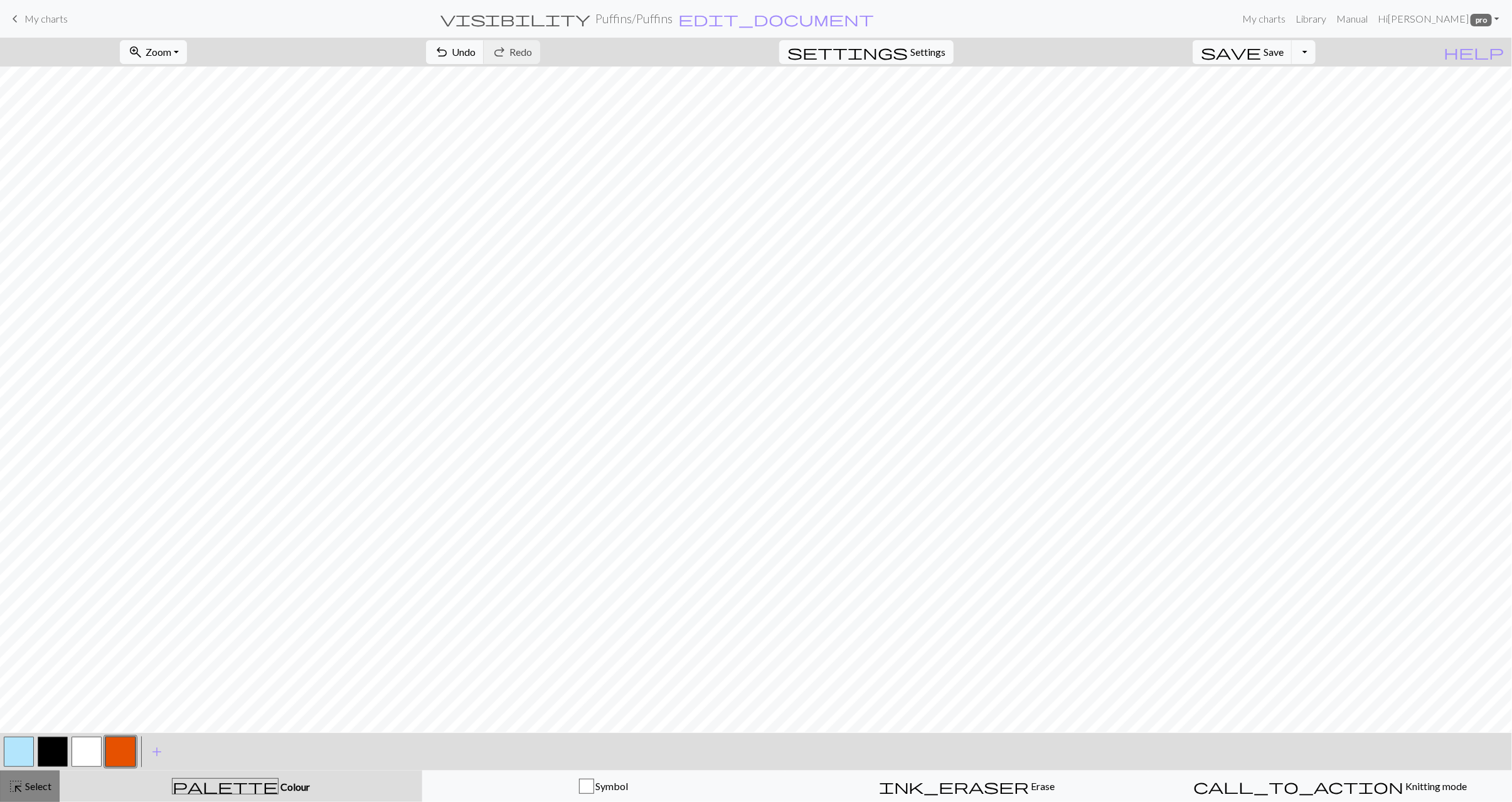
click at [39, 780] on span "Select" at bounding box center [37, 786] width 28 height 12
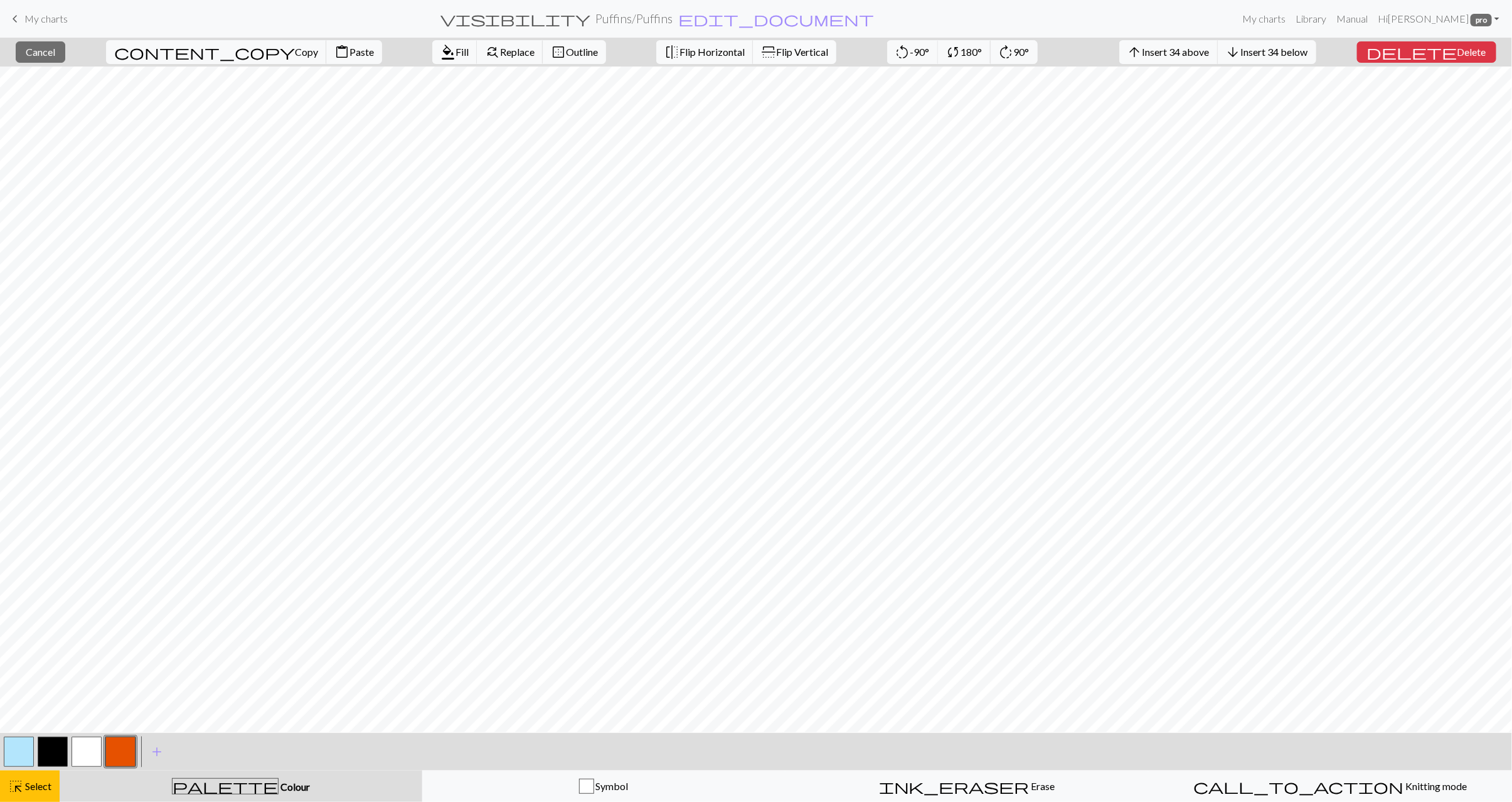
click at [776, 52] on span "Flip Vertical" at bounding box center [802, 52] width 52 height 12
click at [20, 796] on button "highlight_alt Select Select" at bounding box center [30, 786] width 60 height 31
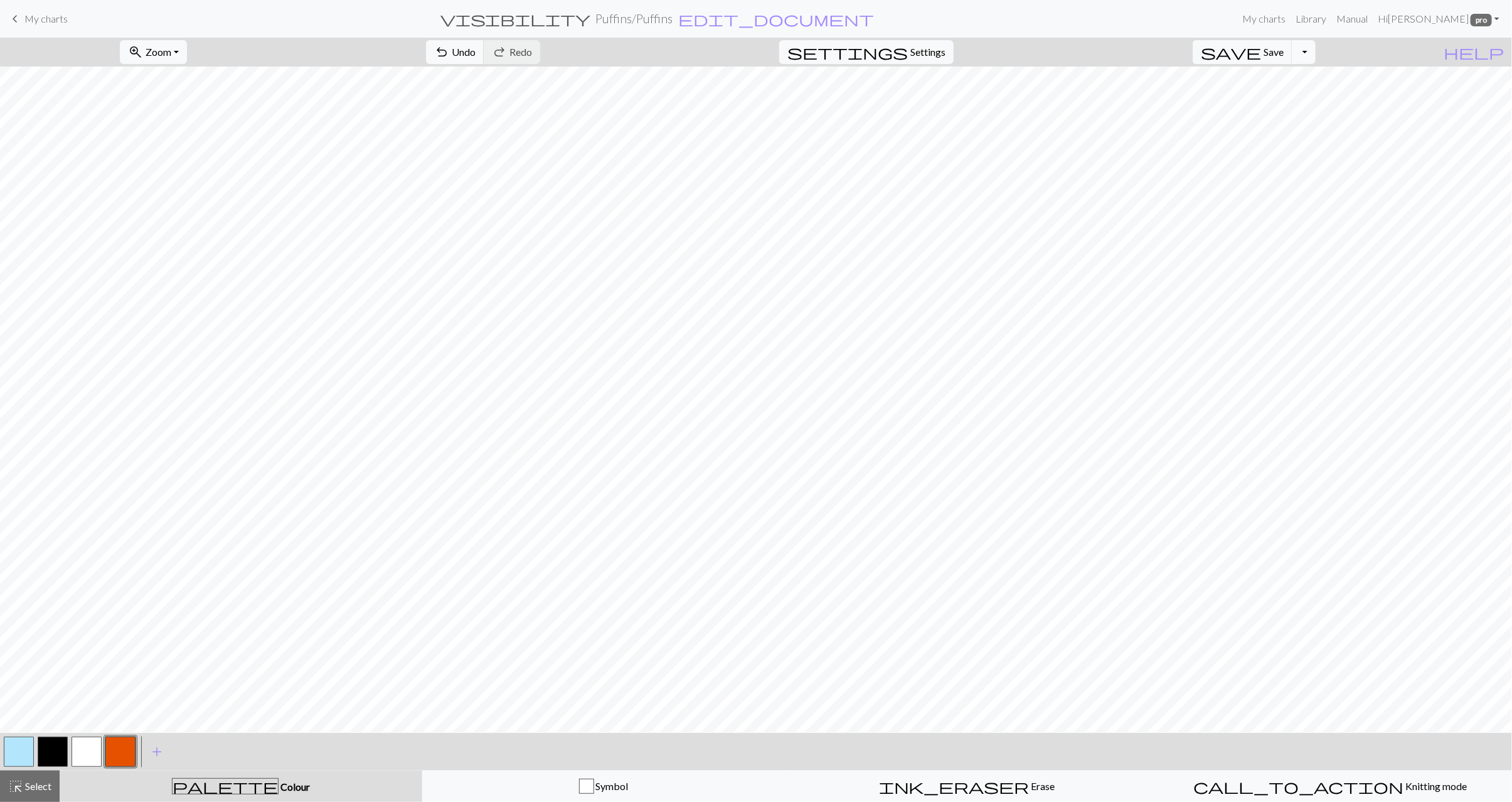
click at [1315, 49] on button "Toggle Dropdown" at bounding box center [1304, 52] width 24 height 24
click at [1275, 101] on button "save_alt Download" at bounding box center [1211, 101] width 207 height 20
click at [727, 40] on button "Download" at bounding box center [725, 41] width 60 height 24
click at [46, 786] on span "Select" at bounding box center [37, 786] width 28 height 12
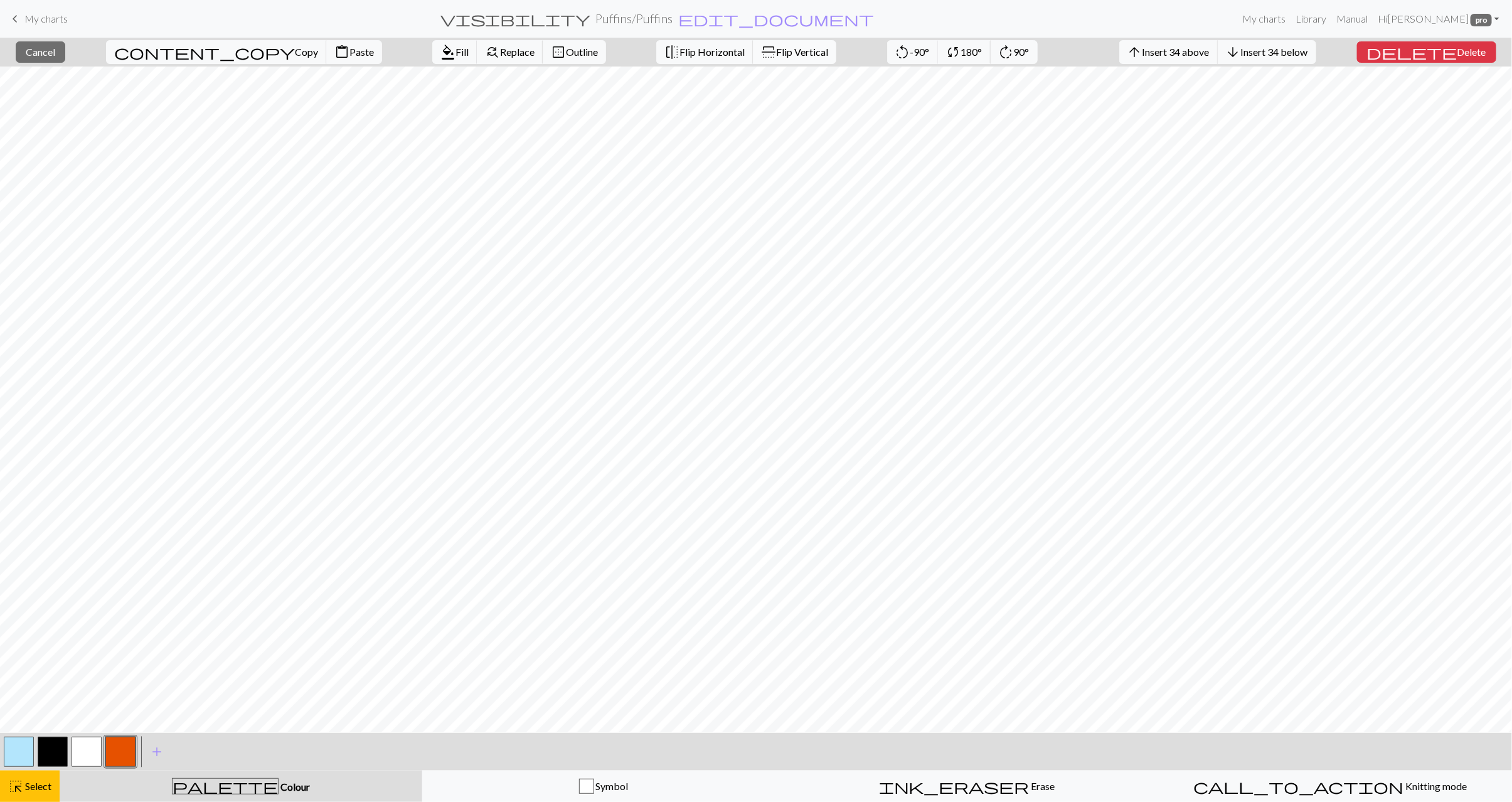
click at [776, 52] on span "Flip Vertical" at bounding box center [802, 52] width 52 height 12
click at [24, 781] on span "Select" at bounding box center [37, 786] width 28 height 12
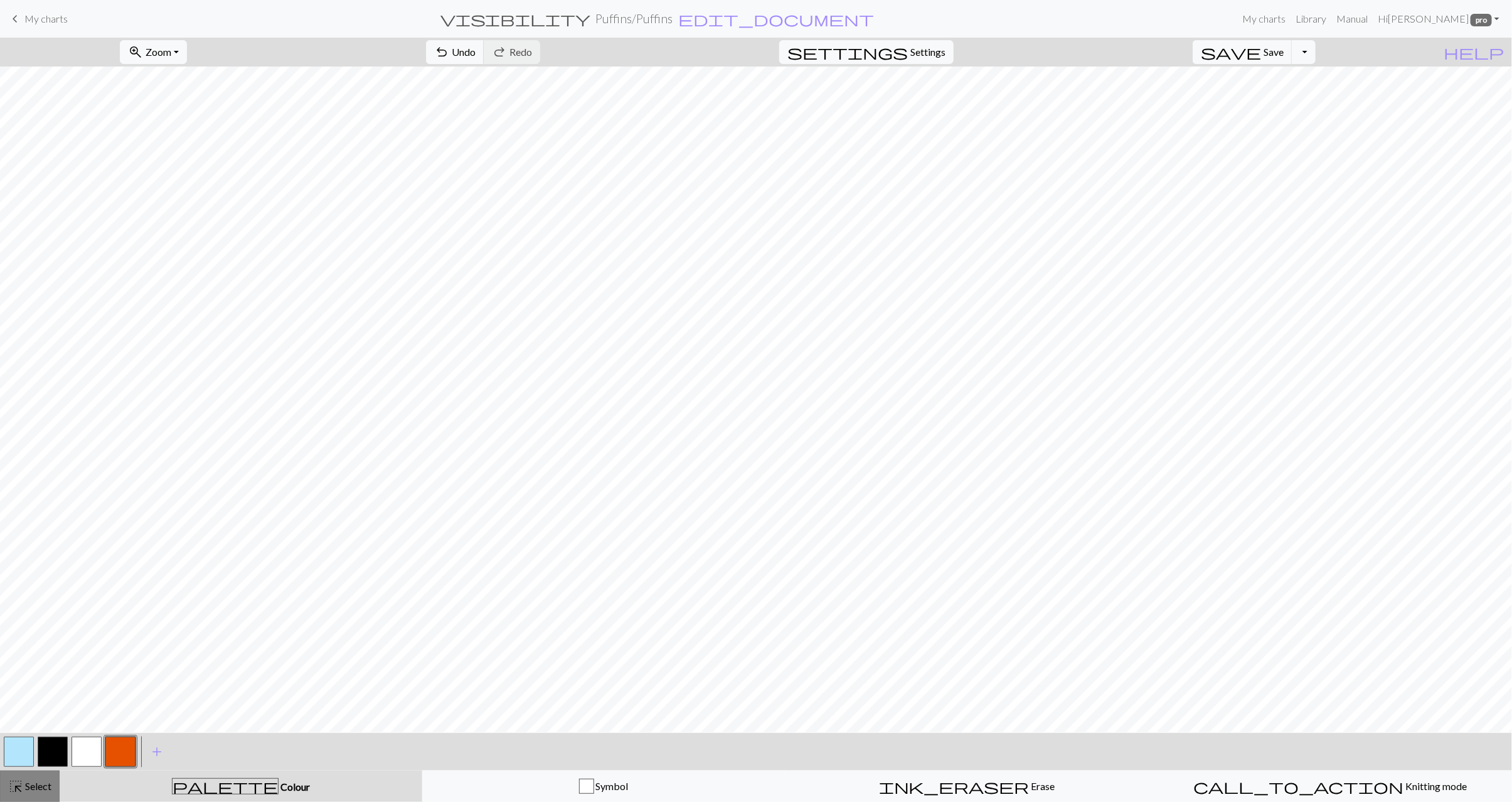
click at [33, 787] on span "Select" at bounding box center [37, 786] width 28 height 12
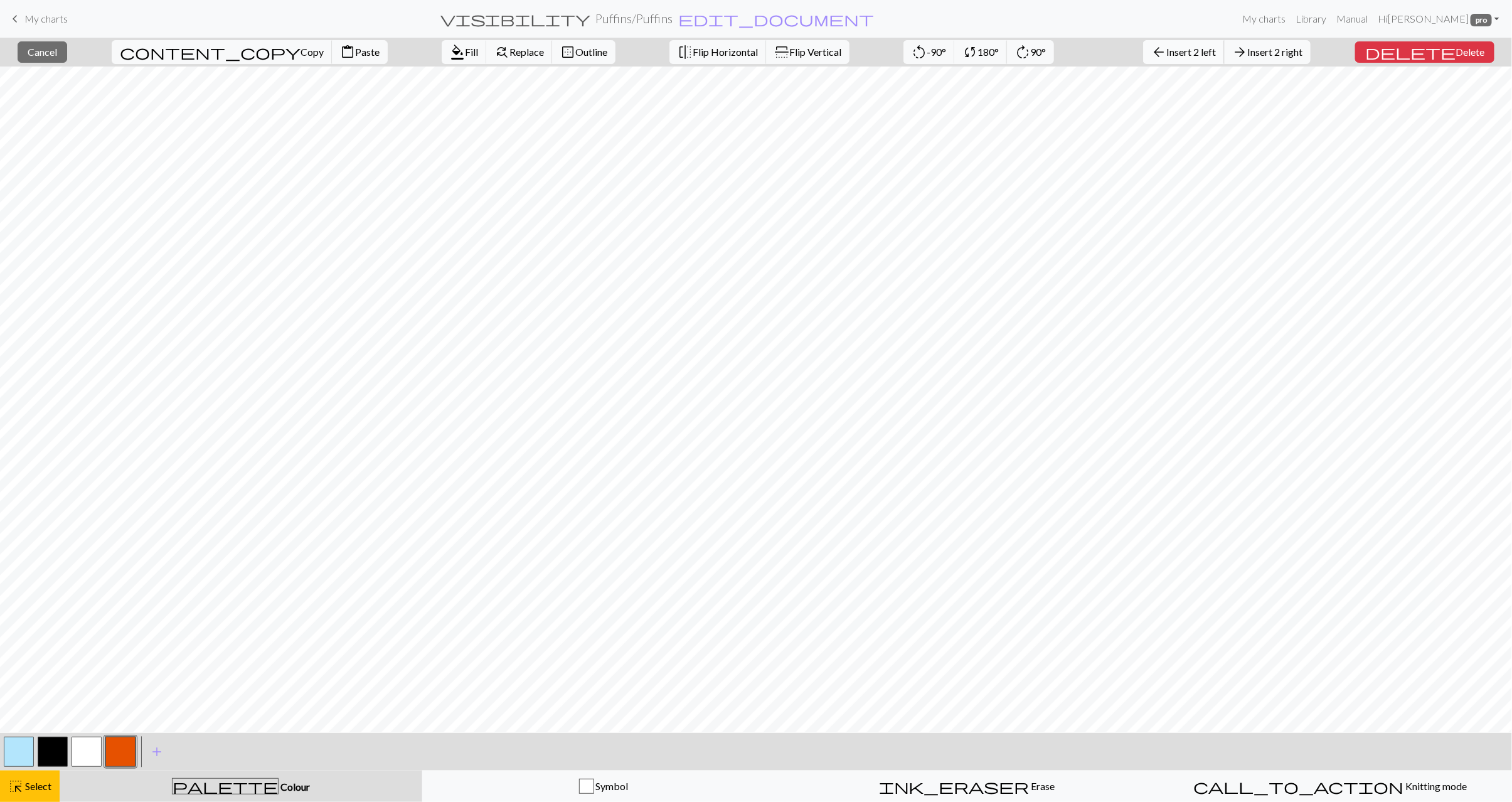
click at [1216, 52] on span "Insert 2 left" at bounding box center [1190, 52] width 49 height 12
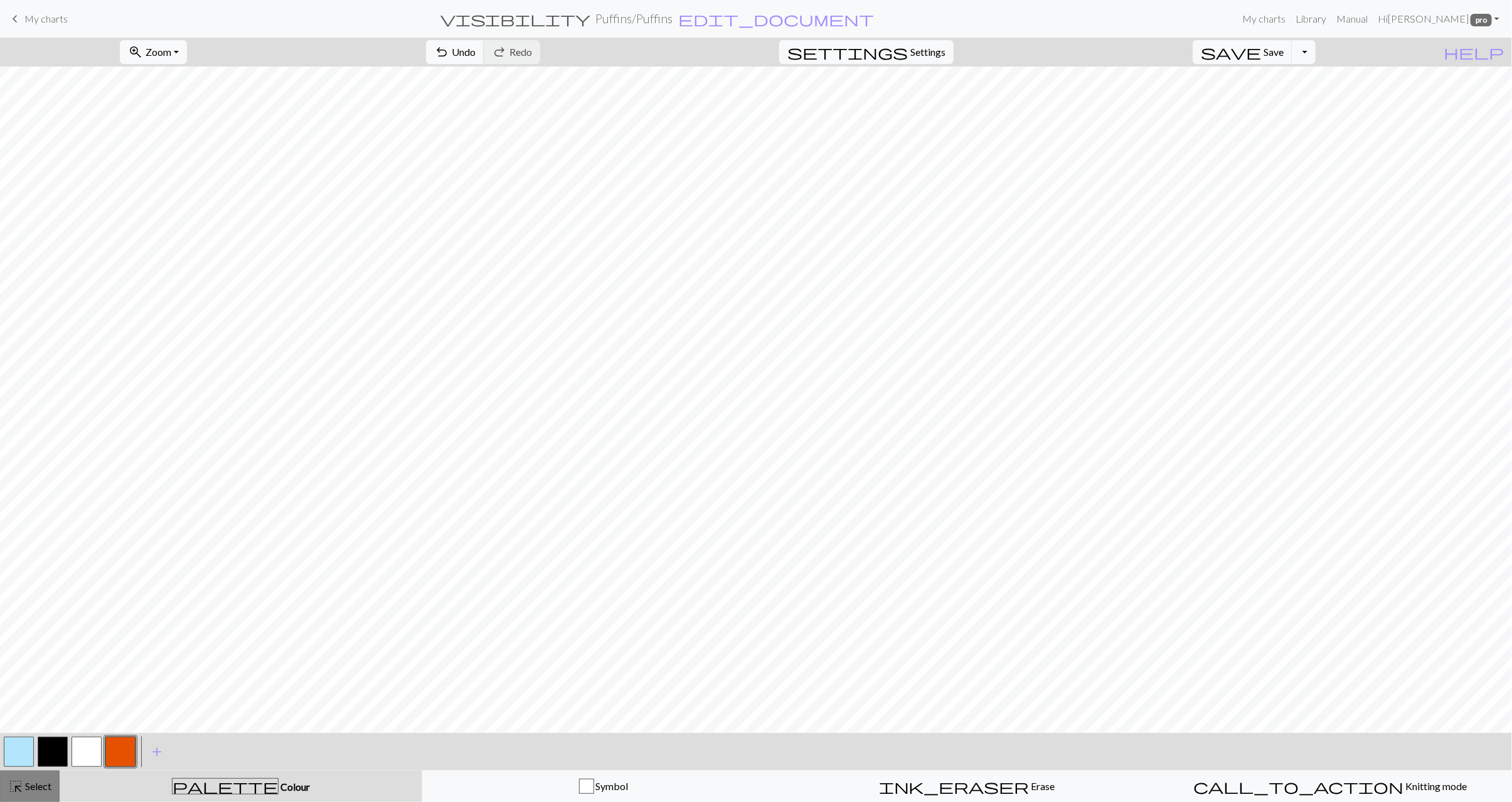
click at [23, 784] on span "Select" at bounding box center [37, 786] width 28 height 12
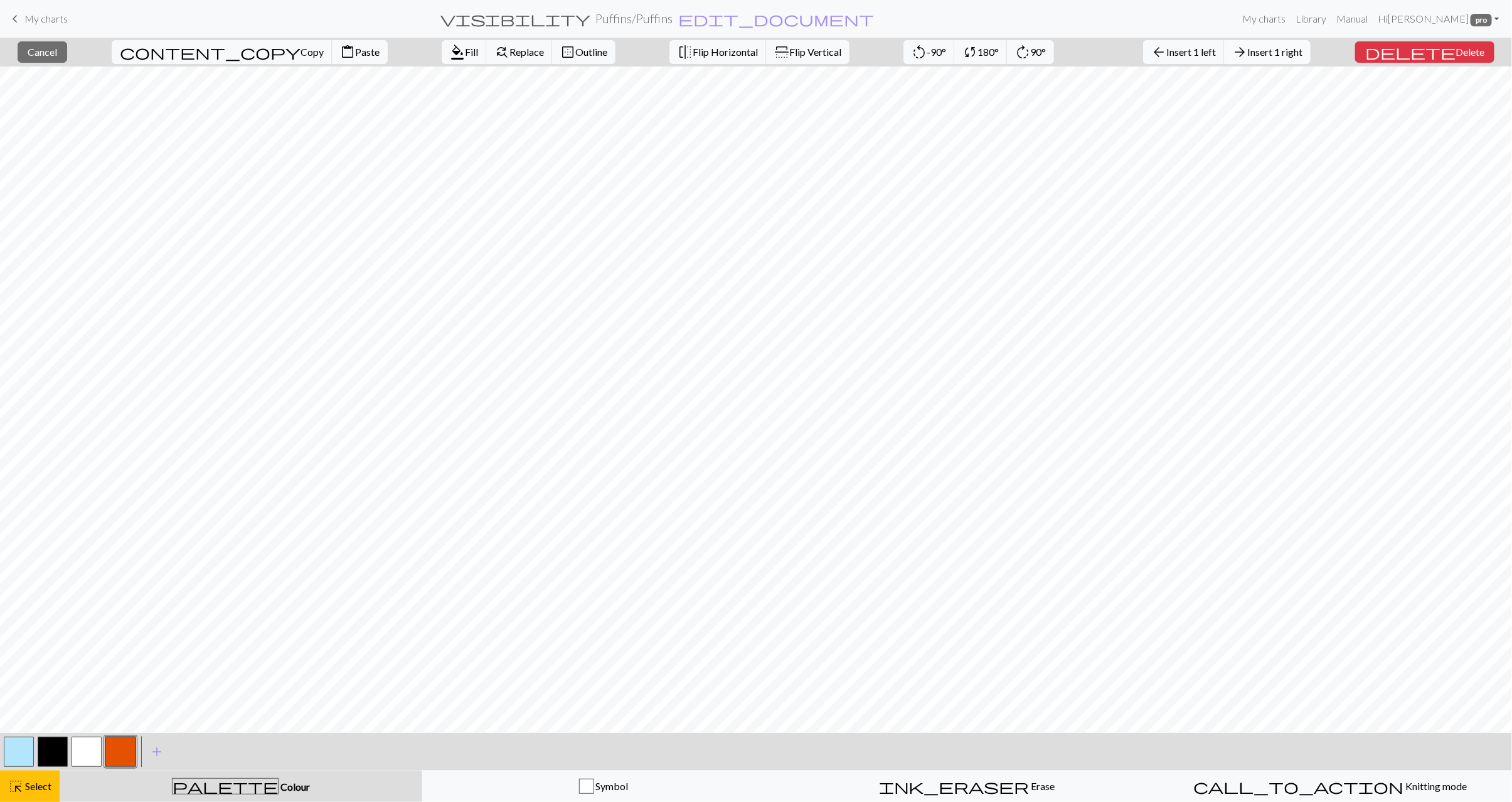
click at [1294, 48] on span "Insert 1 right" at bounding box center [1275, 52] width 55 height 12
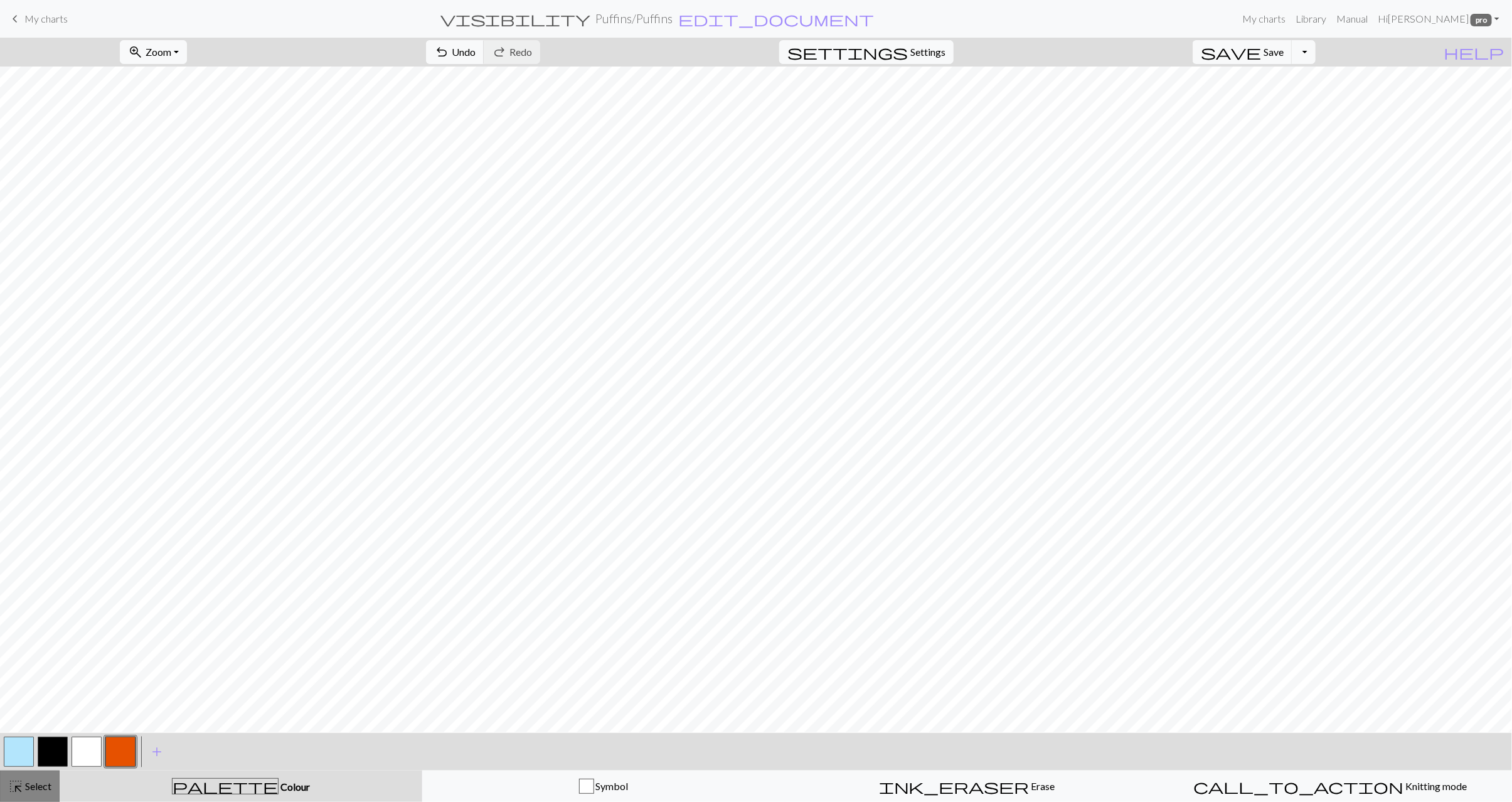
click at [42, 788] on span "Select" at bounding box center [37, 786] width 28 height 12
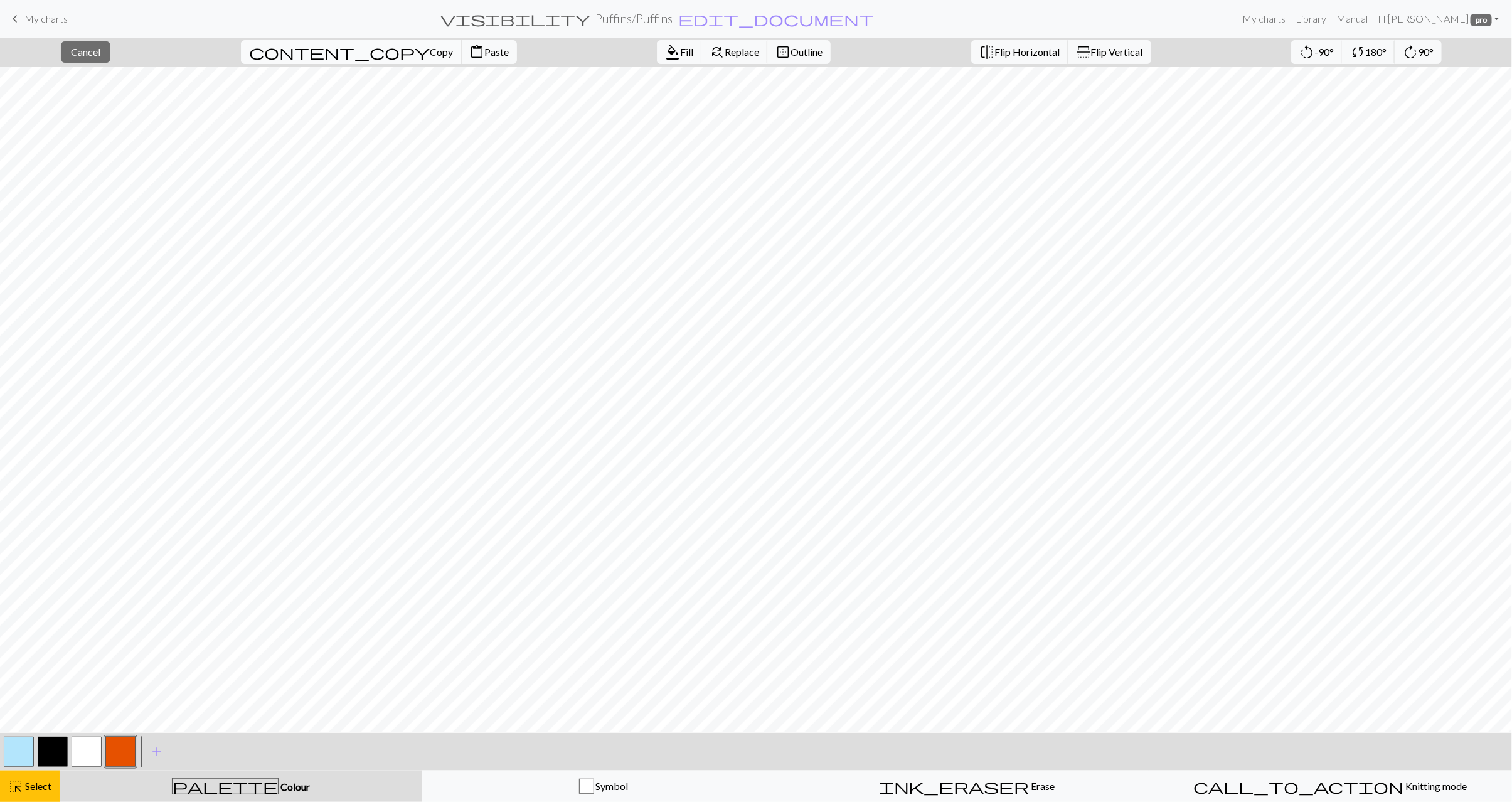
click at [430, 55] on span "Copy" at bounding box center [441, 52] width 23 height 12
click at [485, 55] on span "Paste" at bounding box center [497, 52] width 24 height 12
click at [24, 786] on span "Select" at bounding box center [37, 786] width 28 height 12
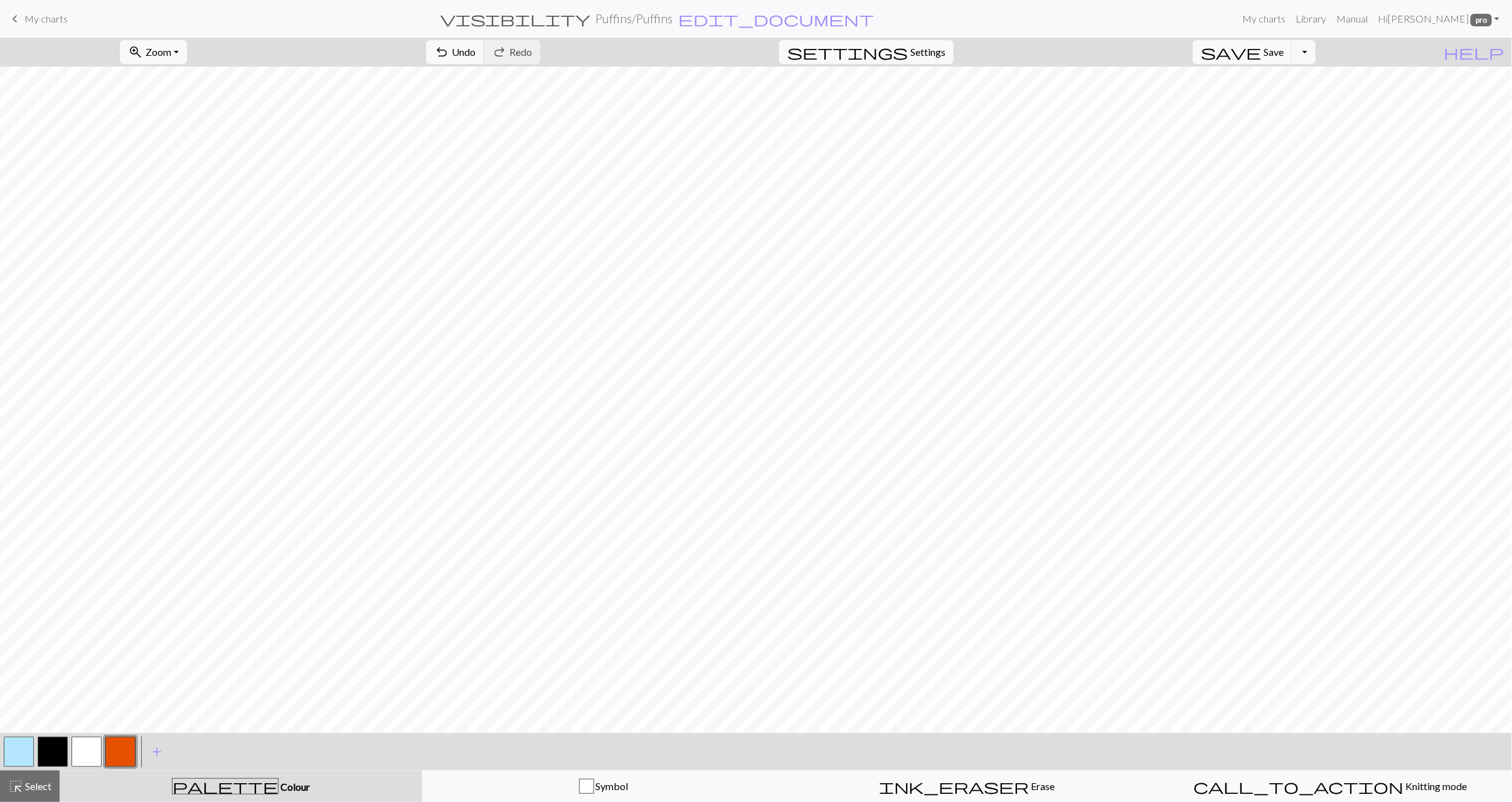
click at [19, 750] on button "button" at bounding box center [19, 751] width 30 height 30
drag, startPoint x: 45, startPoint y: 779, endPoint x: 72, endPoint y: 779, distance: 27.0
click at [44, 780] on span "Select" at bounding box center [37, 786] width 28 height 12
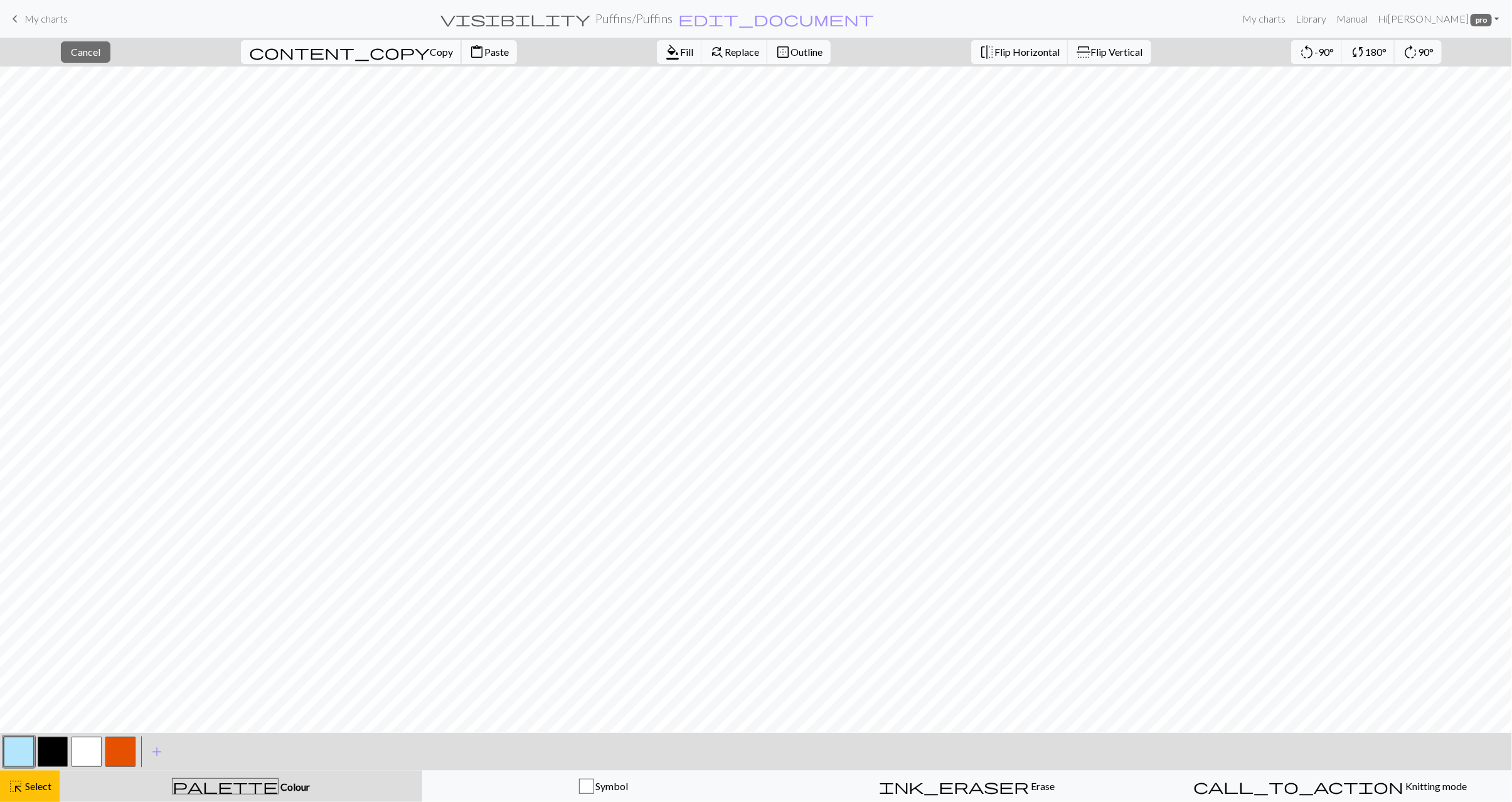
click at [430, 57] on span "Copy" at bounding box center [441, 52] width 23 height 12
click at [485, 52] on span "Paste" at bounding box center [497, 52] width 24 height 12
click at [45, 787] on span "Select" at bounding box center [37, 786] width 28 height 12
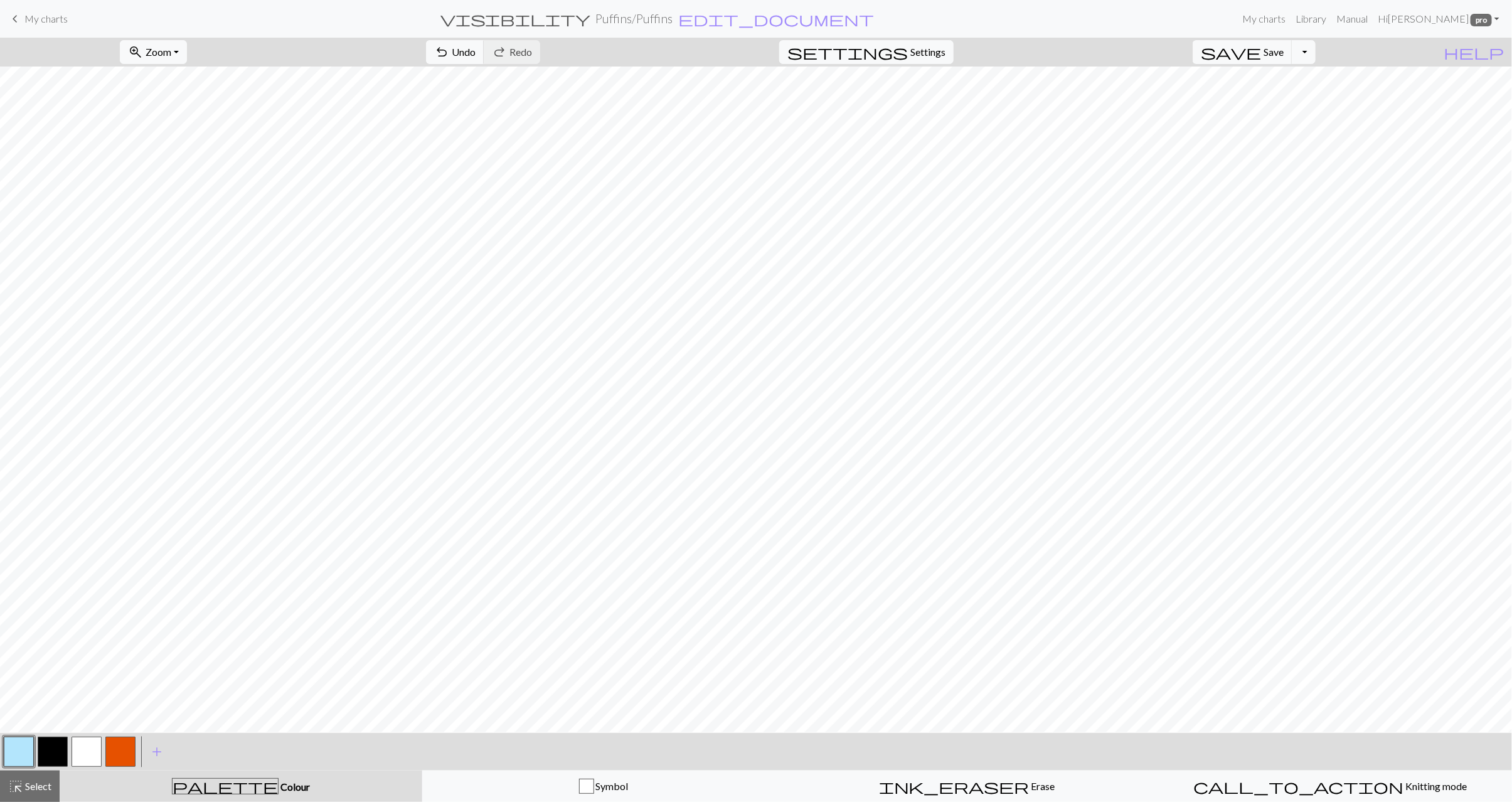
click at [12, 750] on button "button" at bounding box center [19, 751] width 30 height 30
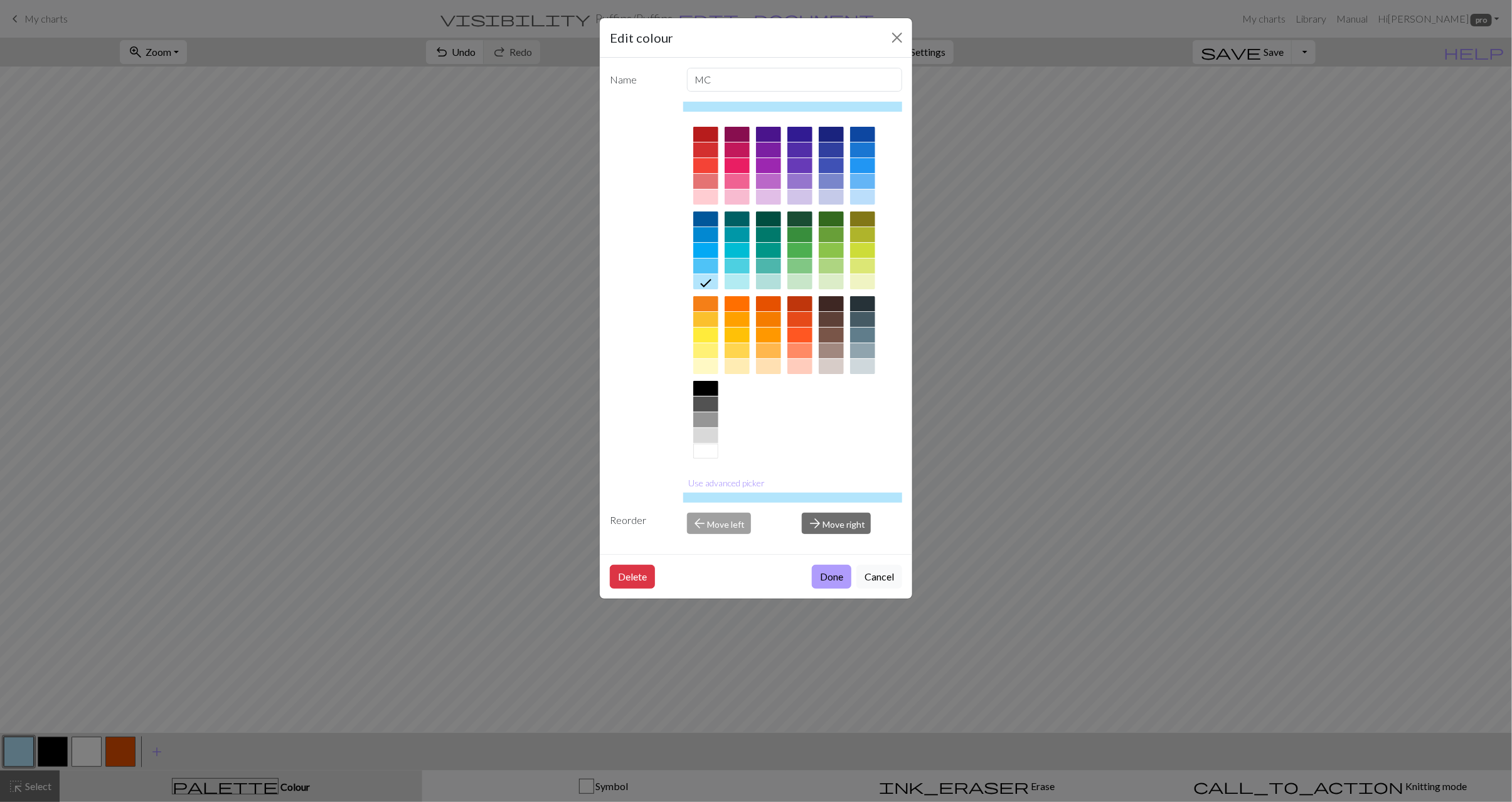
click at [813, 574] on button "Done" at bounding box center [831, 577] width 40 height 24
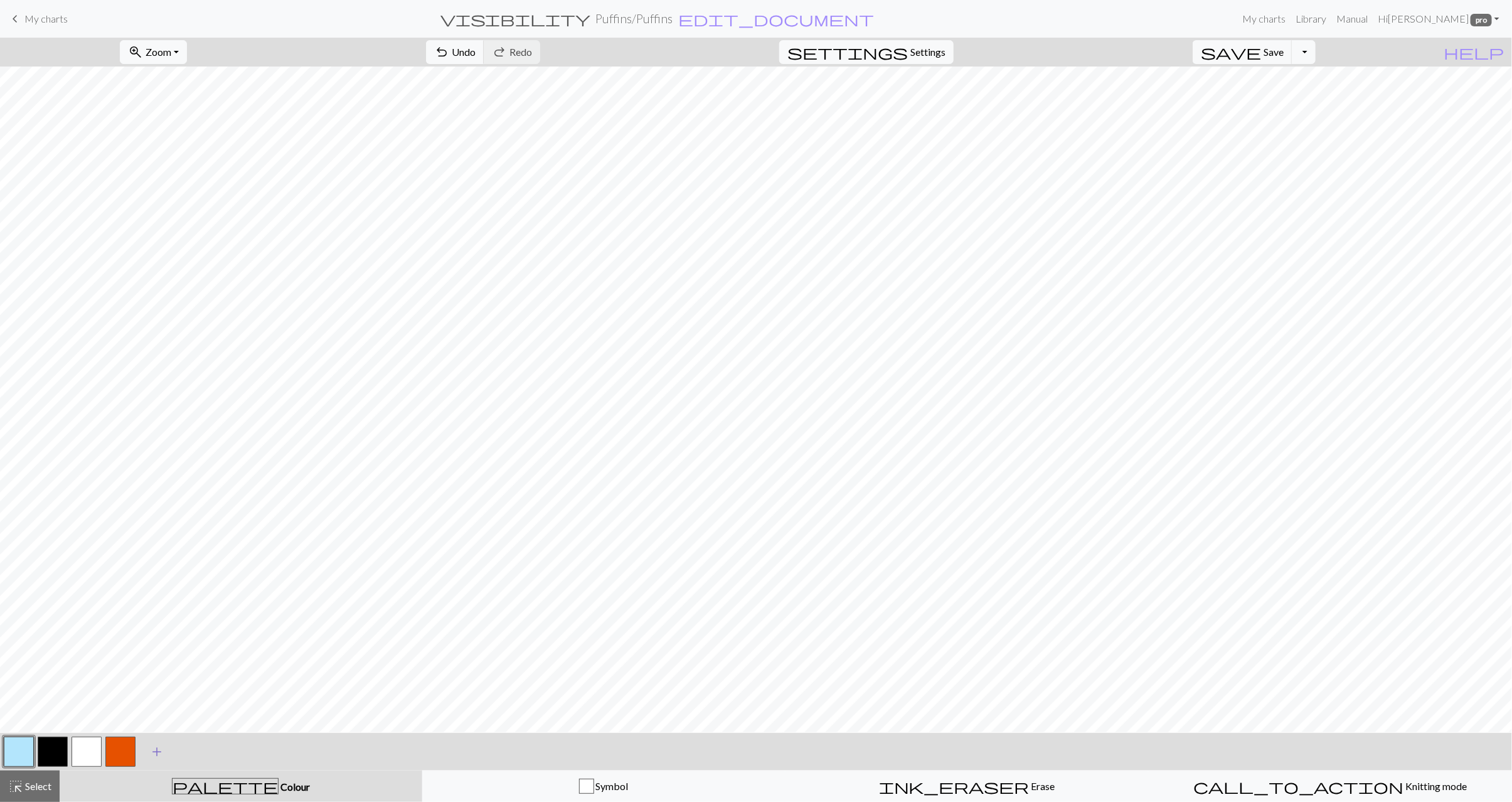
drag, startPoint x: 36, startPoint y: 787, endPoint x: 148, endPoint y: 742, distance: 120.7
click at [36, 787] on span "Select" at bounding box center [37, 786] width 28 height 12
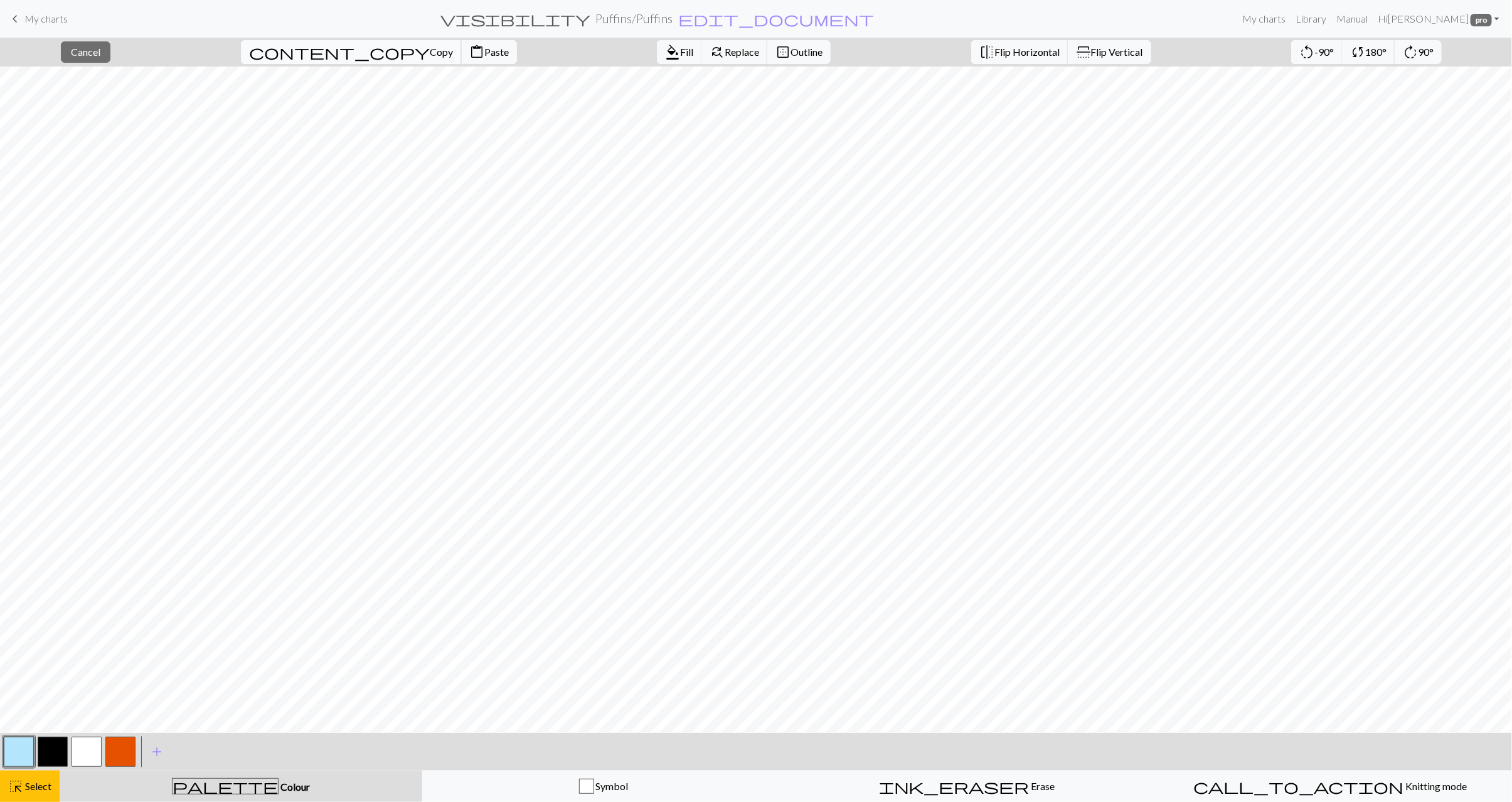
drag, startPoint x: 311, startPoint y: 51, endPoint x: 321, endPoint y: 63, distance: 15.6
click at [430, 52] on span "Copy" at bounding box center [441, 52] width 23 height 12
click at [485, 52] on span "Paste" at bounding box center [497, 52] width 24 height 12
click at [44, 790] on span "Select" at bounding box center [37, 786] width 28 height 12
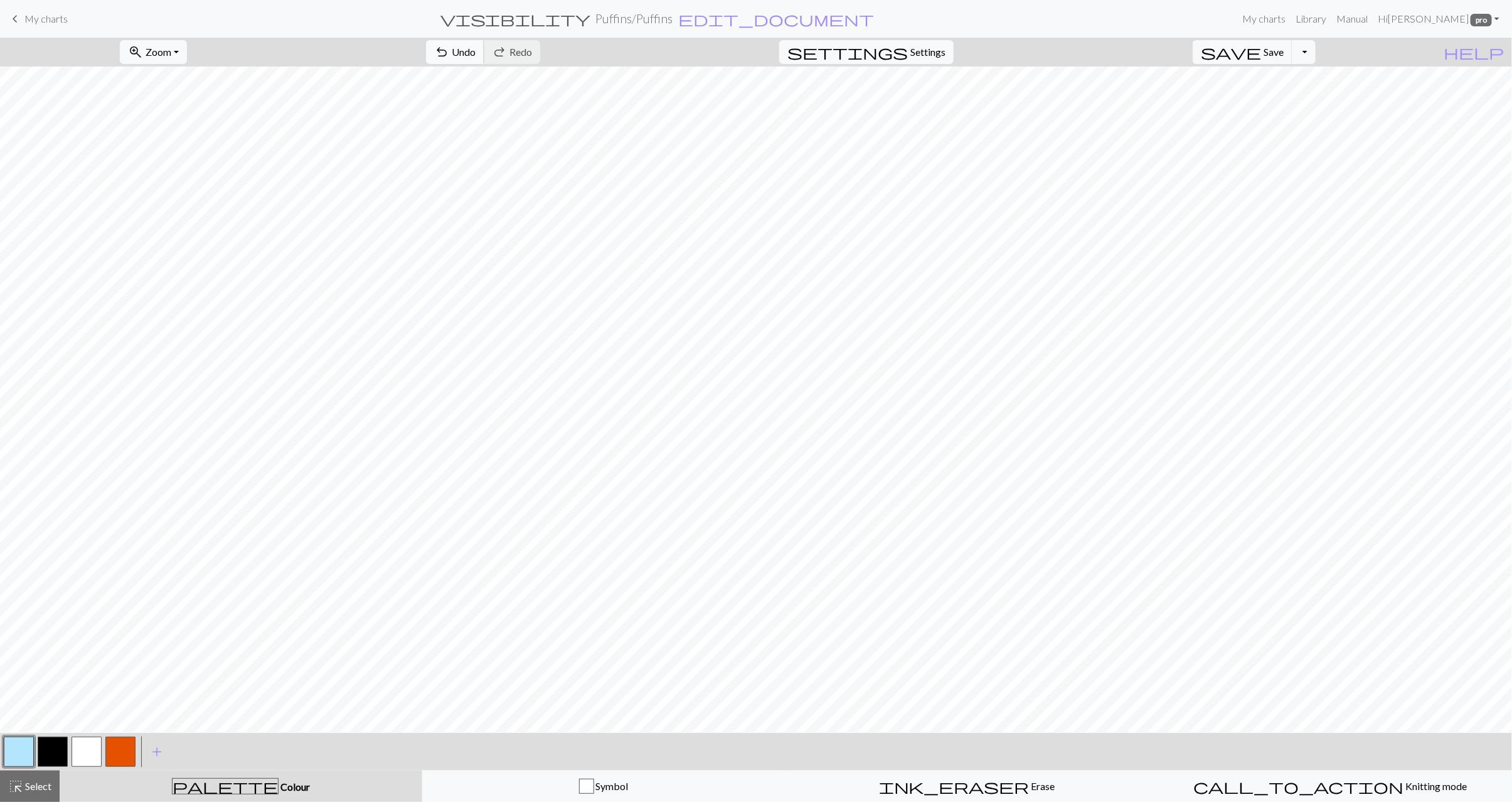
click at [485, 55] on button "undo Undo Undo" at bounding box center [455, 52] width 58 height 24
click at [476, 55] on span "Undo" at bounding box center [464, 52] width 24 height 12
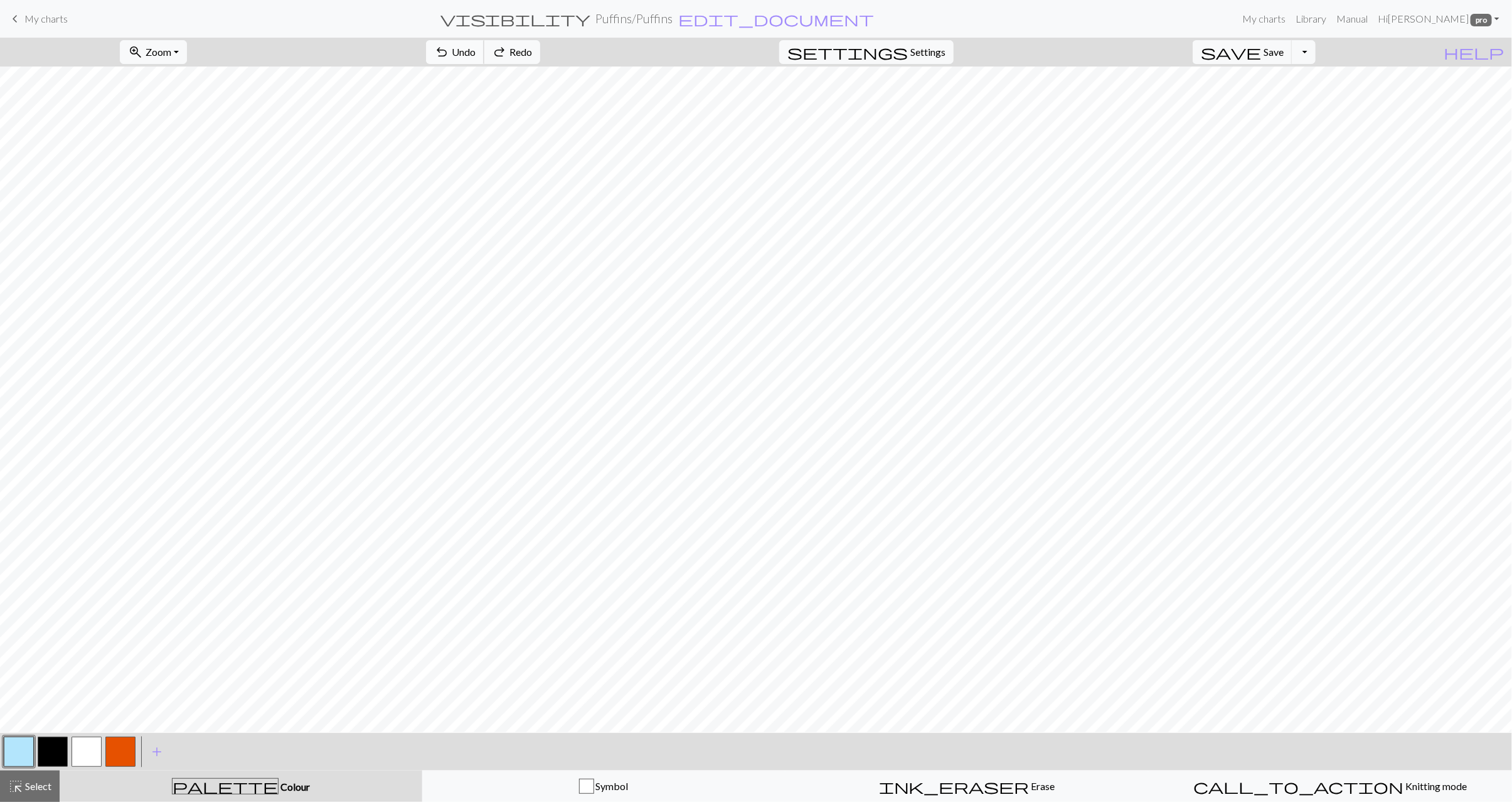
click at [476, 55] on span "Undo" at bounding box center [464, 52] width 24 height 12
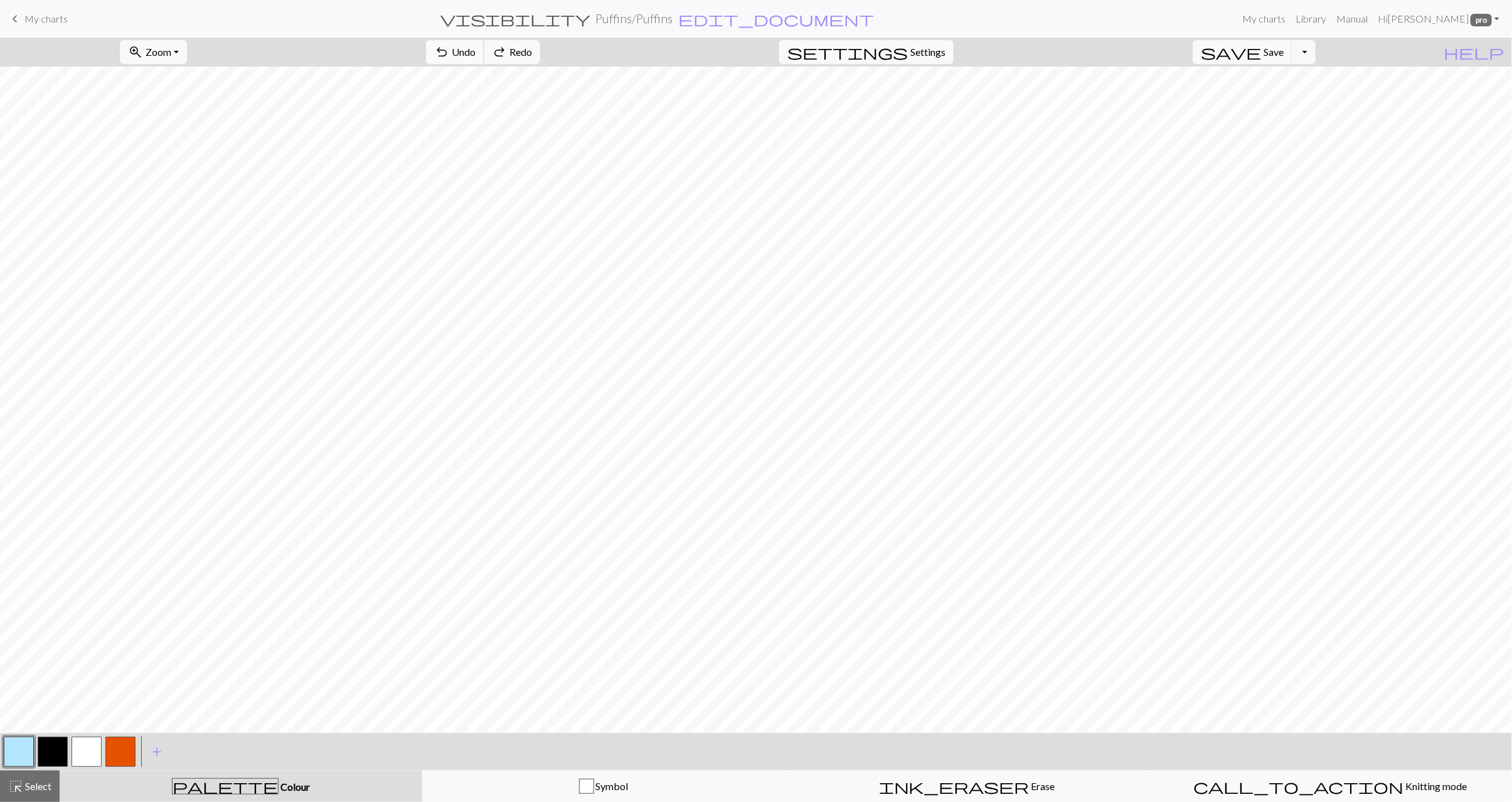
click at [476, 55] on span "Undo" at bounding box center [464, 52] width 24 height 12
click at [476, 56] on span "Undo" at bounding box center [464, 52] width 24 height 12
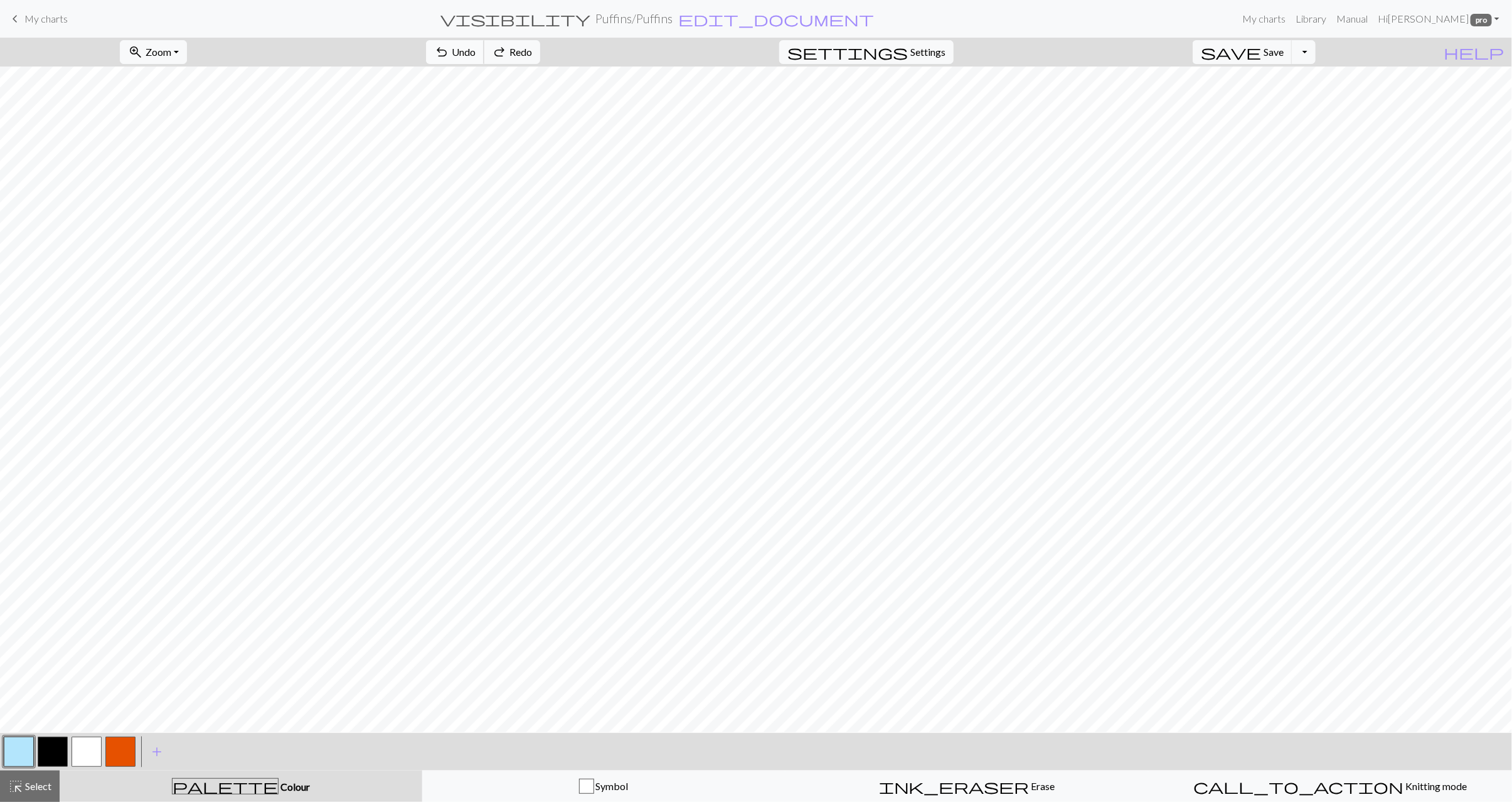
click at [476, 56] on span "Undo" at bounding box center [464, 52] width 24 height 12
click at [476, 57] on span "Undo" at bounding box center [464, 52] width 24 height 12
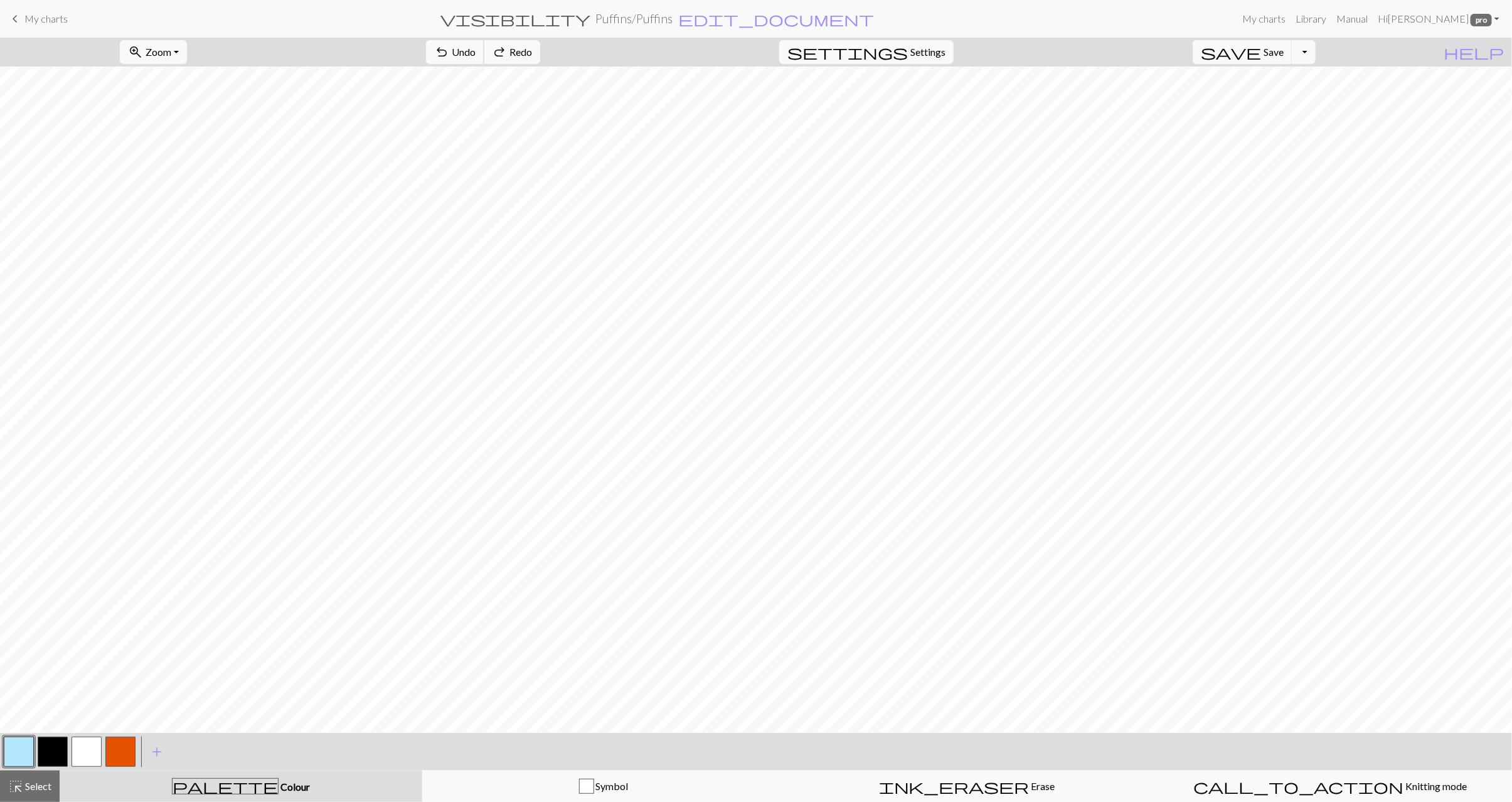
click at [476, 57] on span "Undo" at bounding box center [464, 52] width 24 height 12
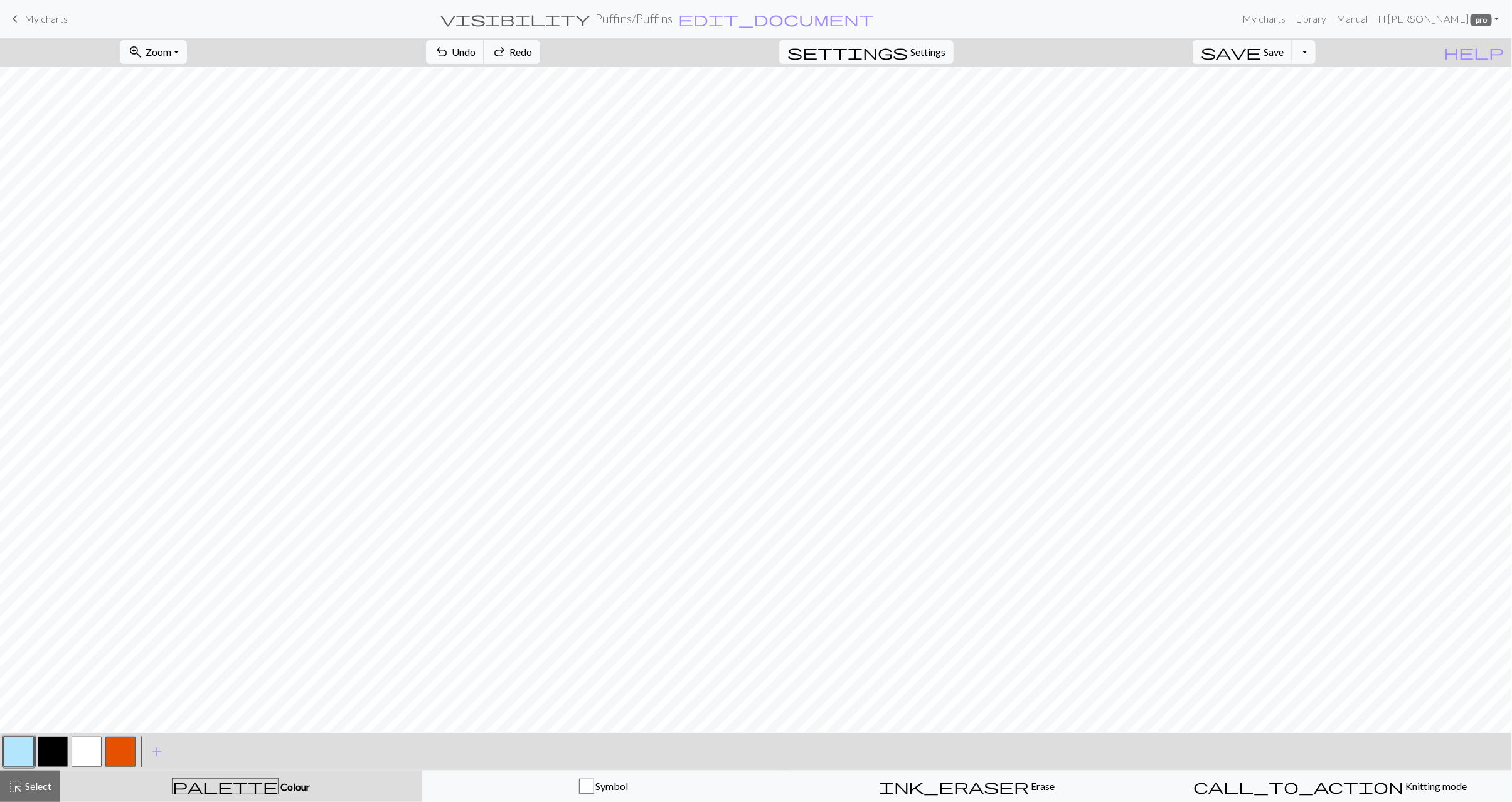
click at [476, 57] on span "Undo" at bounding box center [464, 52] width 24 height 12
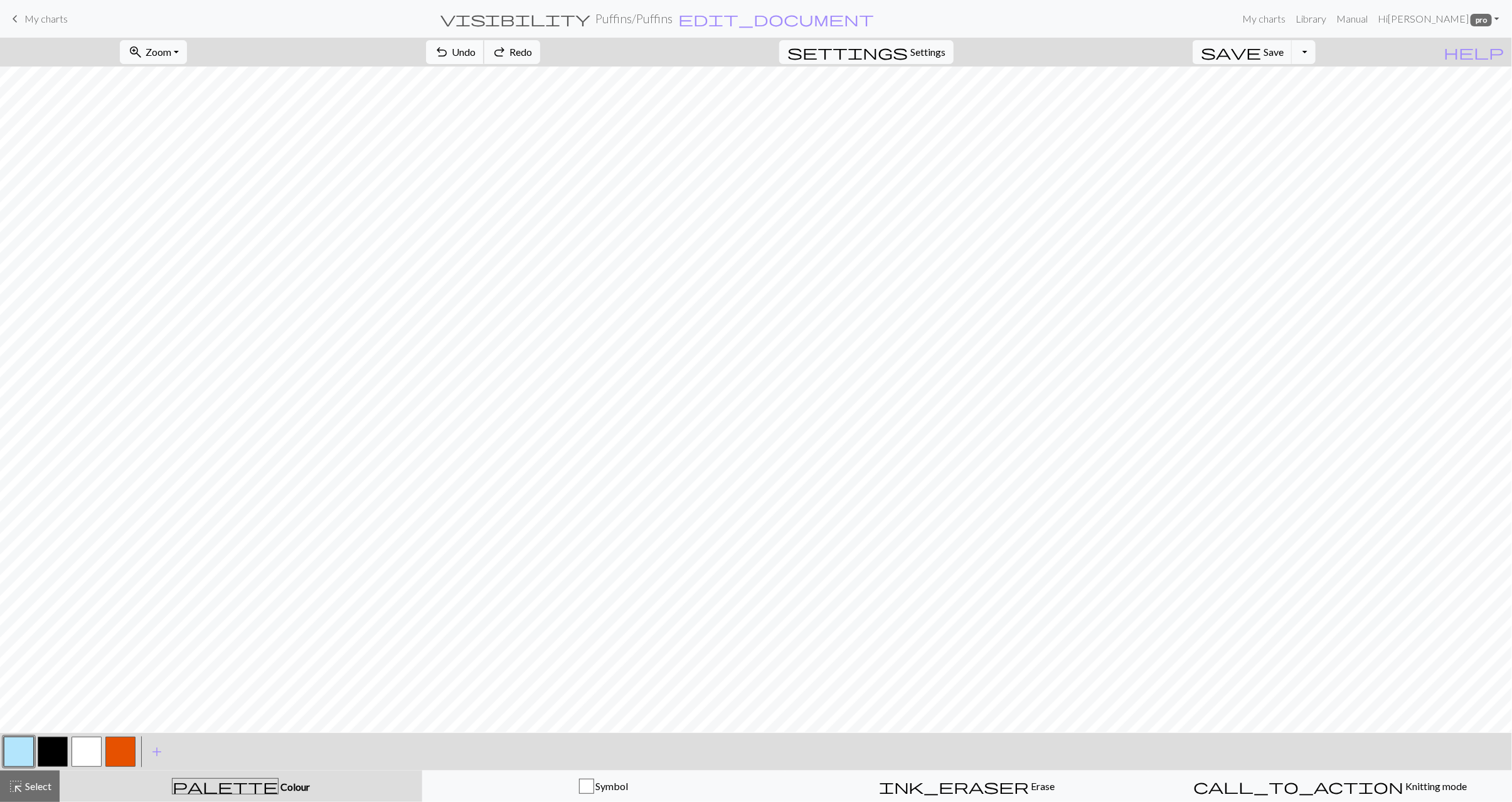
click at [476, 57] on span "Undo" at bounding box center [464, 52] width 24 height 12
click at [43, 780] on span "Select" at bounding box center [37, 786] width 28 height 12
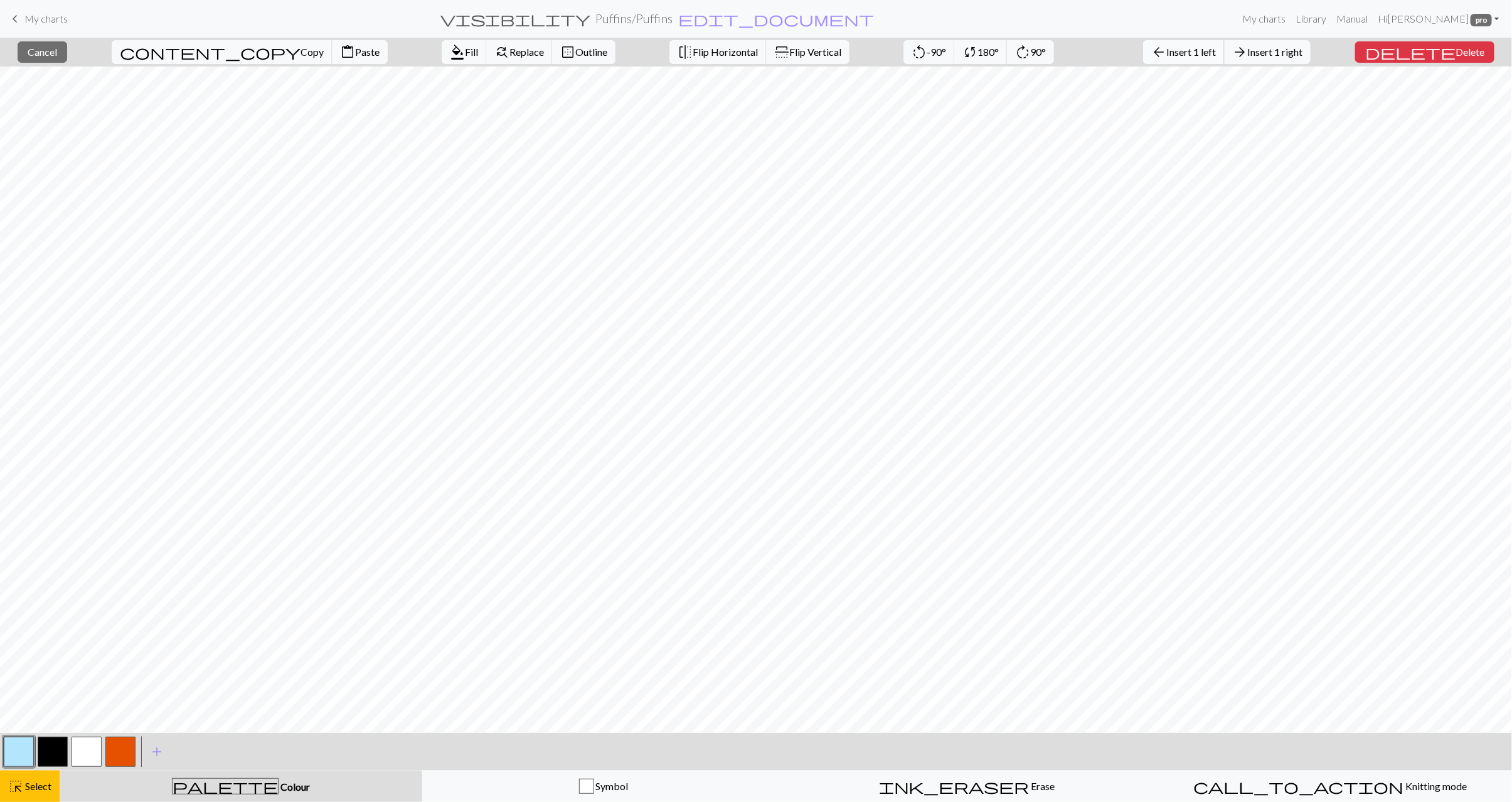
click at [1216, 48] on span "Insert 1 left" at bounding box center [1190, 52] width 49 height 12
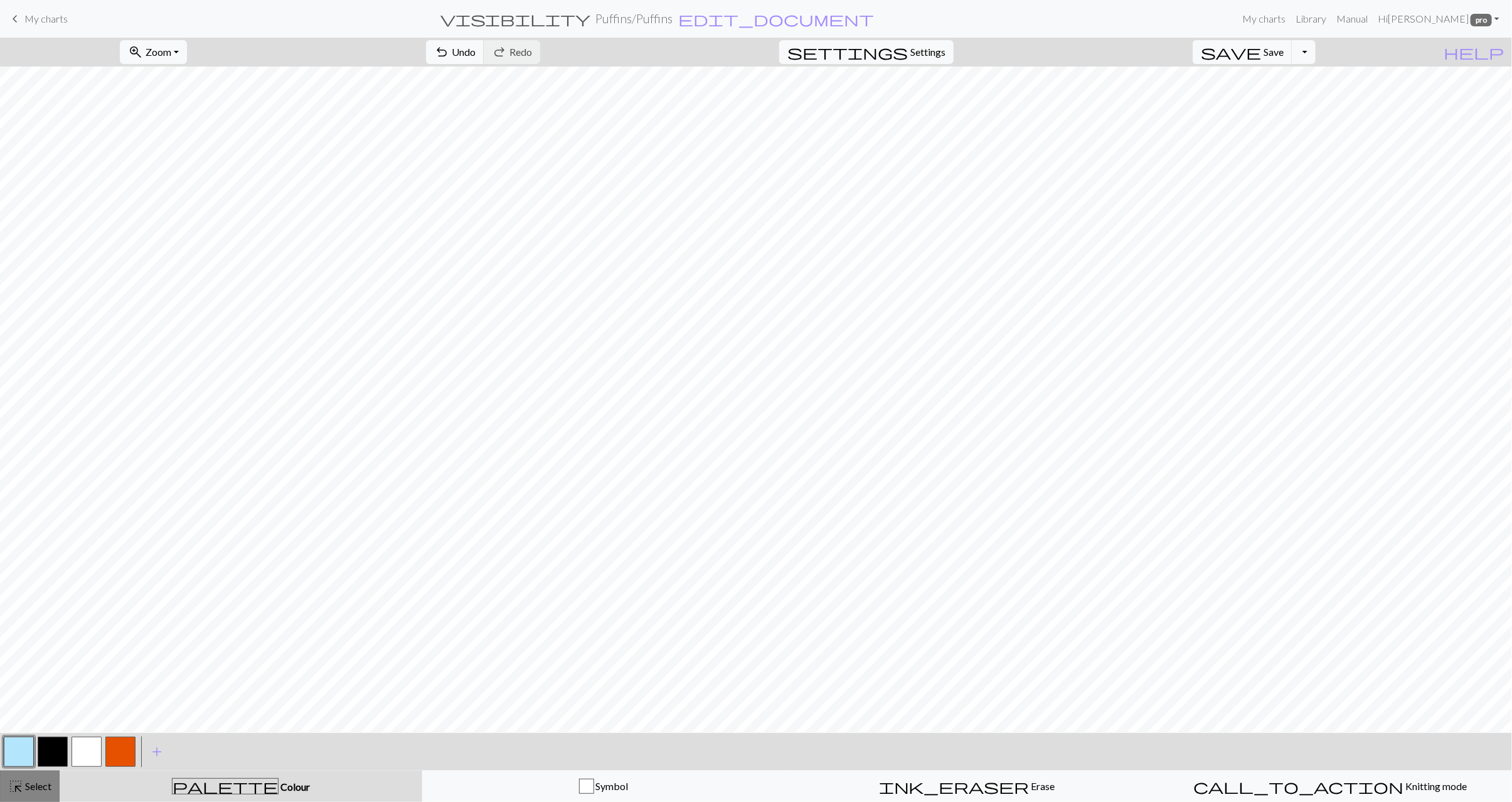
click at [47, 789] on span "Select" at bounding box center [37, 786] width 28 height 12
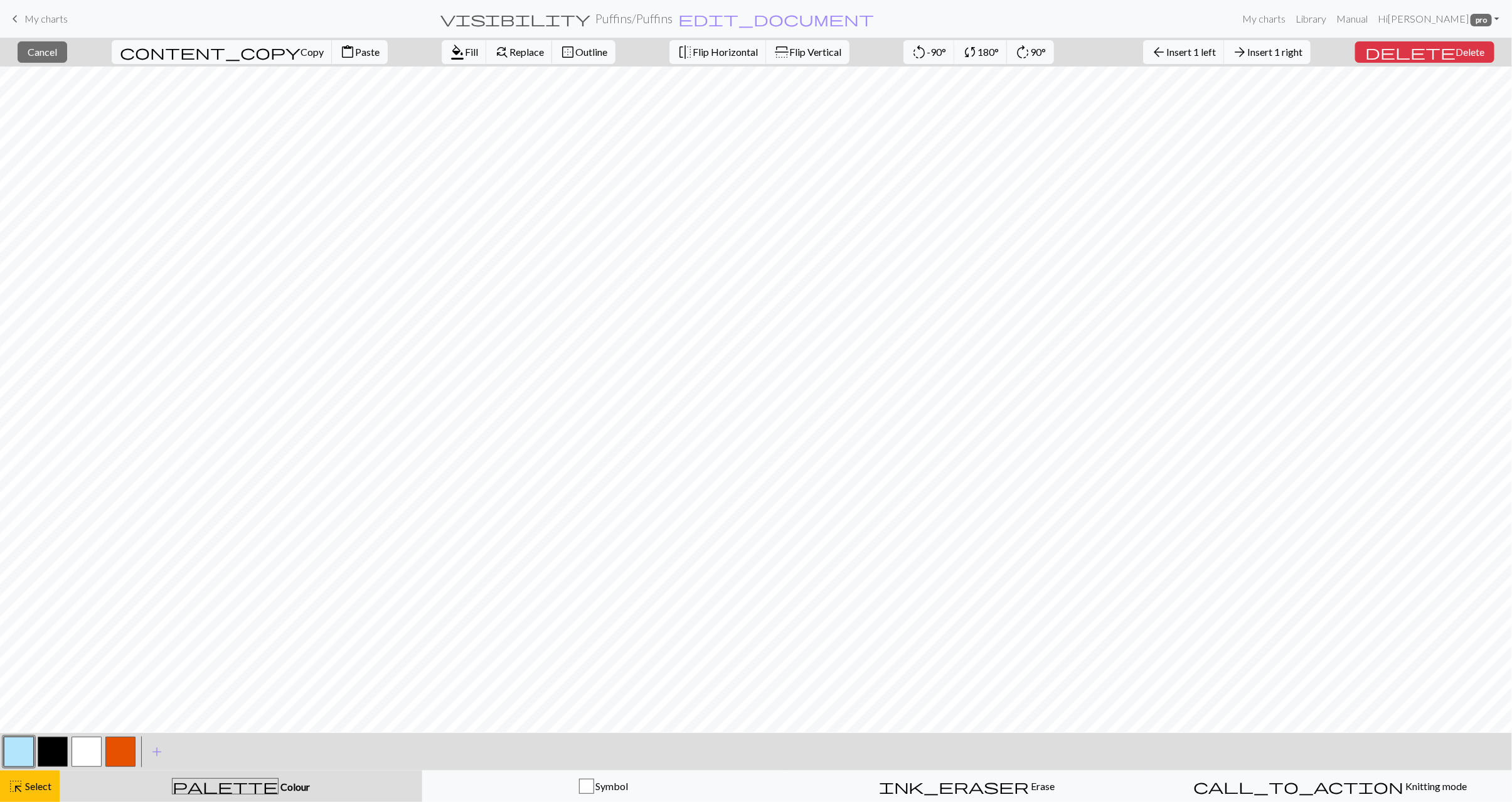
click at [1302, 56] on span "Insert 1 right" at bounding box center [1275, 52] width 55 height 12
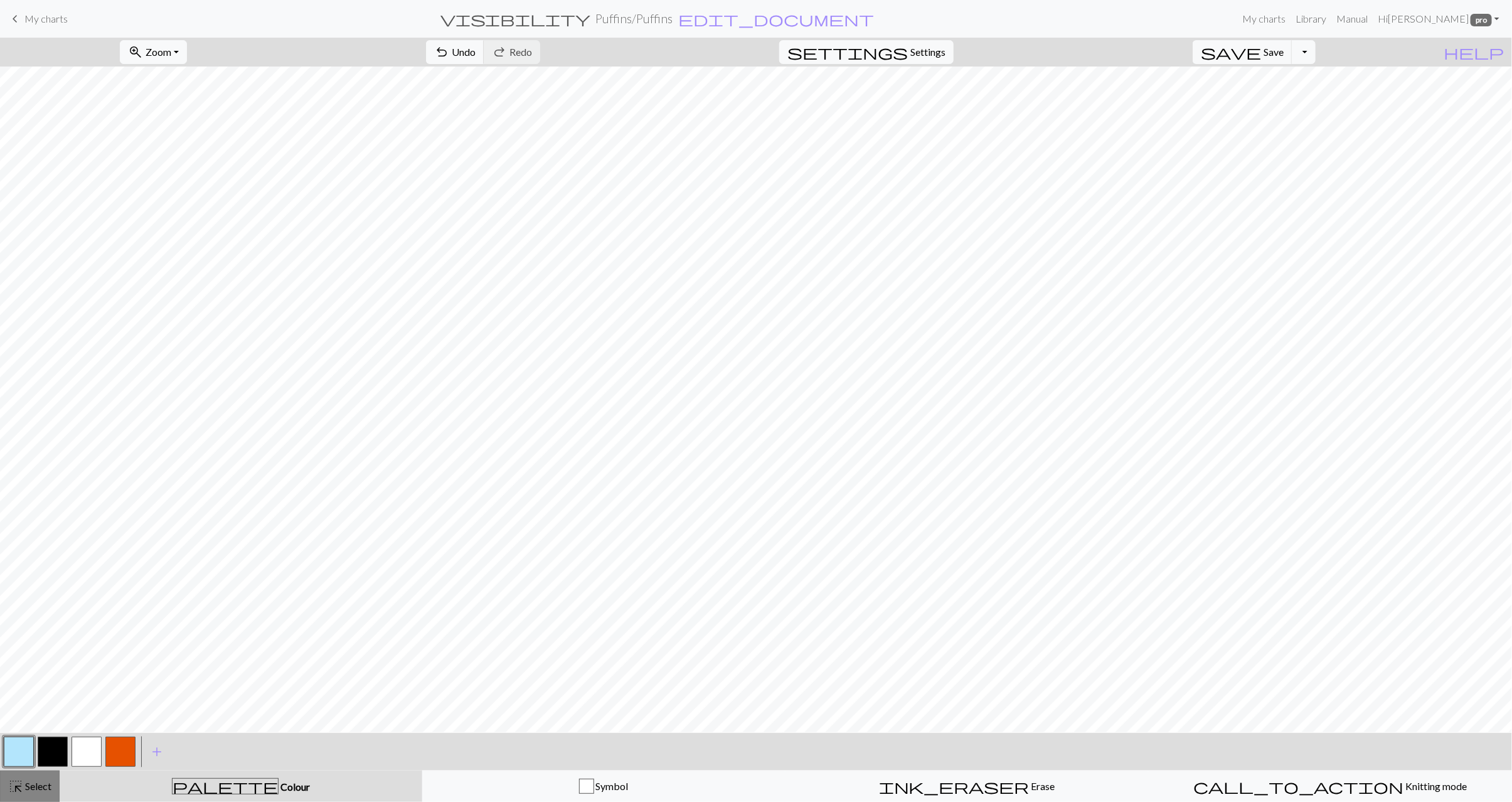
click at [36, 784] on span "Select" at bounding box center [37, 786] width 28 height 12
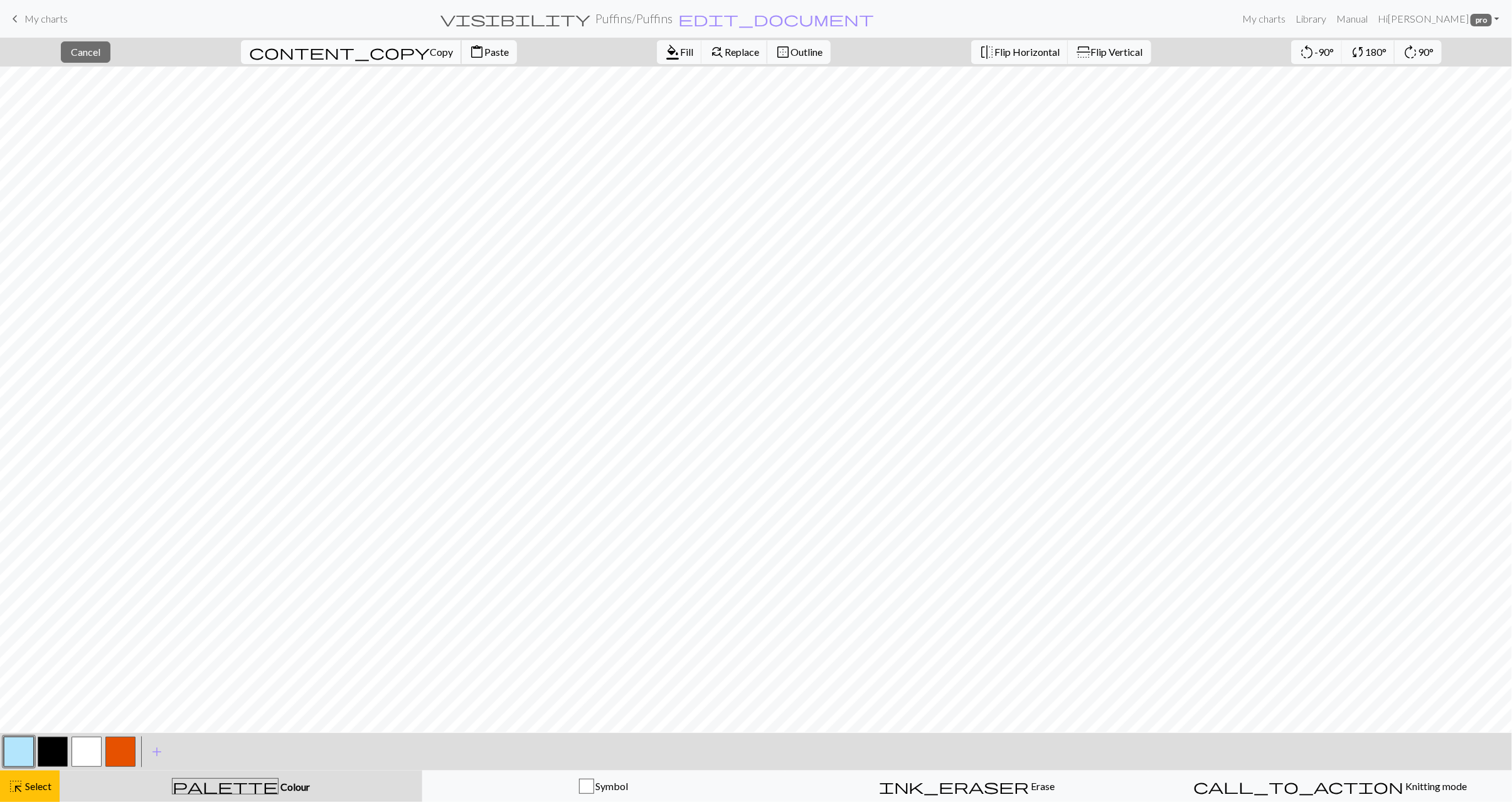
click at [430, 49] on span "Copy" at bounding box center [441, 52] width 23 height 12
click at [485, 55] on span "Paste" at bounding box center [497, 52] width 24 height 12
drag, startPoint x: 319, startPoint y: 52, endPoint x: 331, endPoint y: 61, distance: 15.0
click at [430, 53] on span "Copy" at bounding box center [441, 52] width 23 height 12
click at [461, 61] on button "content_paste Paste" at bounding box center [489, 52] width 56 height 24
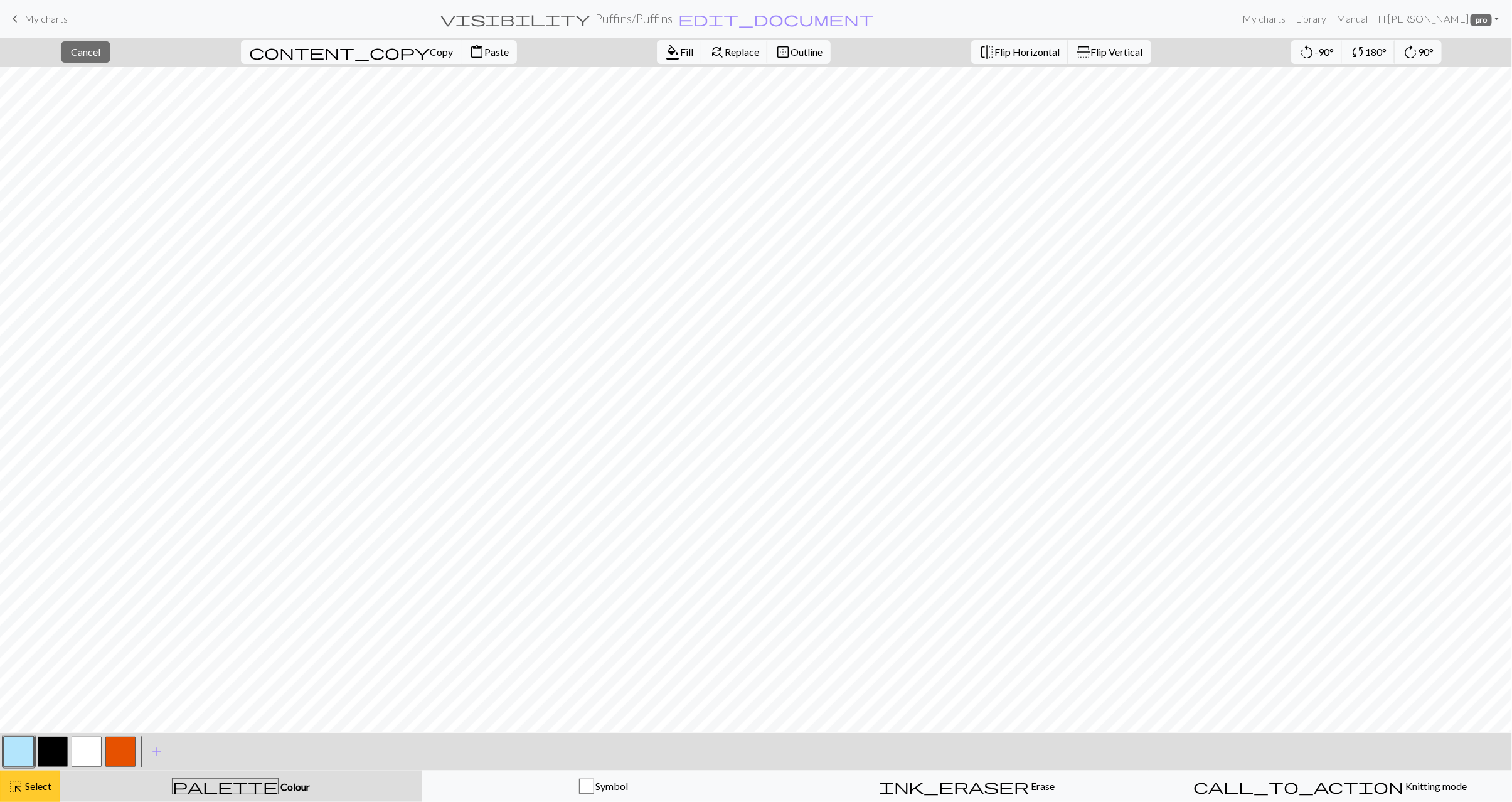
click at [41, 785] on span "Select" at bounding box center [37, 786] width 28 height 12
click at [63, 753] on button "button" at bounding box center [52, 751] width 30 height 30
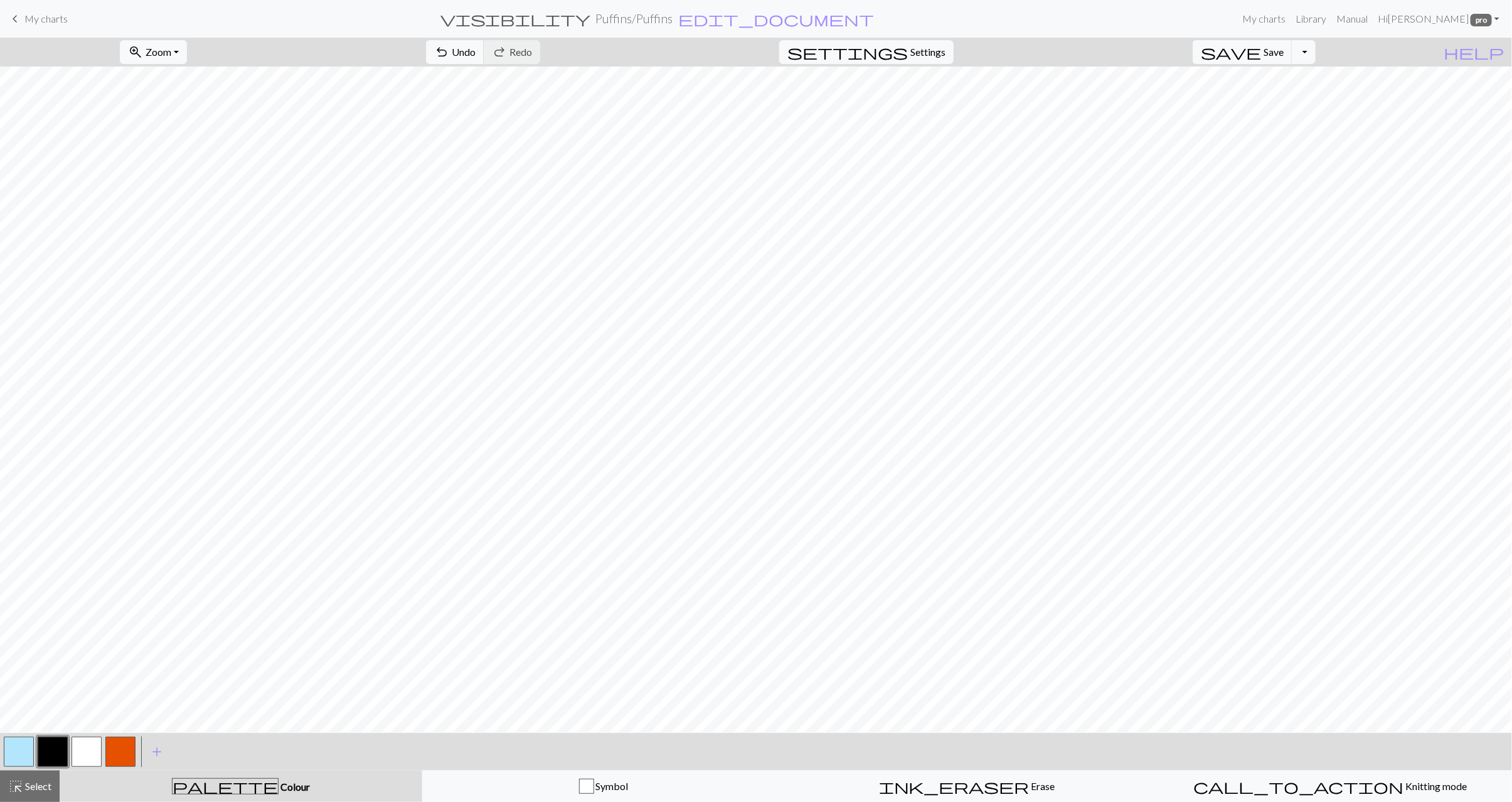
click at [87, 754] on button "button" at bounding box center [86, 751] width 30 height 30
click at [129, 754] on button "button" at bounding box center [120, 751] width 30 height 30
click at [20, 761] on button "button" at bounding box center [19, 751] width 30 height 30
click at [120, 753] on button "button" at bounding box center [120, 751] width 30 height 30
click at [60, 750] on button "button" at bounding box center [52, 751] width 30 height 30
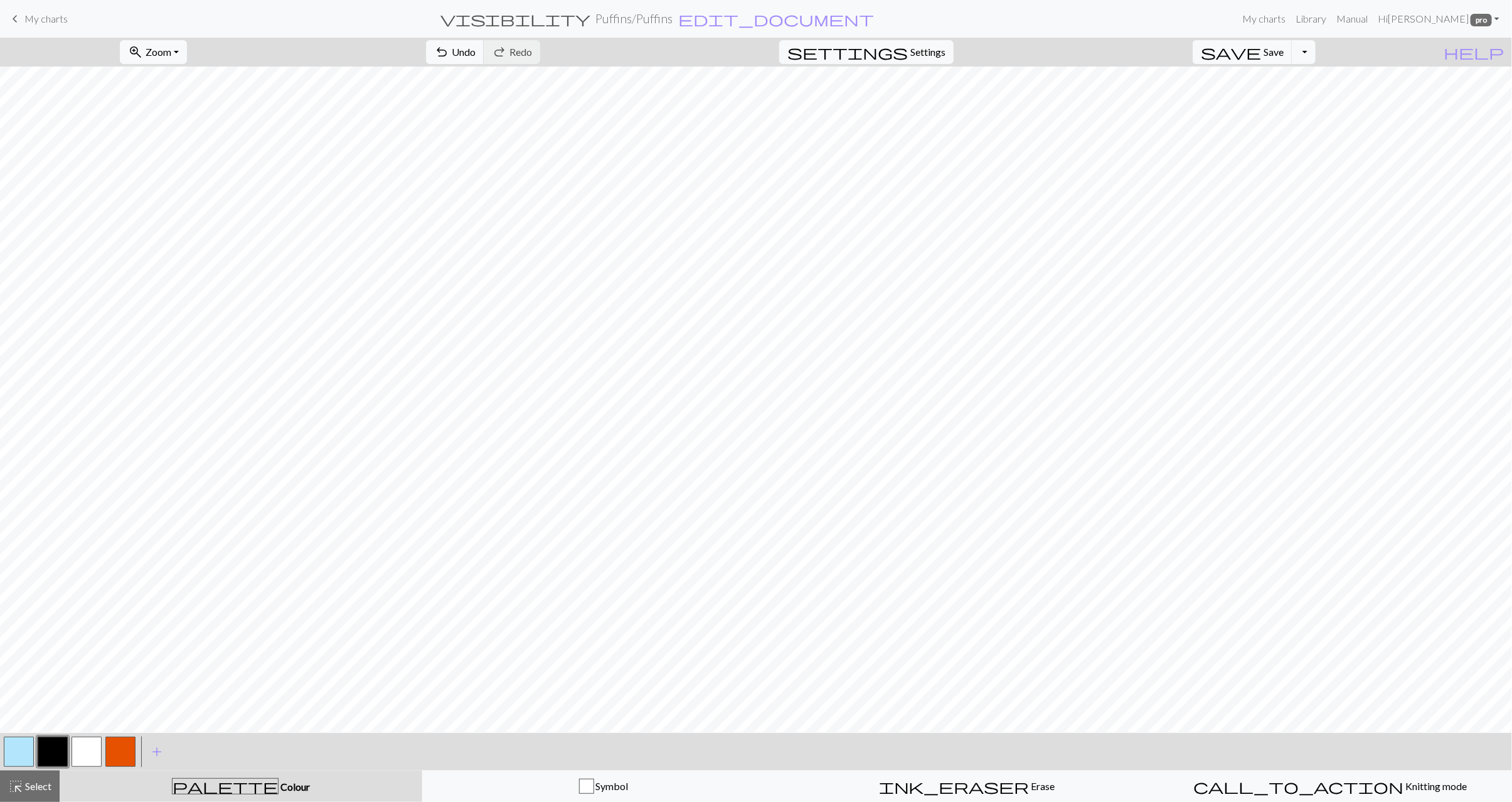
click at [10, 757] on button "button" at bounding box center [19, 751] width 30 height 30
click at [60, 745] on button "button" at bounding box center [52, 751] width 30 height 30
drag, startPoint x: 89, startPoint y: 742, endPoint x: 106, endPoint y: 737, distance: 17.7
click at [89, 742] on button "button" at bounding box center [86, 751] width 30 height 30
click at [44, 788] on span "Select" at bounding box center [37, 786] width 28 height 12
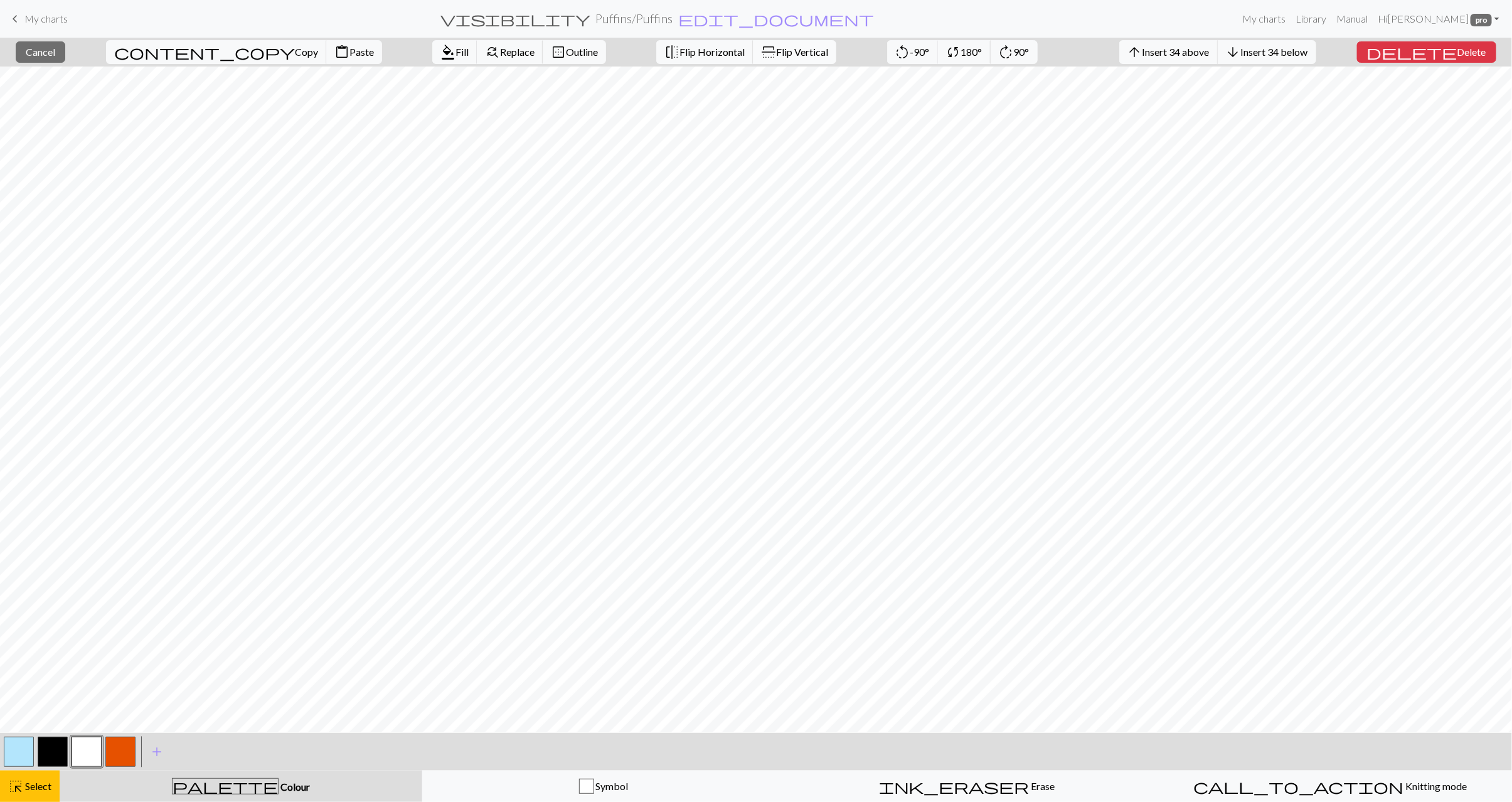
click at [776, 56] on span "Flip Vertical" at bounding box center [802, 52] width 52 height 12
click at [38, 790] on span "Select" at bounding box center [37, 786] width 28 height 12
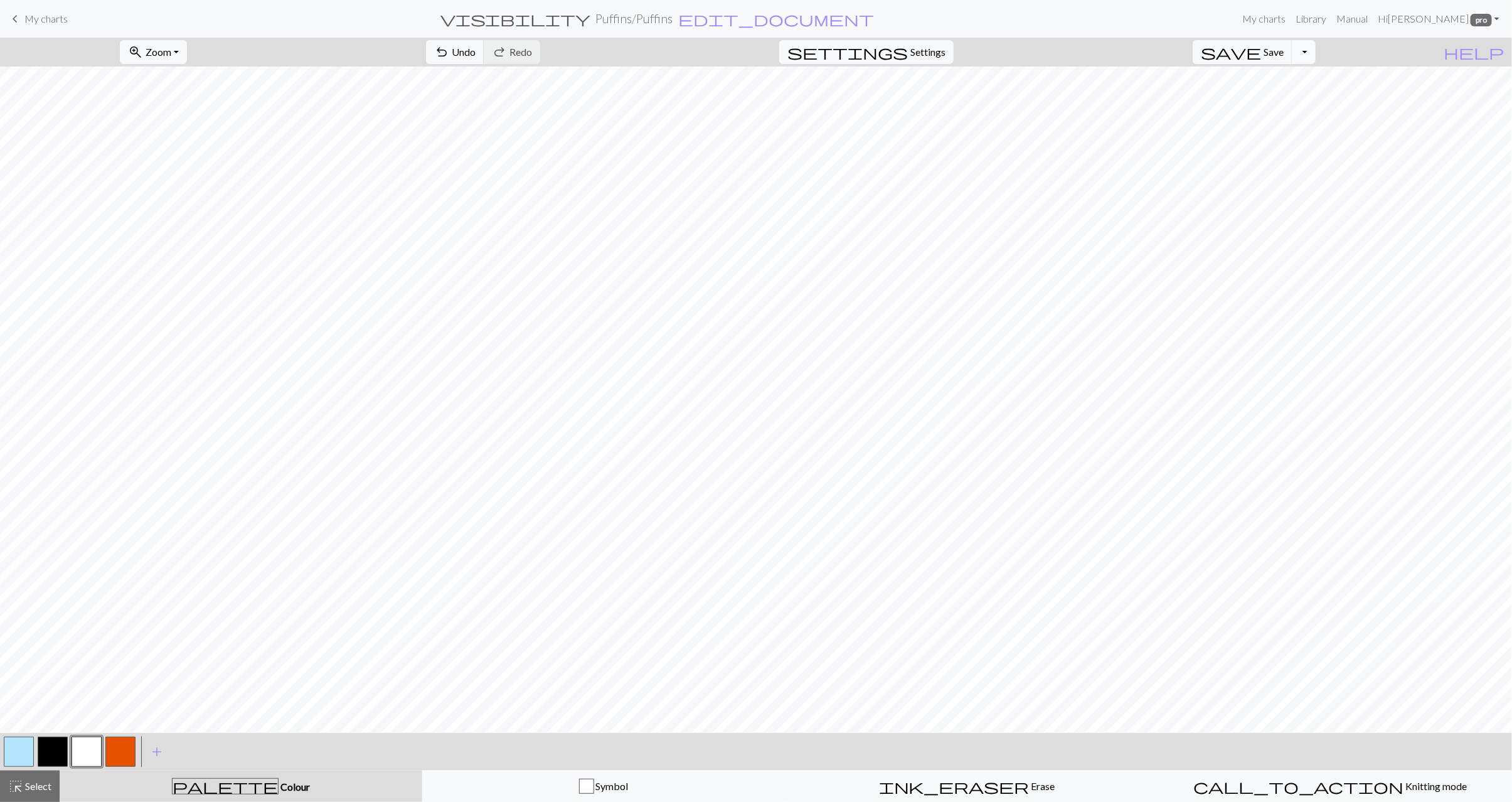
click at [1315, 56] on button "Toggle Dropdown" at bounding box center [1304, 52] width 24 height 24
click at [1273, 104] on button "save_alt Download" at bounding box center [1211, 101] width 207 height 20
click at [737, 43] on button "Download" at bounding box center [725, 41] width 60 height 24
